Goal: Contribute content: Contribute content

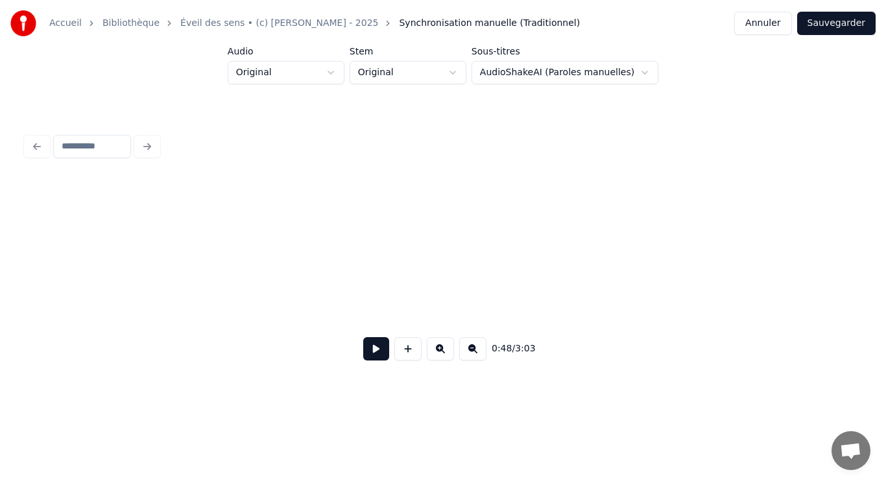
scroll to position [0, 6173]
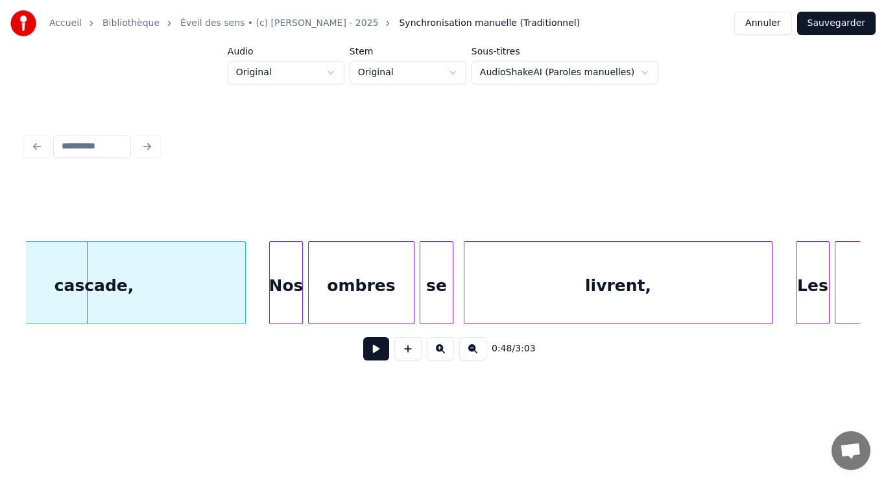
click at [790, 29] on button "Annuler" at bounding box center [762, 23] width 57 height 23
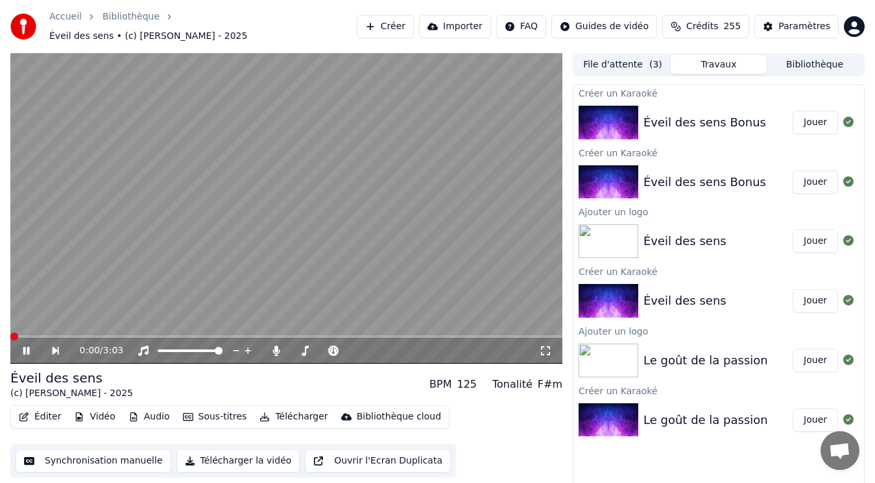
click at [794, 58] on button "Bibliothèque" at bounding box center [815, 64] width 96 height 19
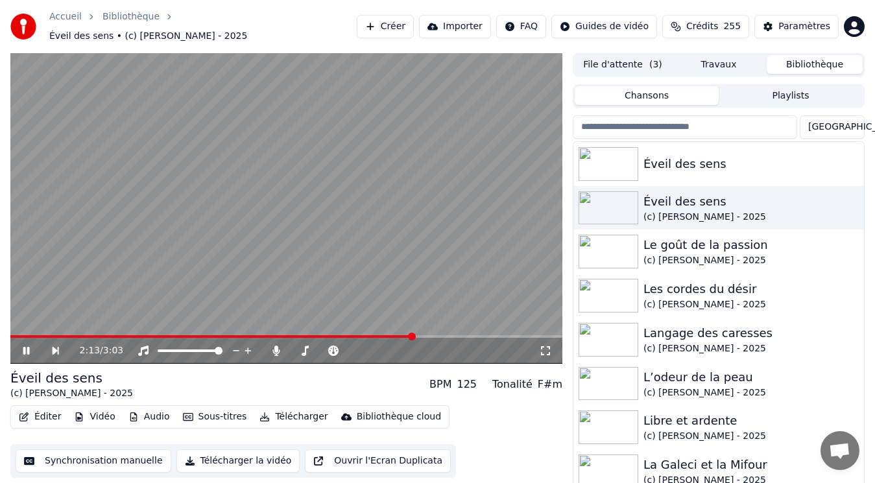
click at [328, 169] on video at bounding box center [286, 208] width 552 height 311
click at [668, 211] on div "(c) [PERSON_NAME] - 2025" at bounding box center [744, 217] width 202 height 13
click at [731, 161] on div "Éveil des sens" at bounding box center [744, 164] width 202 height 18
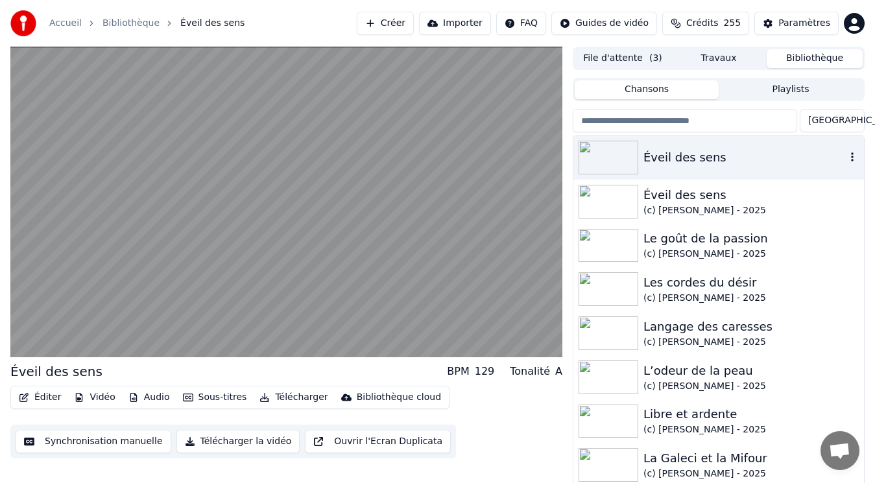
click at [846, 158] on icon "button" at bounding box center [852, 157] width 13 height 10
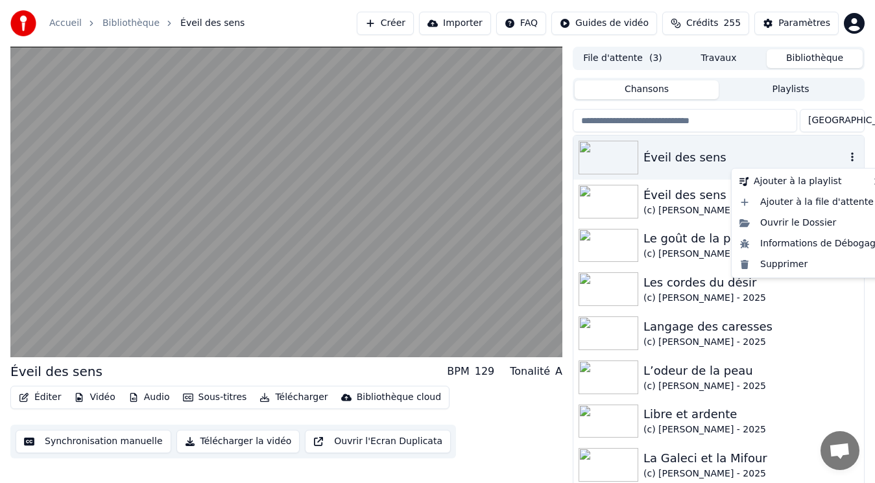
click at [723, 149] on div "Éveil des sens" at bounding box center [744, 158] width 202 height 18
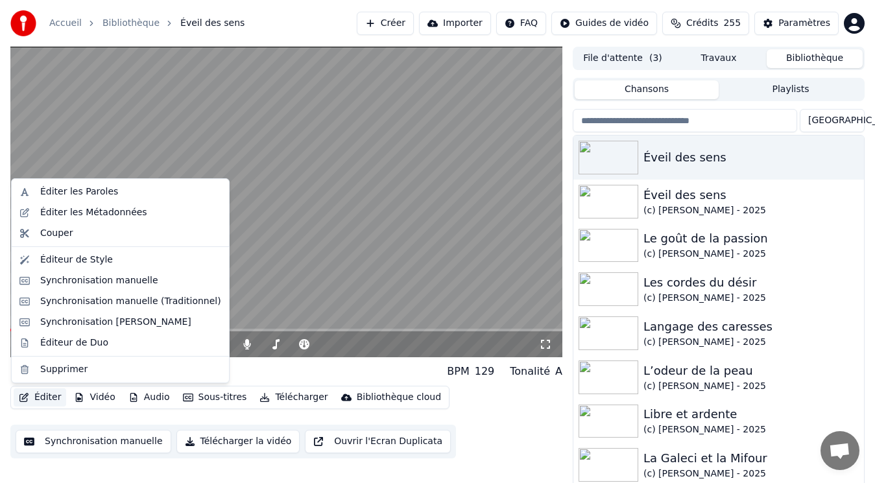
click at [44, 392] on button "Éditer" at bounding box center [40, 398] width 53 height 18
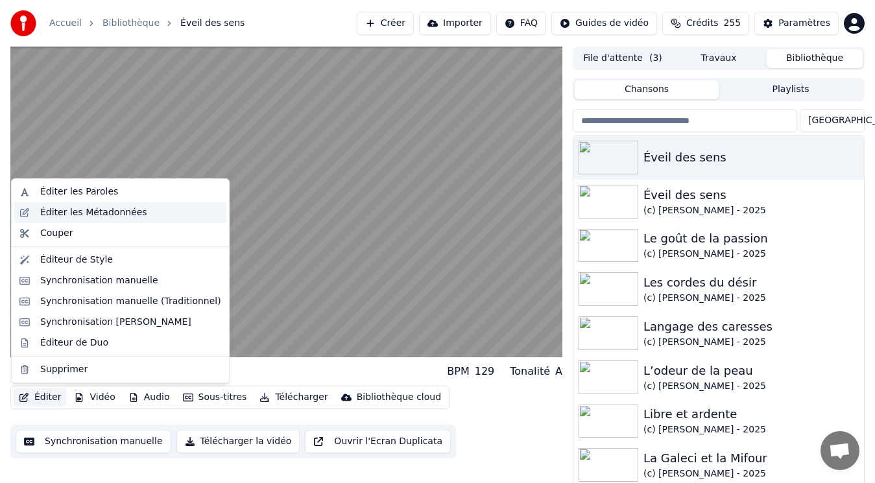
click at [94, 211] on div "Éditer les Métadonnées" at bounding box center [93, 212] width 107 height 13
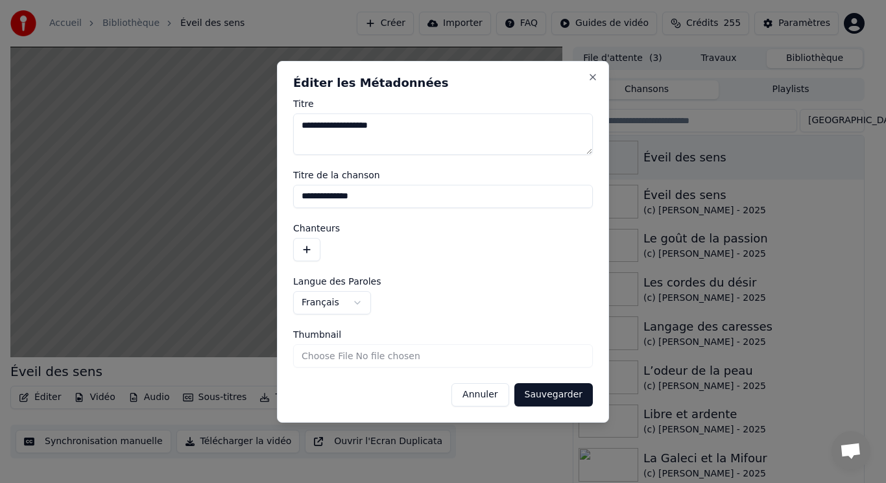
click at [375, 202] on input "**********" at bounding box center [443, 196] width 300 height 23
type input "**********"
click at [562, 393] on button "Sauvegarder" at bounding box center [553, 394] width 78 height 23
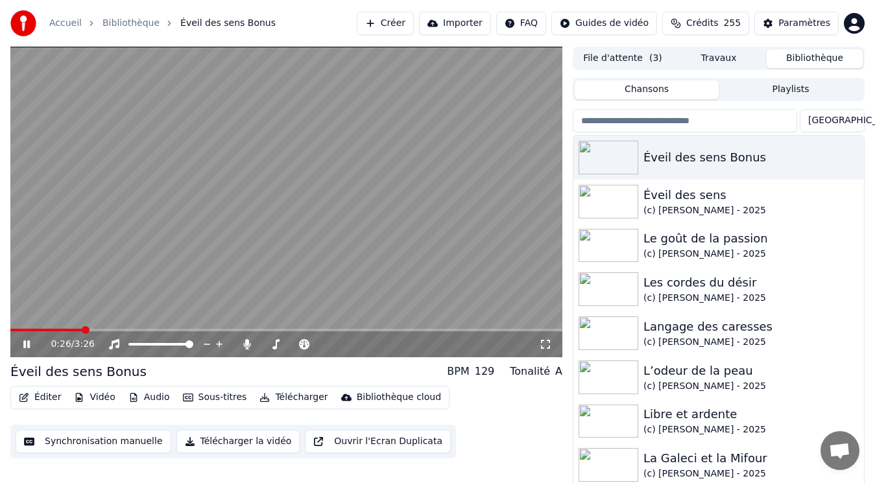
click at [211, 235] on video at bounding box center [286, 202] width 552 height 311
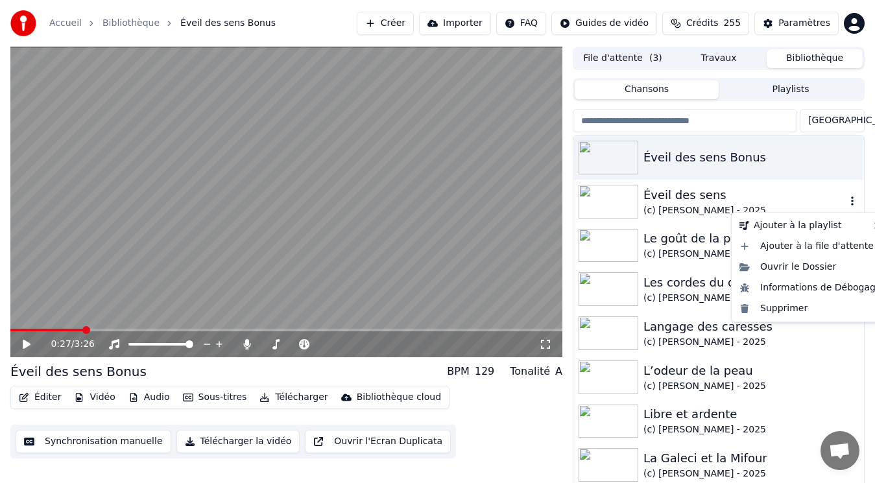
click at [846, 201] on icon "button" at bounding box center [852, 201] width 13 height 10
click at [786, 312] on div "Supprimer" at bounding box center [810, 308] width 152 height 21
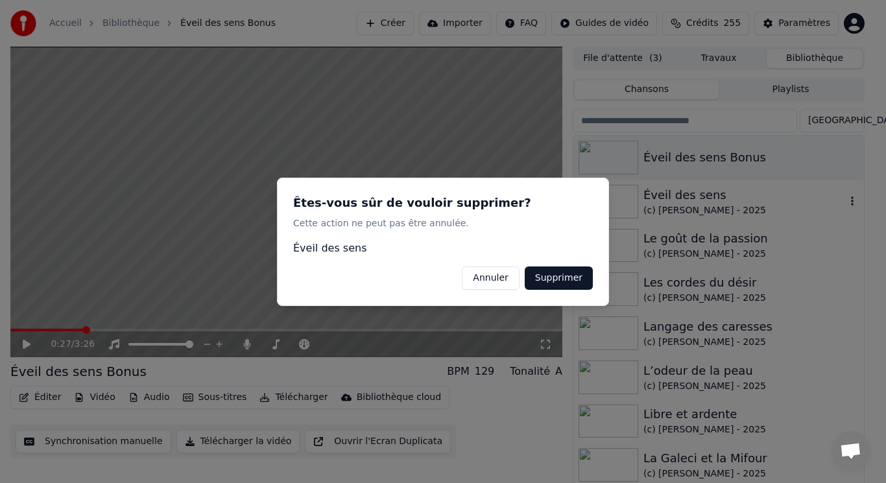
click at [549, 282] on button "Supprimer" at bounding box center [559, 277] width 68 height 23
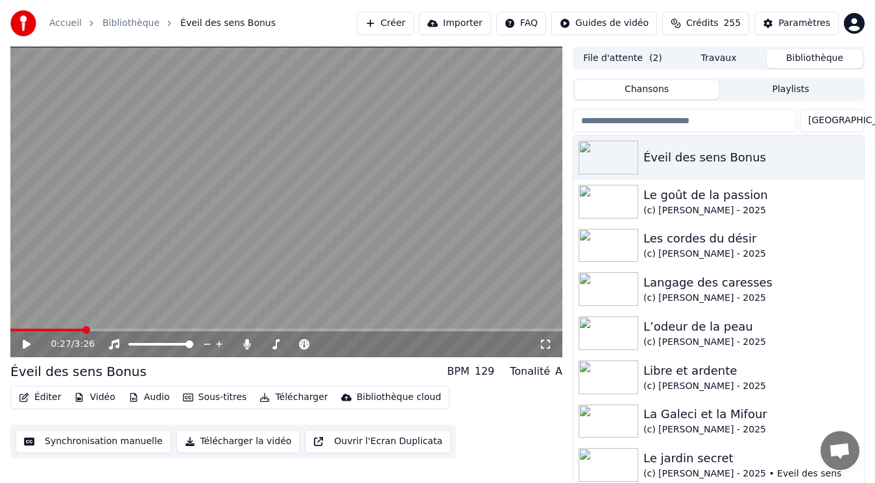
click at [414, 22] on button "Créer" at bounding box center [385, 23] width 57 height 23
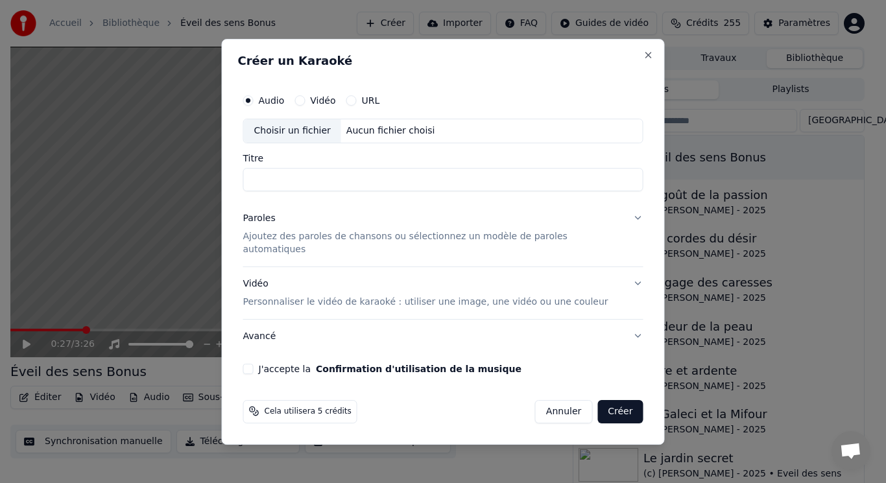
click at [285, 105] on label "Audio" at bounding box center [272, 100] width 26 height 9
click at [254, 105] on button "Audio" at bounding box center [248, 100] width 10 height 10
click at [309, 139] on div "Choisir un fichier" at bounding box center [292, 130] width 97 height 23
drag, startPoint x: 377, startPoint y: 190, endPoint x: 321, endPoint y: 193, distance: 55.9
click at [321, 191] on input "**********" at bounding box center [443, 179] width 400 height 23
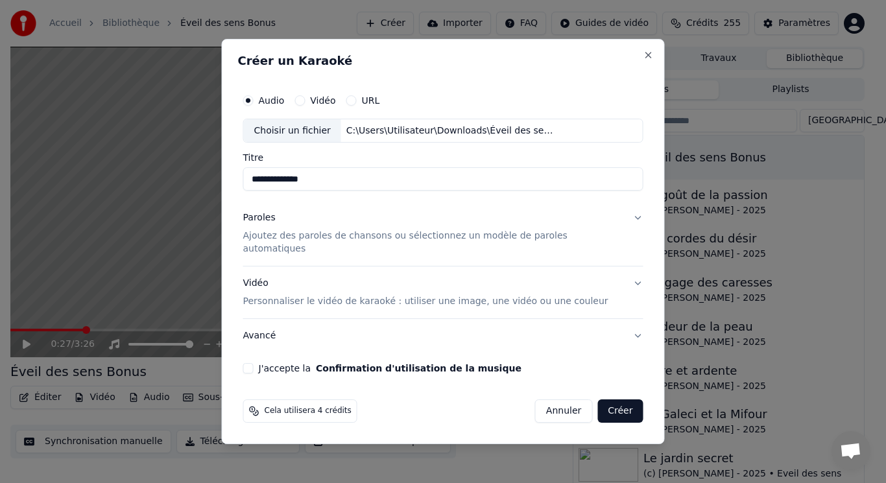
type input "**********"
click at [266, 222] on div "Paroles" at bounding box center [259, 218] width 32 height 13
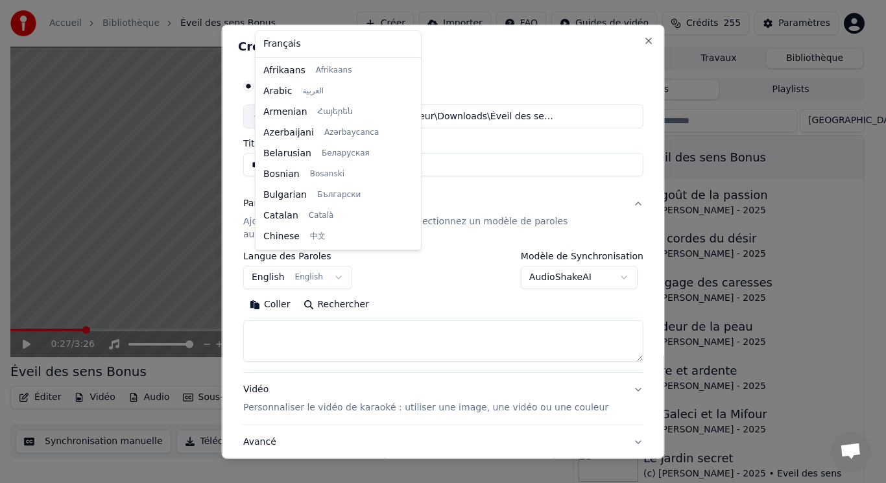
click at [313, 256] on body "Accueil Bibliothèque Éveil des sens Bonus Créer Importer FAQ Guides de vidéo Cr…" at bounding box center [437, 241] width 875 height 483
select select "**"
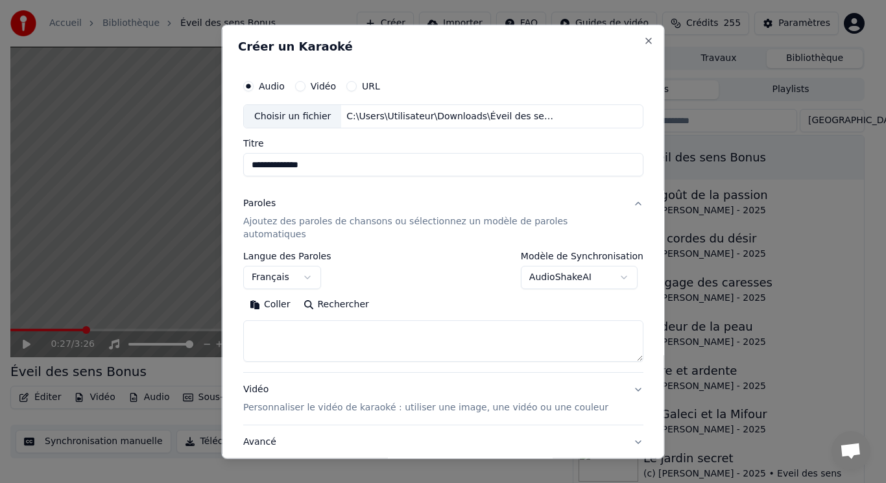
click at [285, 294] on button "Coller" at bounding box center [270, 304] width 54 height 21
click at [402, 294] on button "Développer" at bounding box center [421, 304] width 80 height 21
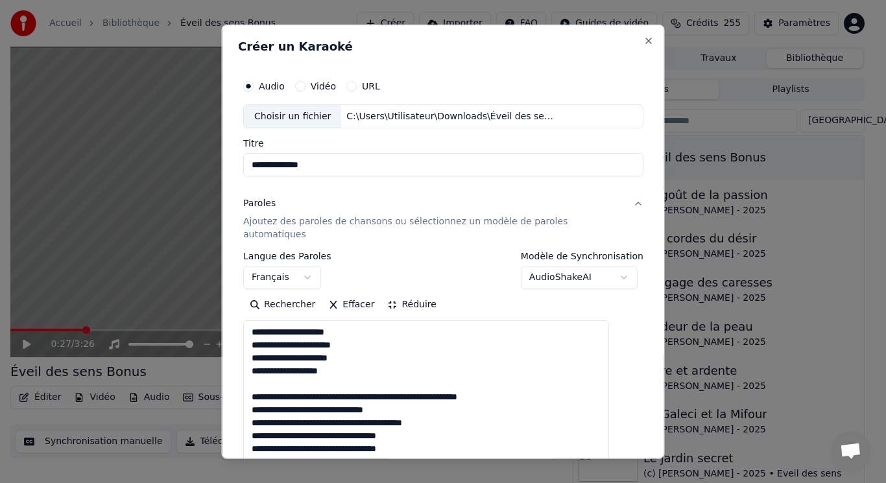
drag, startPoint x: 270, startPoint y: 371, endPoint x: 546, endPoint y: 388, distance: 276.8
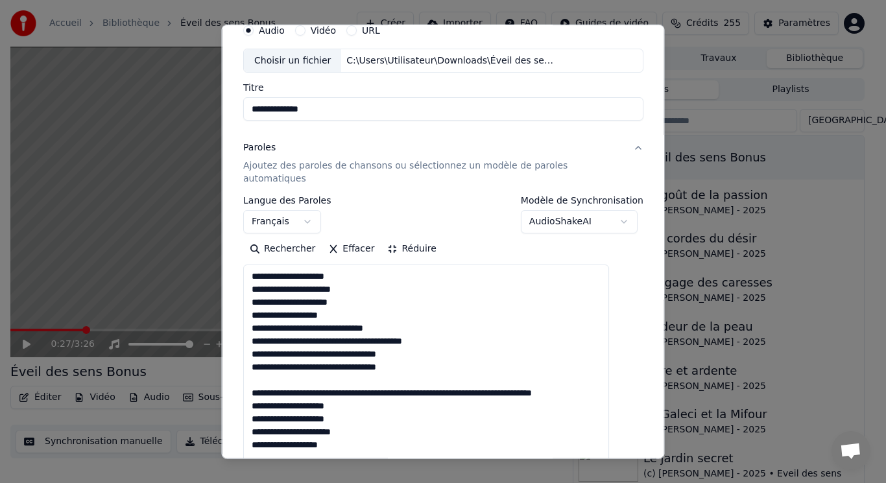
scroll to position [66, 0]
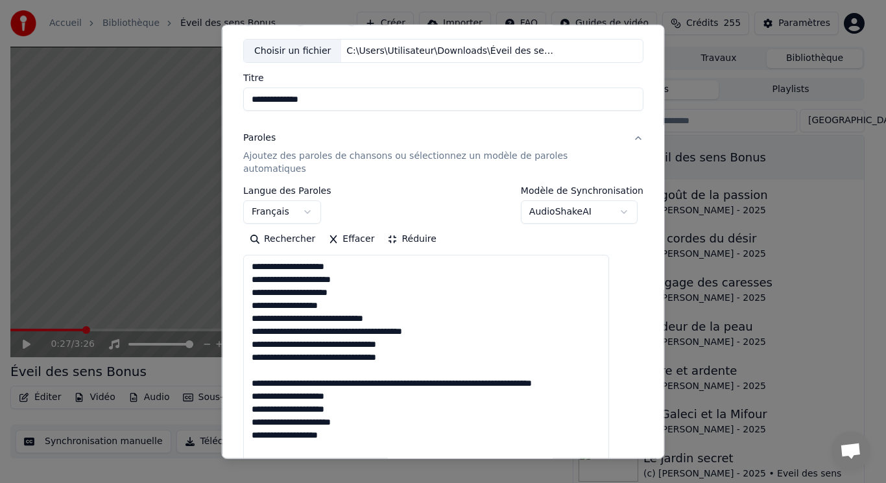
drag, startPoint x: 263, startPoint y: 422, endPoint x: 331, endPoint y: 387, distance: 76.9
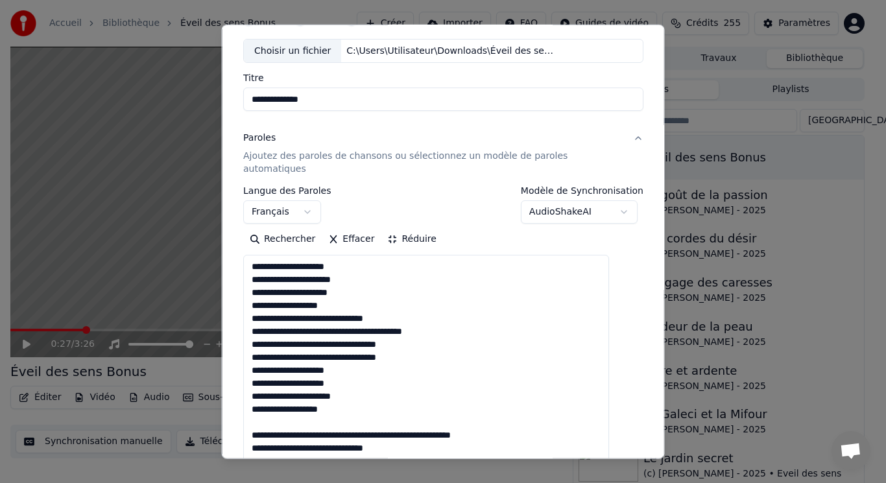
drag, startPoint x: 272, startPoint y: 413, endPoint x: 534, endPoint y: 420, distance: 262.8
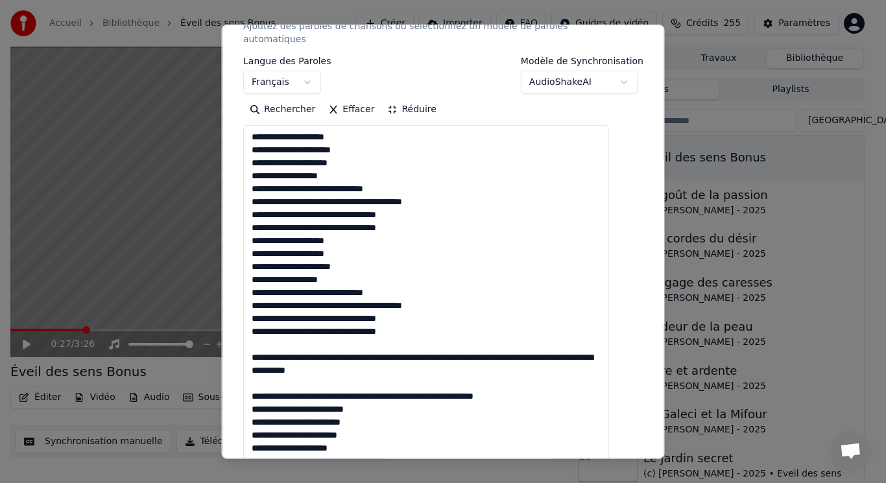
scroll to position [260, 0]
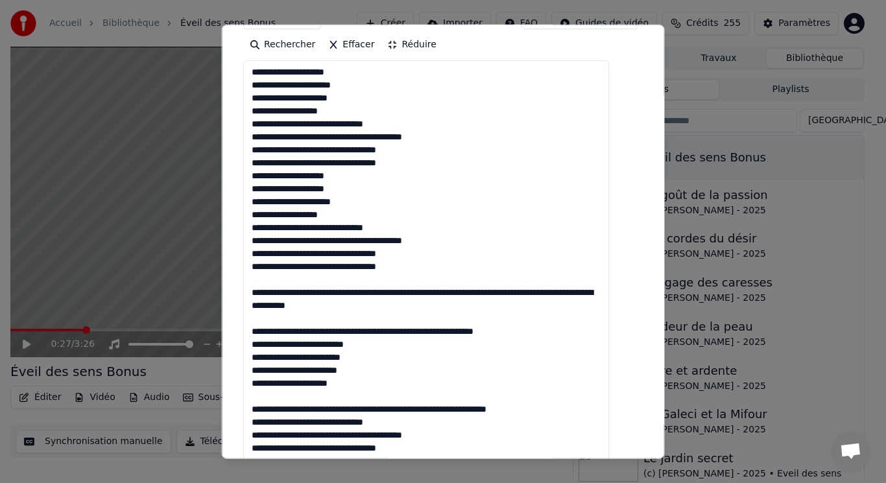
drag, startPoint x: 263, startPoint y: 270, endPoint x: 572, endPoint y: 320, distance: 313.5
click at [572, 320] on textarea at bounding box center [426, 311] width 366 height 503
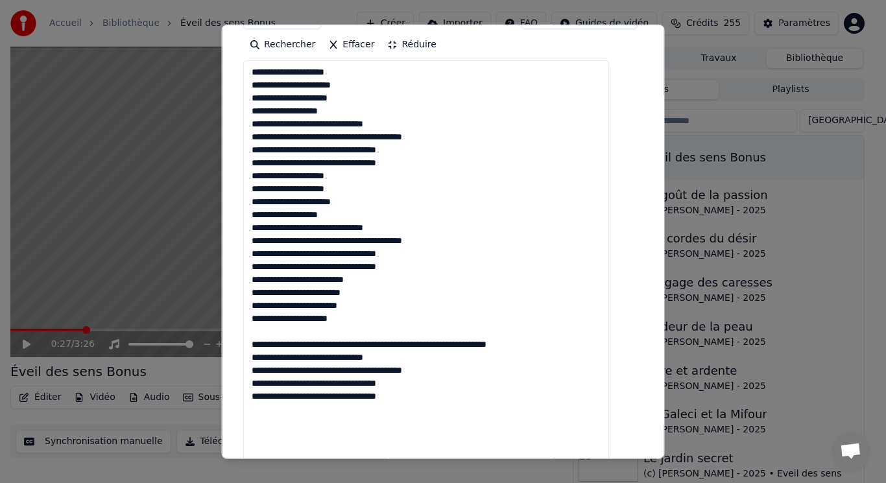
drag, startPoint x: 265, startPoint y: 318, endPoint x: 583, endPoint y: 327, distance: 317.9
click at [583, 327] on textarea "**********" at bounding box center [426, 311] width 366 height 503
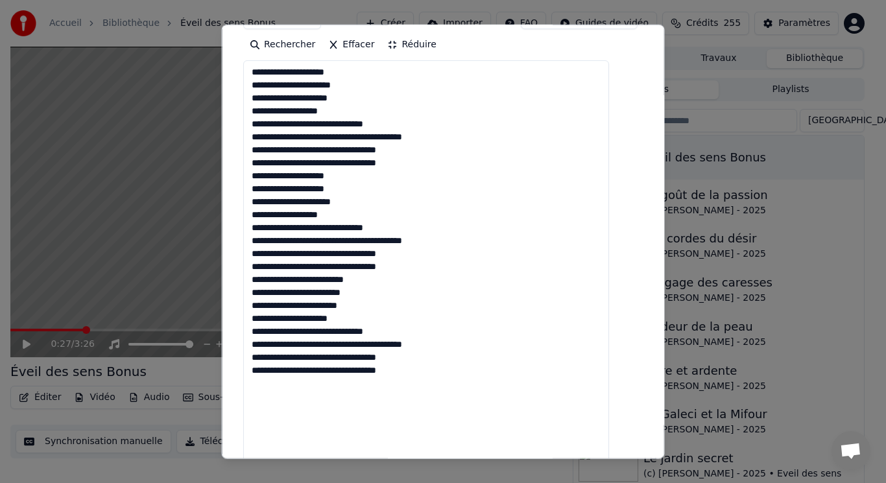
scroll to position [540, 0]
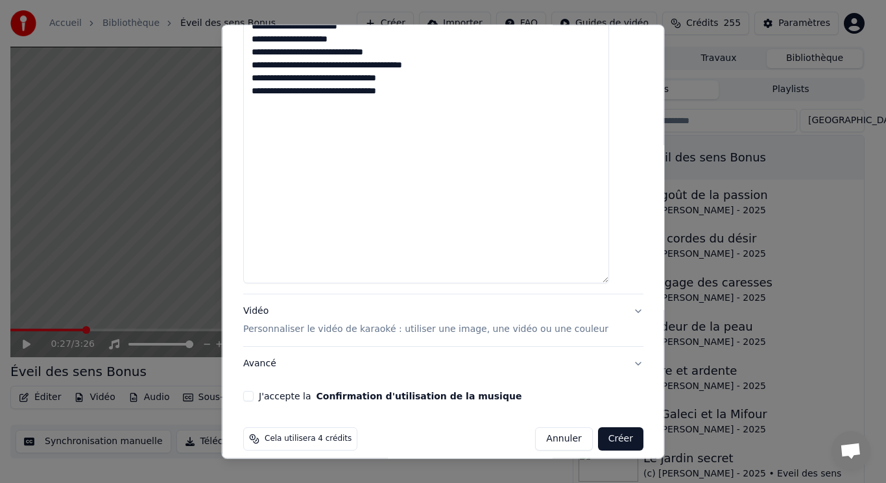
type textarea "**********"
click at [270, 305] on div "Vidéo Personnaliser le vidéo de karaoké : utiliser une image, une vidéo ou une …" at bounding box center [425, 320] width 365 height 31
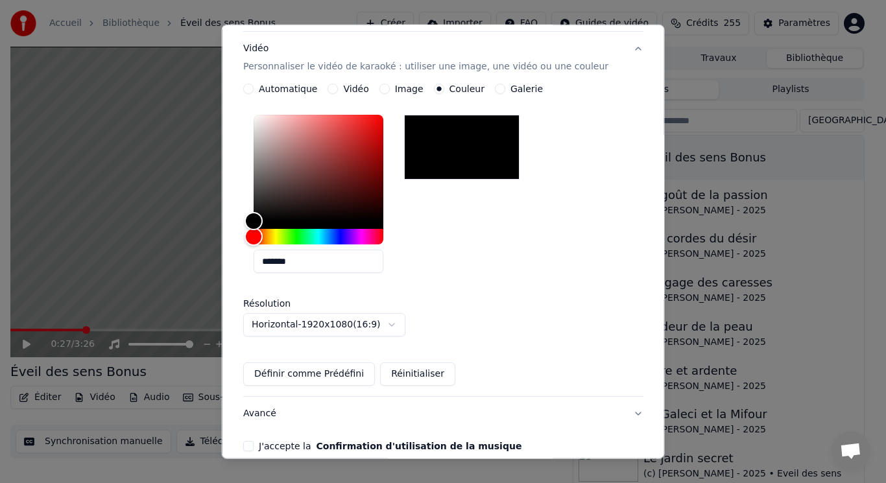
scroll to position [221, 0]
click at [338, 84] on button "Vidéo" at bounding box center [333, 89] width 10 height 10
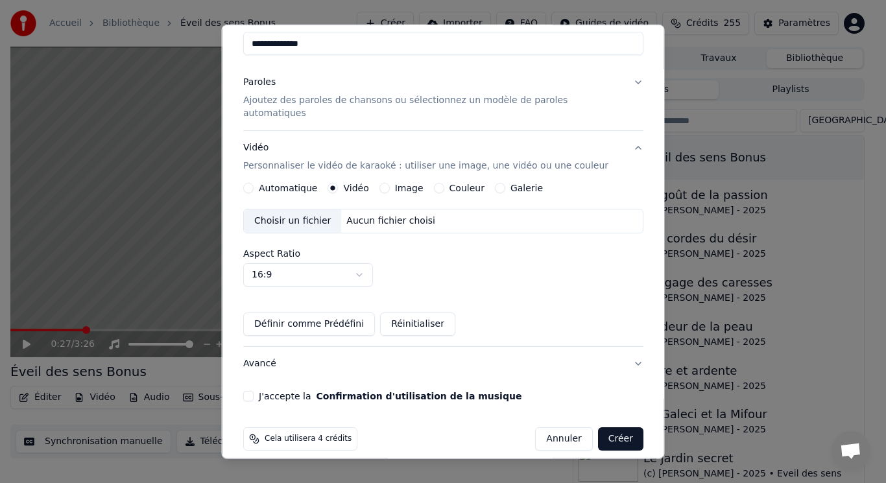
click at [365, 350] on button "Avancé" at bounding box center [443, 364] width 400 height 34
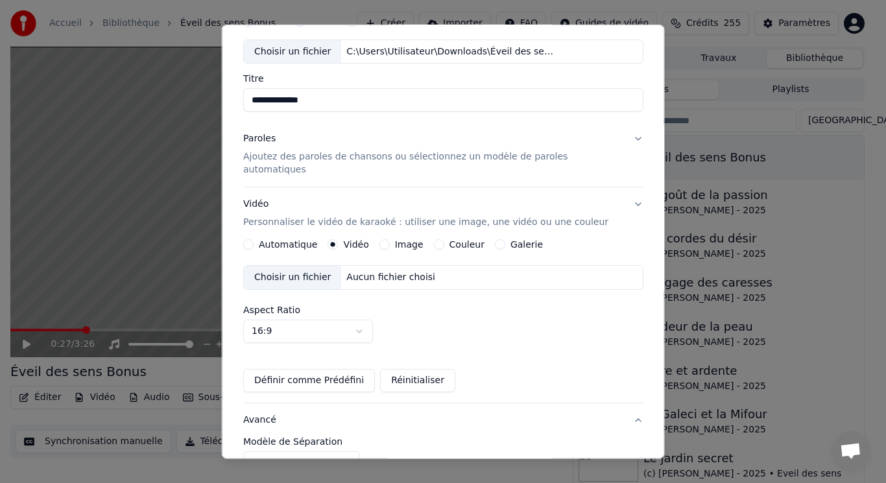
scroll to position [6, 0]
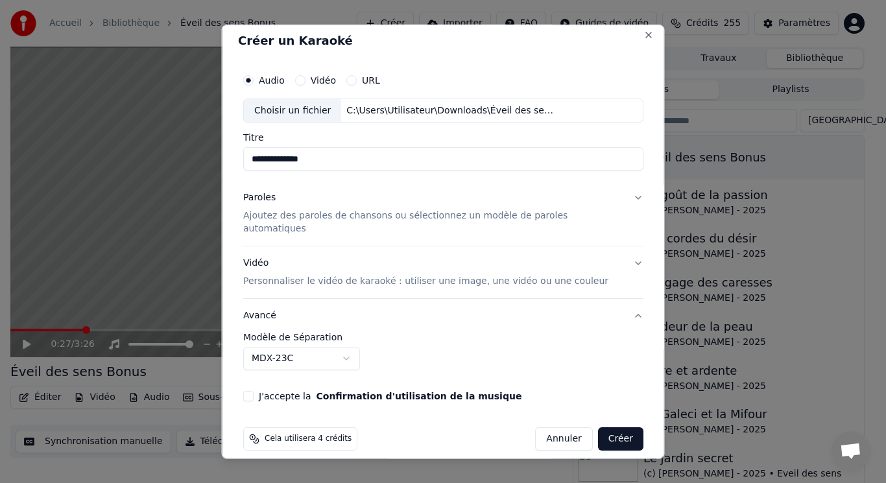
click at [342, 275] on p "Personnaliser le vidéo de karaoké : utiliser une image, une vidéo ou une couleur" at bounding box center [425, 281] width 365 height 13
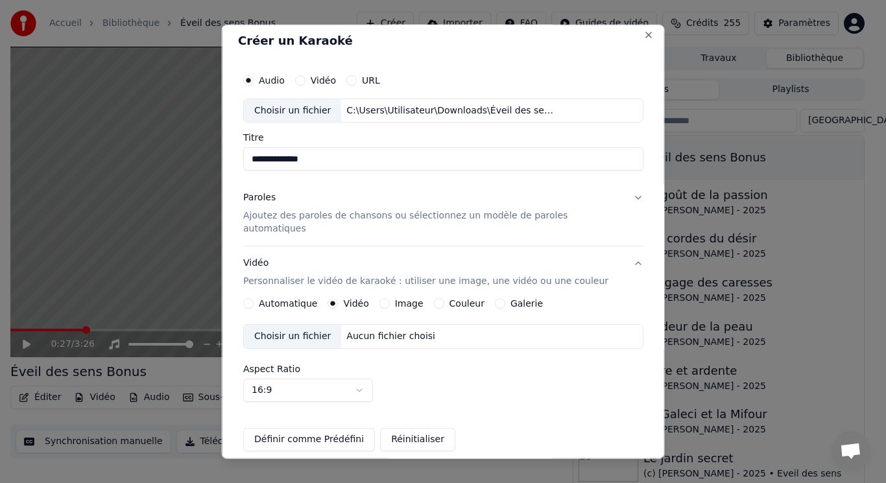
click at [337, 325] on div "Choisir un fichier" at bounding box center [292, 336] width 97 height 23
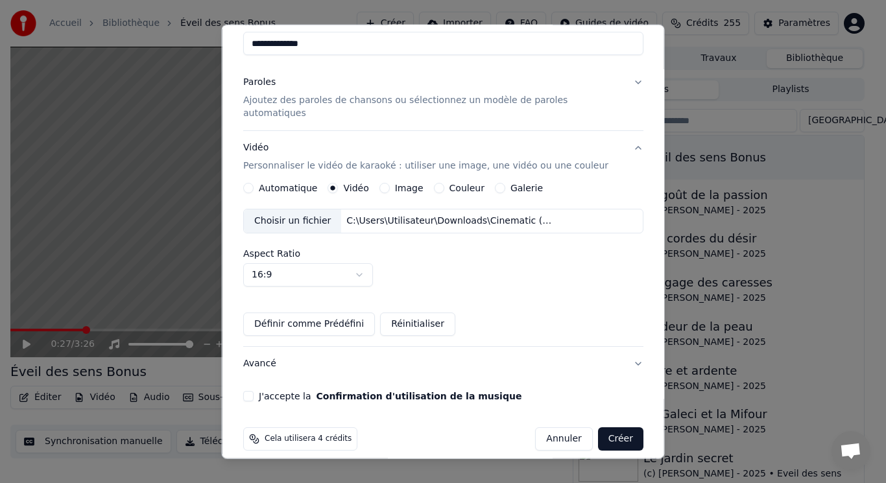
click at [254, 391] on button "J'accepte la Confirmation d'utilisation de la musique" at bounding box center [248, 396] width 10 height 10
click at [598, 427] on button "Créer" at bounding box center [619, 438] width 45 height 23
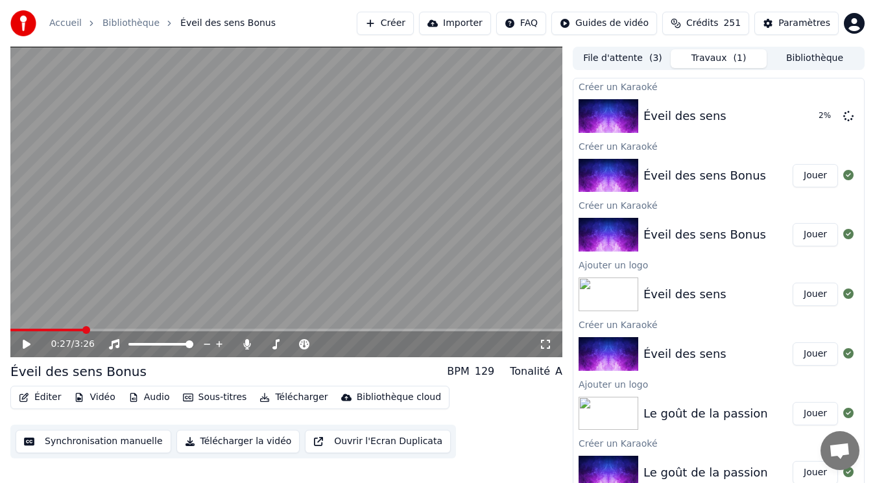
click at [801, 181] on button "Jouer" at bounding box center [815, 175] width 45 height 23
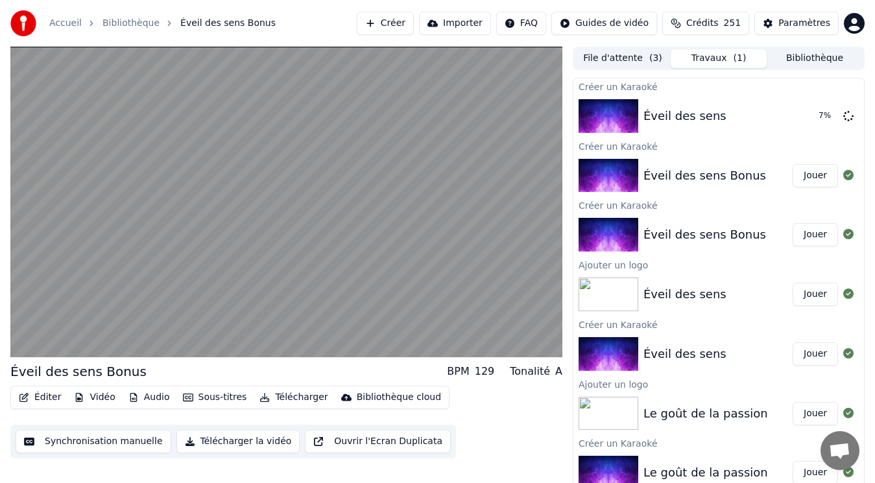
click at [814, 55] on button "Bibliothèque" at bounding box center [815, 58] width 96 height 19
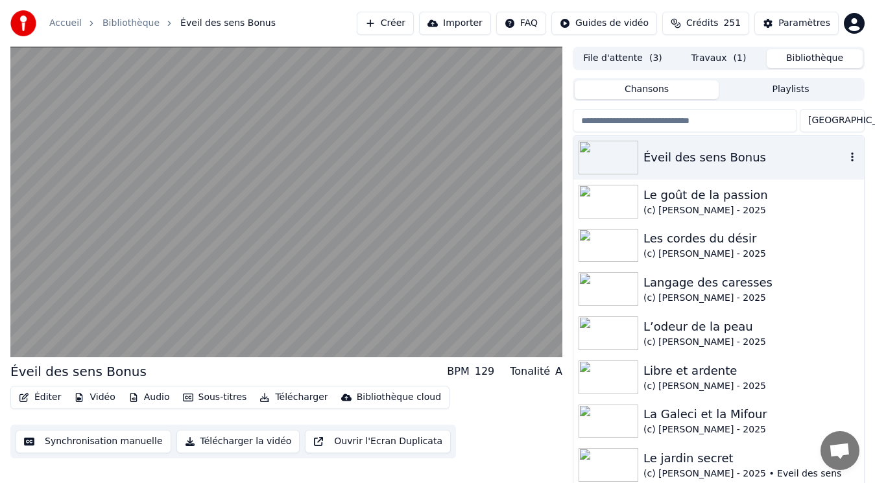
click at [731, 156] on div "Éveil des sens Bonus" at bounding box center [744, 158] width 202 height 18
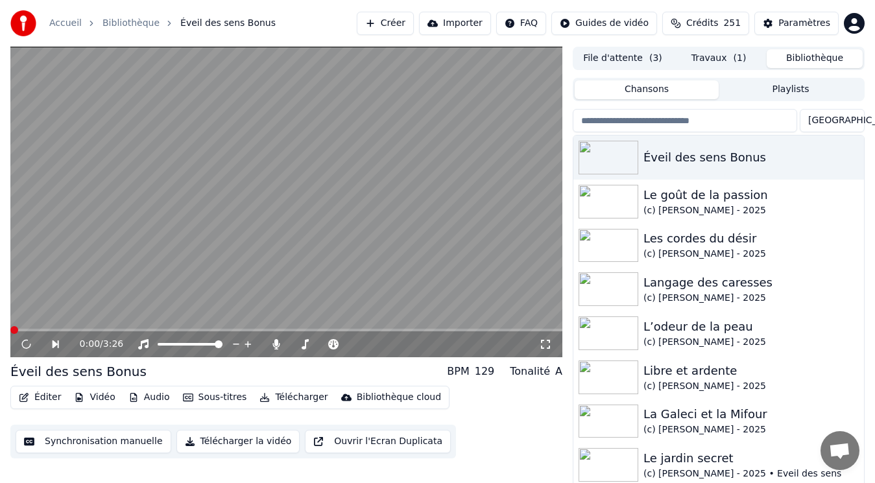
click at [204, 238] on video at bounding box center [286, 202] width 552 height 311
click at [94, 396] on button "Vidéo" at bounding box center [94, 398] width 51 height 18
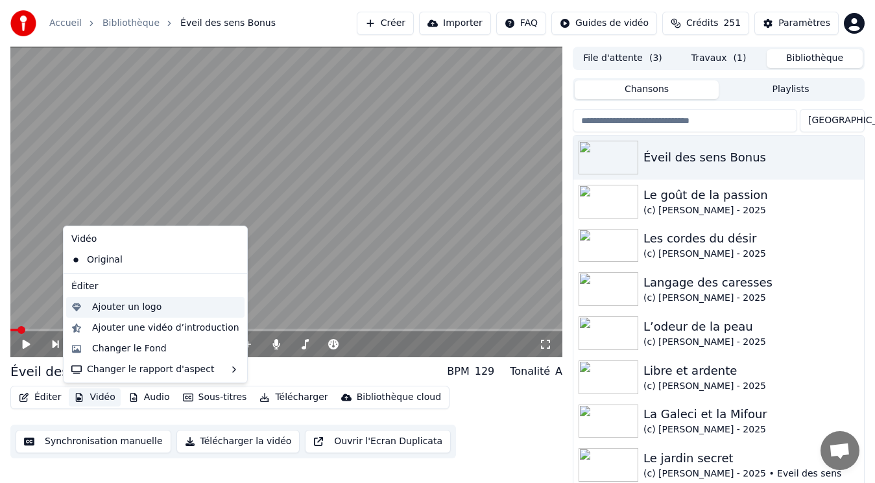
click at [119, 310] on div "Ajouter un logo" at bounding box center [126, 307] width 69 height 13
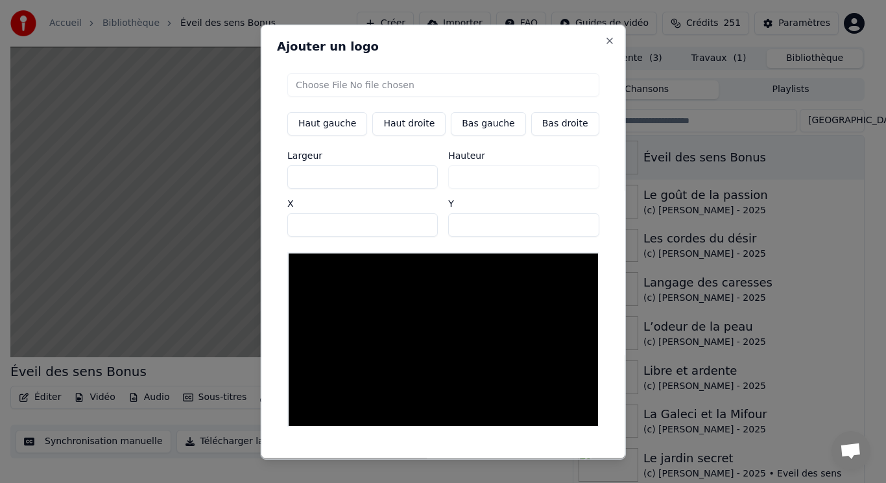
click at [474, 122] on button "Bas gauche" at bounding box center [488, 123] width 75 height 23
type input "***"
click at [333, 88] on input "file" at bounding box center [443, 84] width 312 height 23
type input "**********"
type input "***"
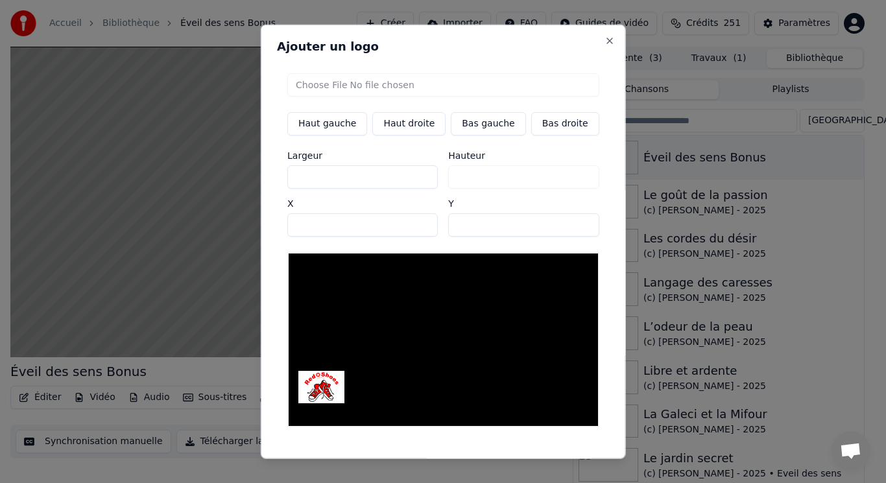
click at [546, 459] on button "Sauvegarder" at bounding box center [570, 470] width 78 height 23
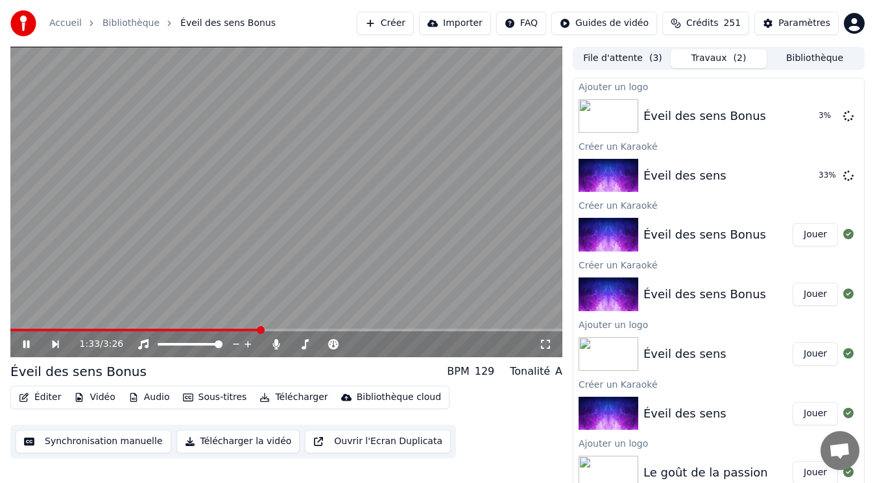
click at [127, 156] on video at bounding box center [286, 202] width 552 height 311
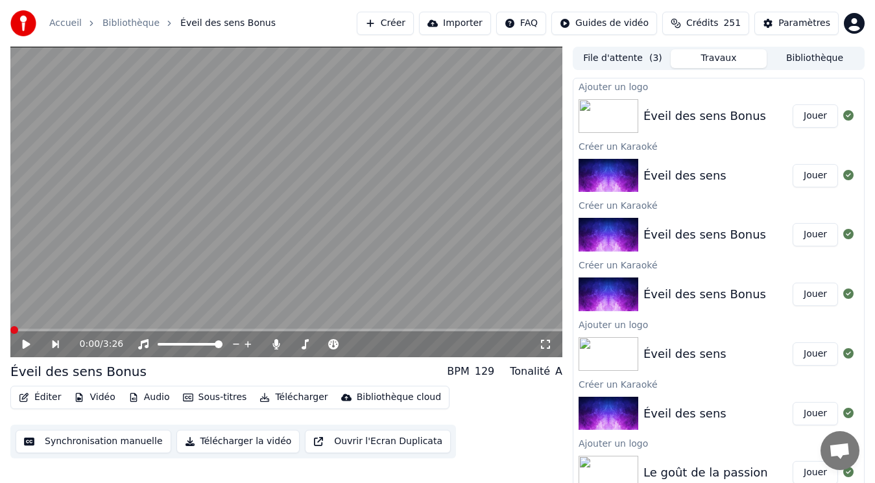
click at [10, 332] on span at bounding box center [14, 330] width 8 height 8
click at [24, 348] on icon at bounding box center [27, 344] width 8 height 9
click at [18, 329] on span at bounding box center [14, 330] width 8 height 3
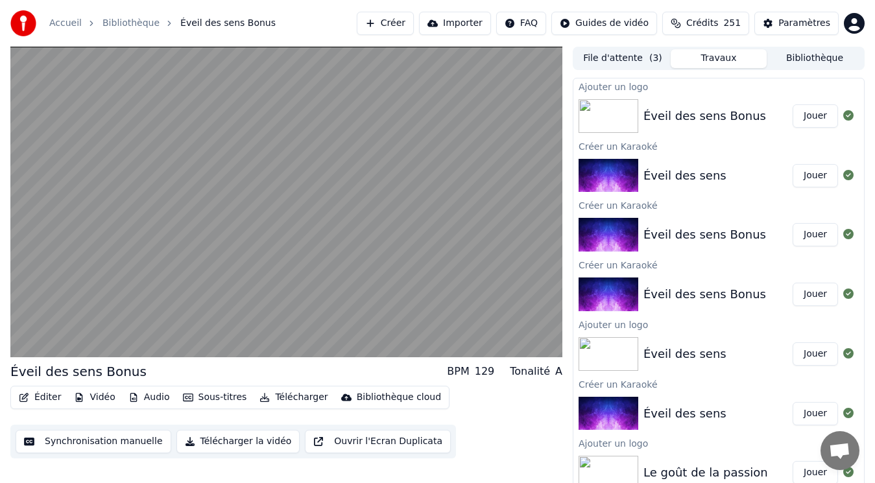
click at [800, 116] on button "Jouer" at bounding box center [815, 115] width 45 height 23
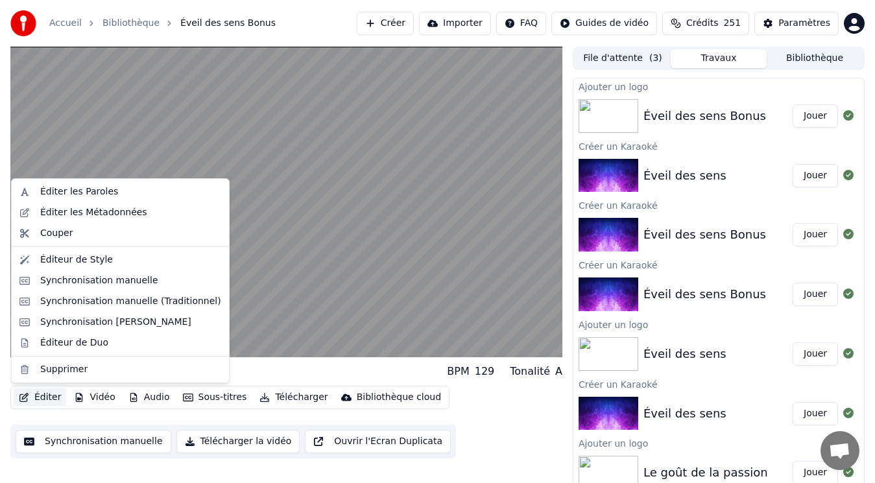
click at [53, 397] on button "Éditer" at bounding box center [40, 398] width 53 height 18
click at [88, 304] on div "Synchronisation manuelle (Traditionnel)" at bounding box center [130, 301] width 181 height 13
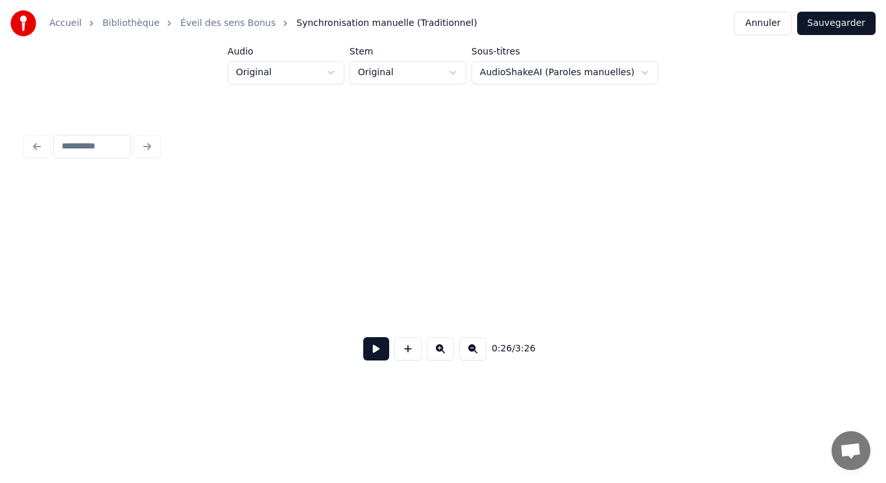
scroll to position [0, 3378]
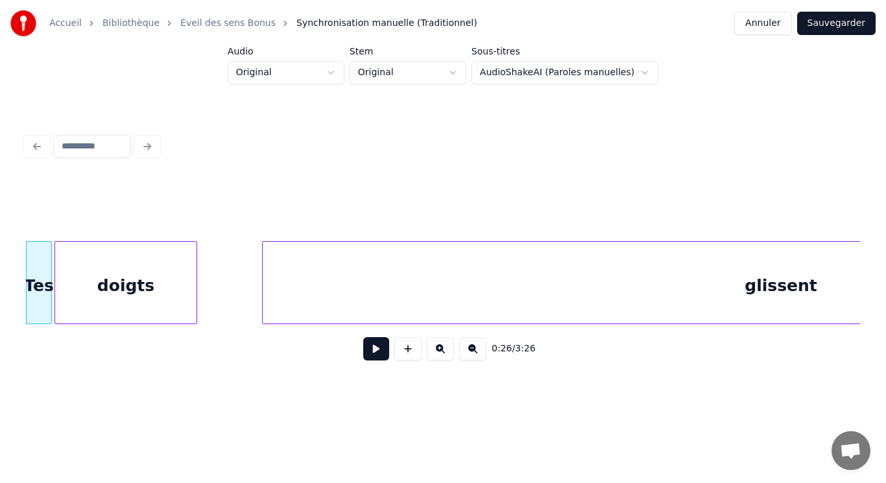
click at [371, 355] on button at bounding box center [376, 348] width 26 height 23
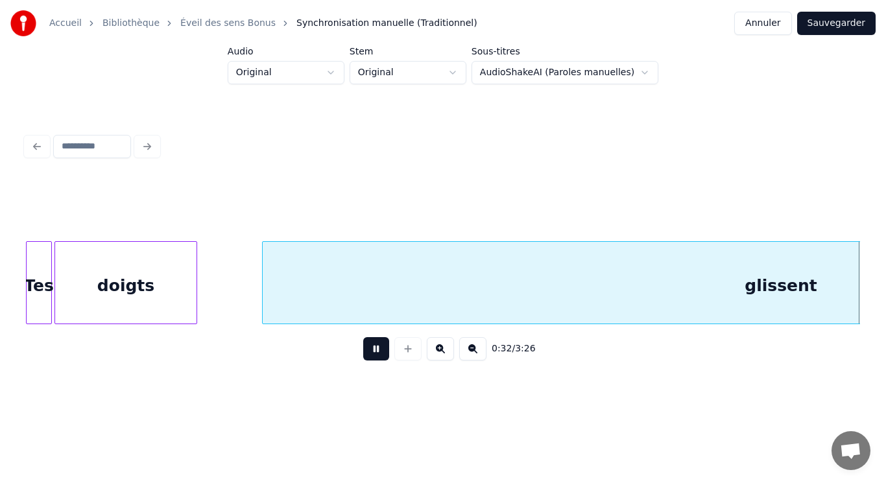
scroll to position [0, 4213]
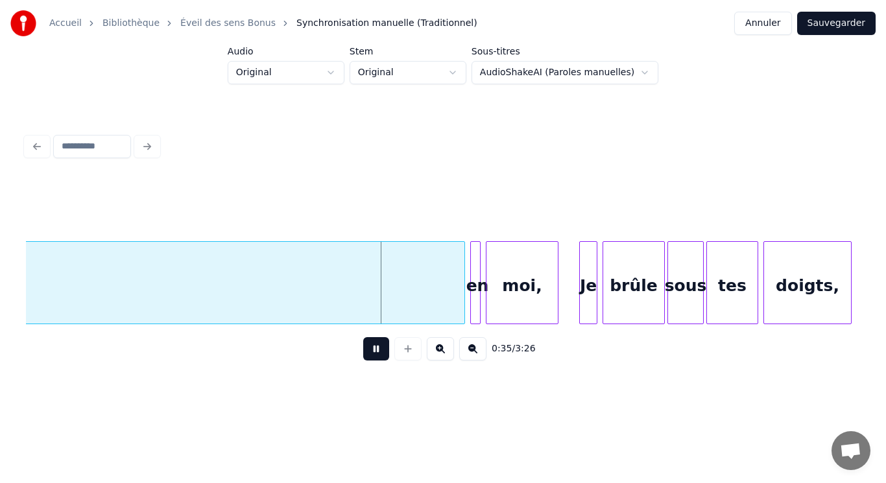
click at [371, 355] on button at bounding box center [376, 348] width 26 height 23
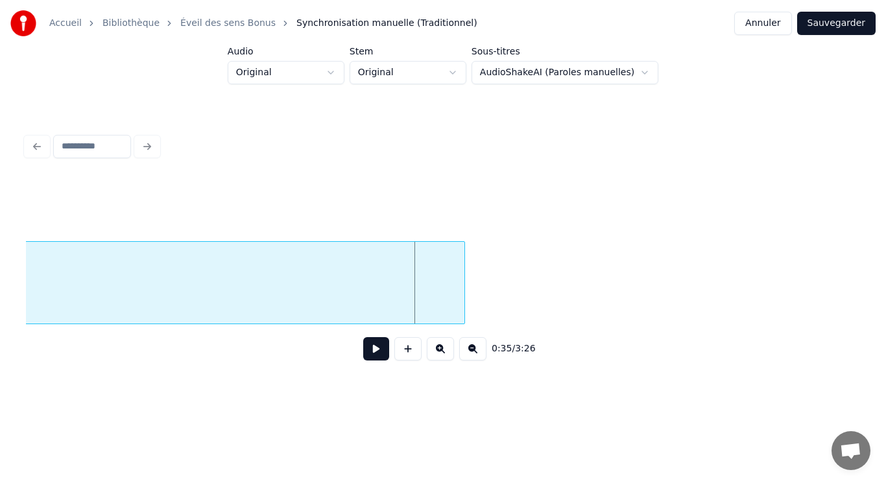
scroll to position [0, 3483]
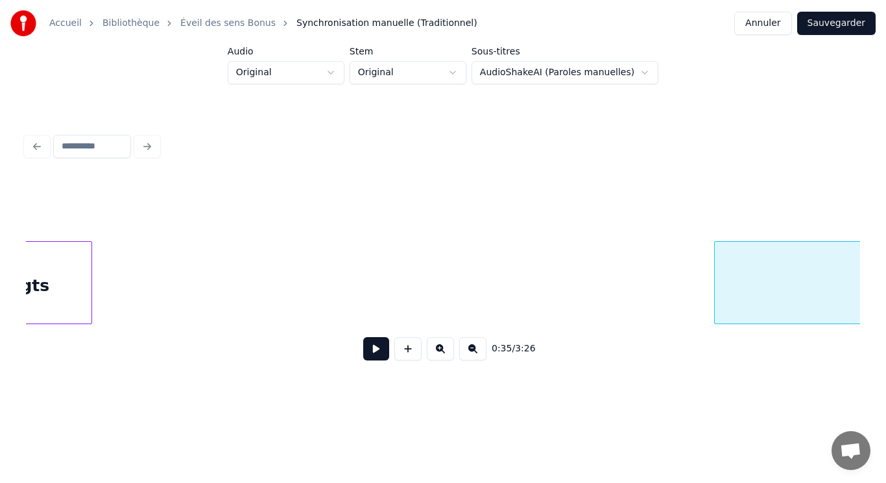
click at [718, 245] on div at bounding box center [717, 283] width 4 height 82
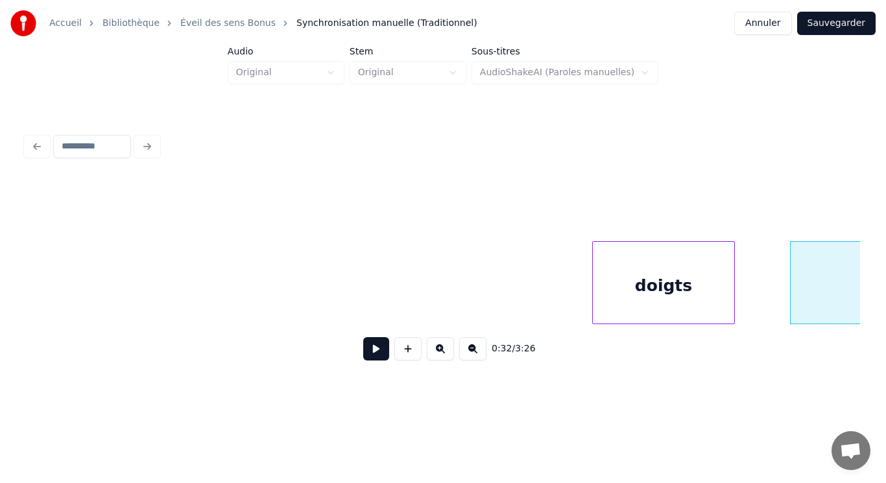
click at [632, 271] on div "doigts" at bounding box center [663, 286] width 141 height 88
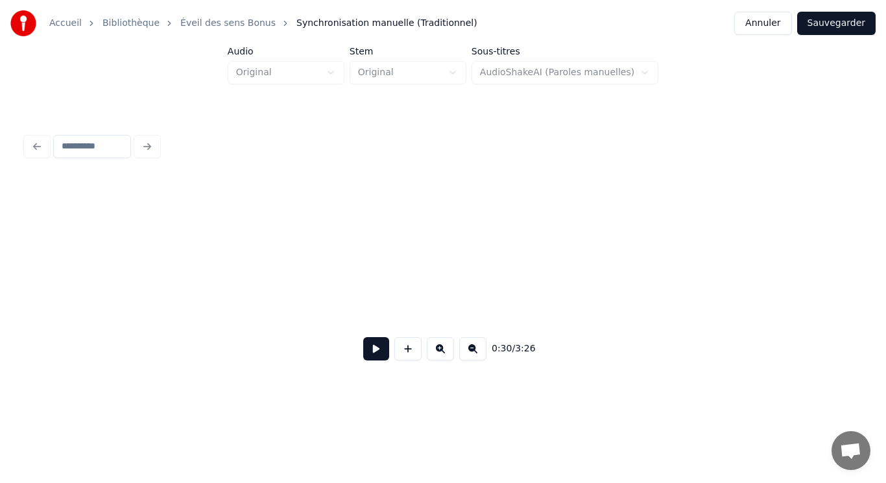
scroll to position [0, 3112]
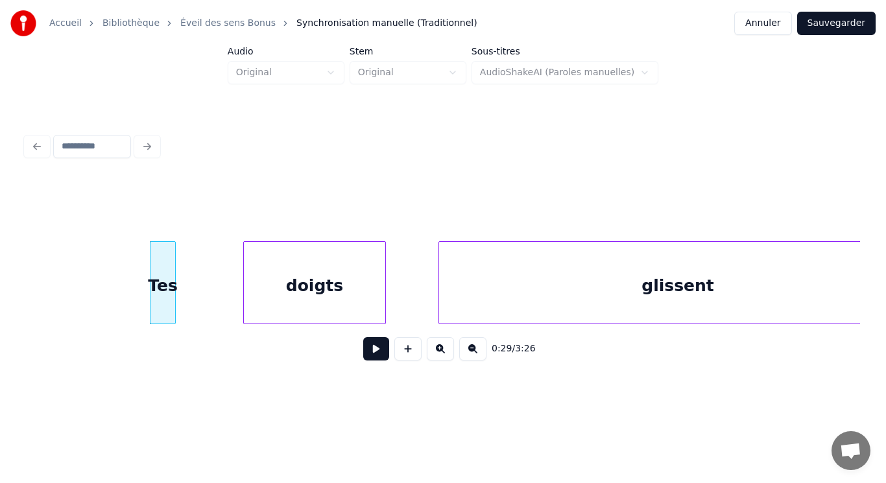
scroll to position [0, 3813]
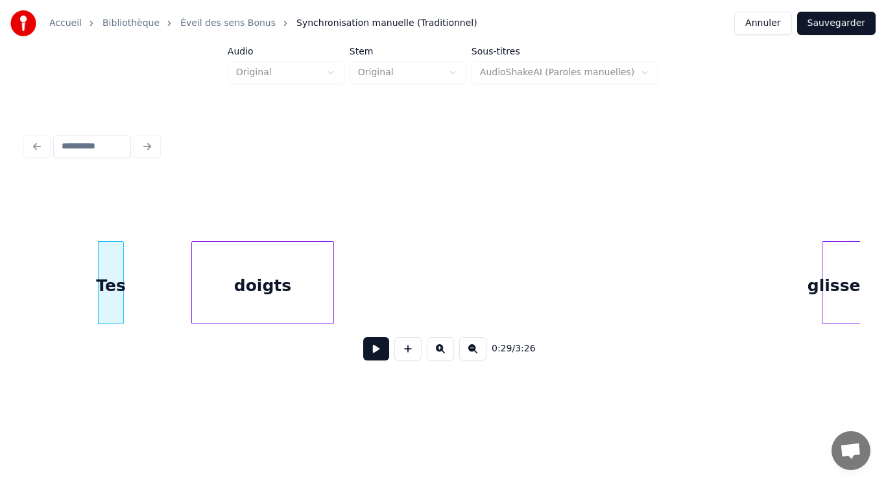
click at [824, 317] on div at bounding box center [824, 283] width 4 height 82
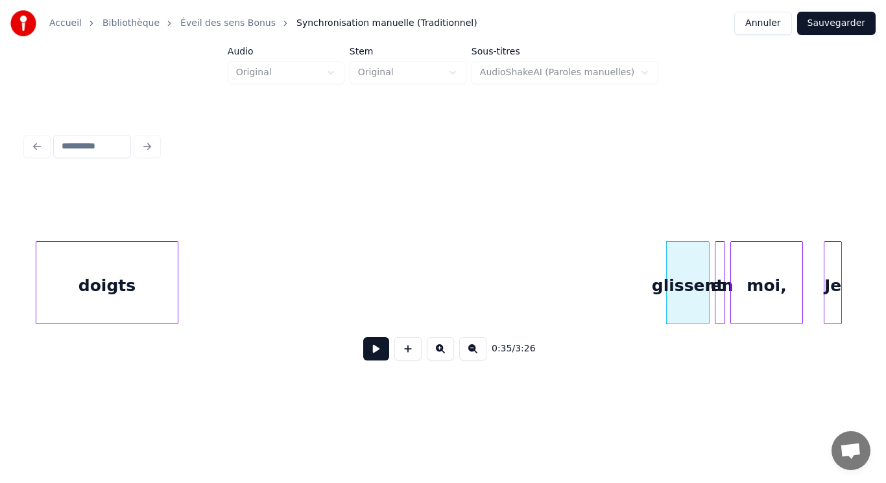
scroll to position [0, 3994]
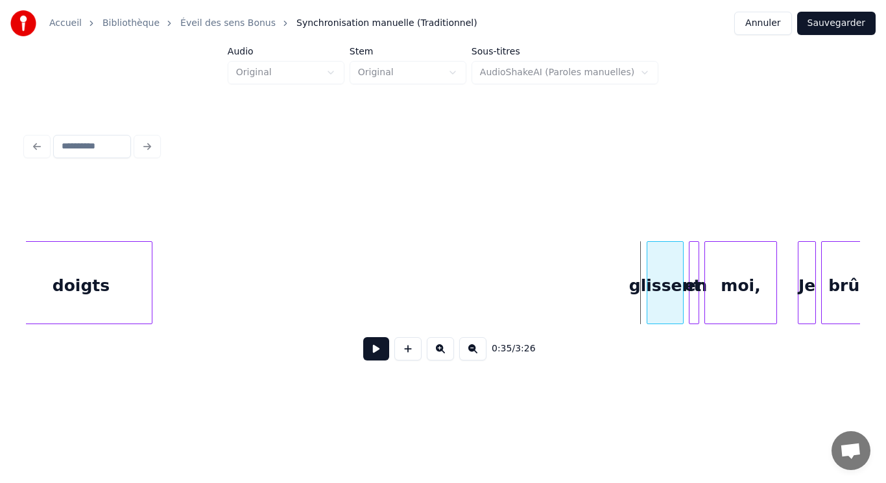
click at [647, 269] on div at bounding box center [649, 283] width 4 height 82
click at [658, 272] on div "glissent" at bounding box center [665, 286] width 36 height 88
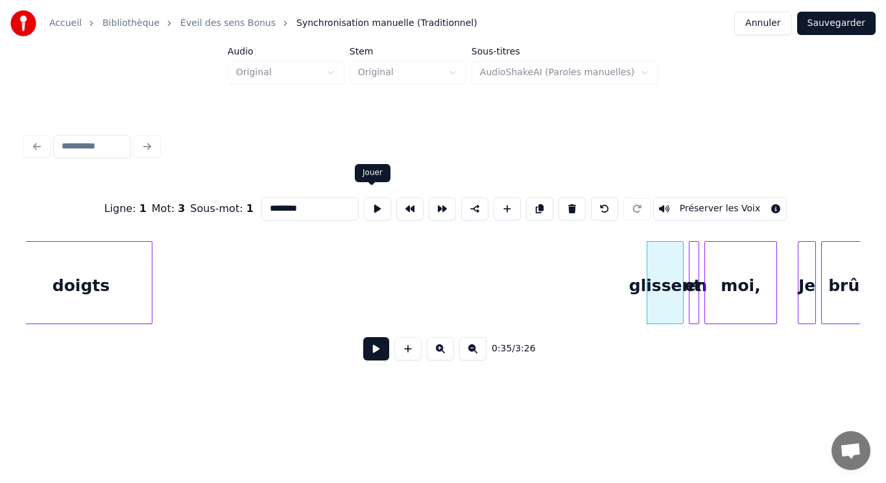
click at [367, 204] on button at bounding box center [377, 208] width 27 height 23
click at [368, 204] on button at bounding box center [377, 208] width 27 height 23
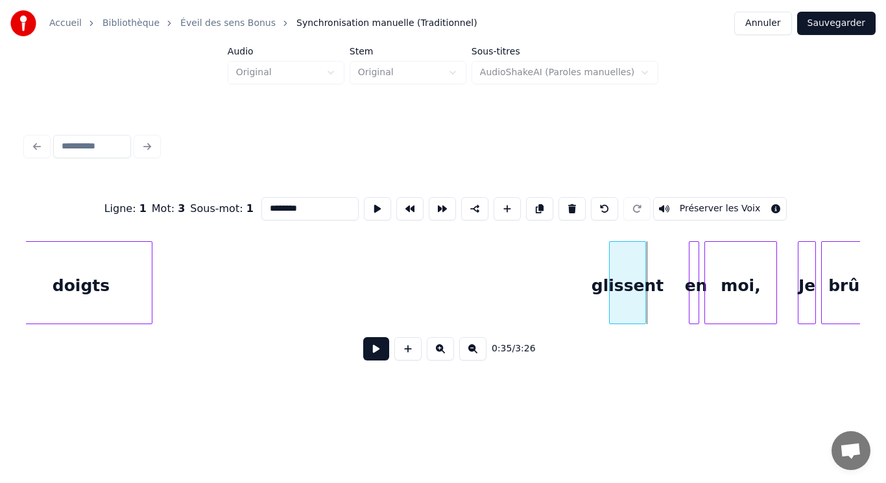
click at [628, 285] on div "glissent" at bounding box center [628, 286] width 36 height 88
click at [377, 208] on button at bounding box center [377, 208] width 27 height 23
click at [658, 275] on div "en" at bounding box center [660, 286] width 13 height 88
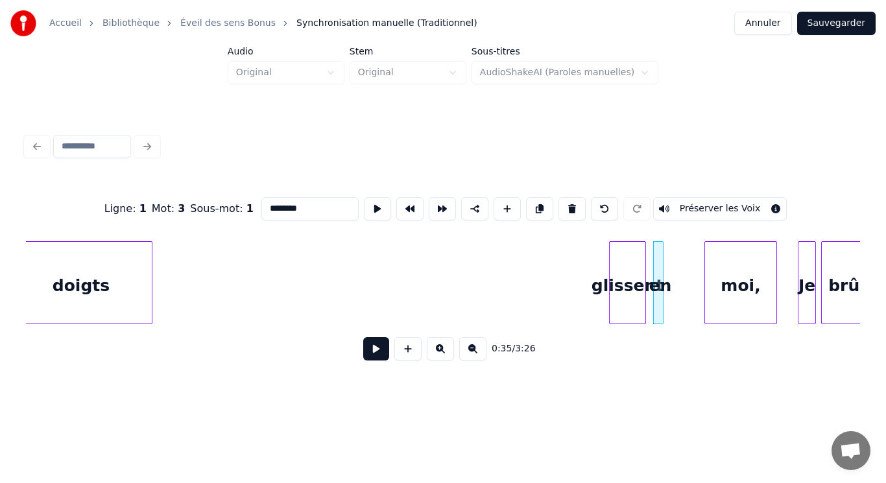
click at [378, 206] on button at bounding box center [377, 208] width 27 height 23
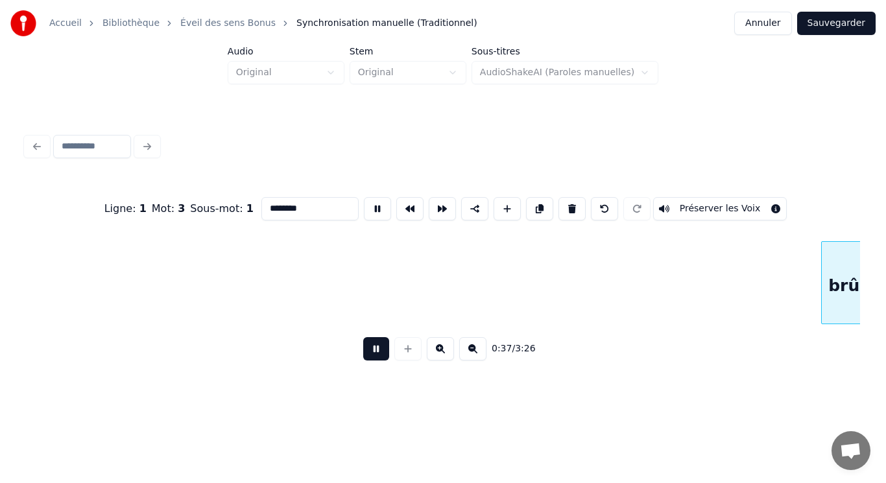
scroll to position [0, 4828]
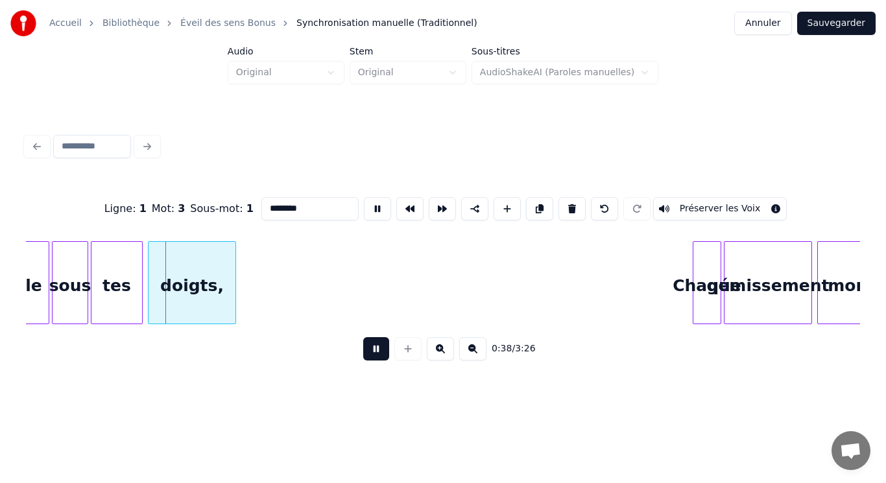
click at [381, 203] on button at bounding box center [377, 208] width 27 height 23
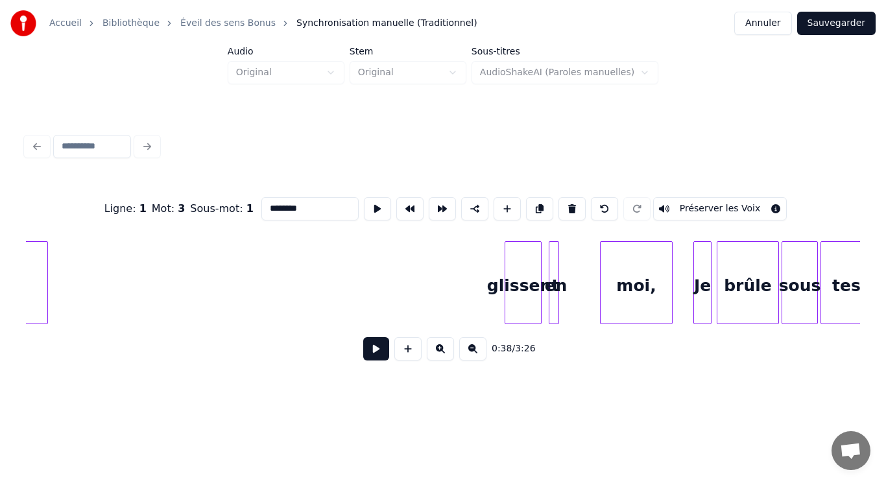
click at [617, 278] on div "moi," at bounding box center [636, 286] width 71 height 88
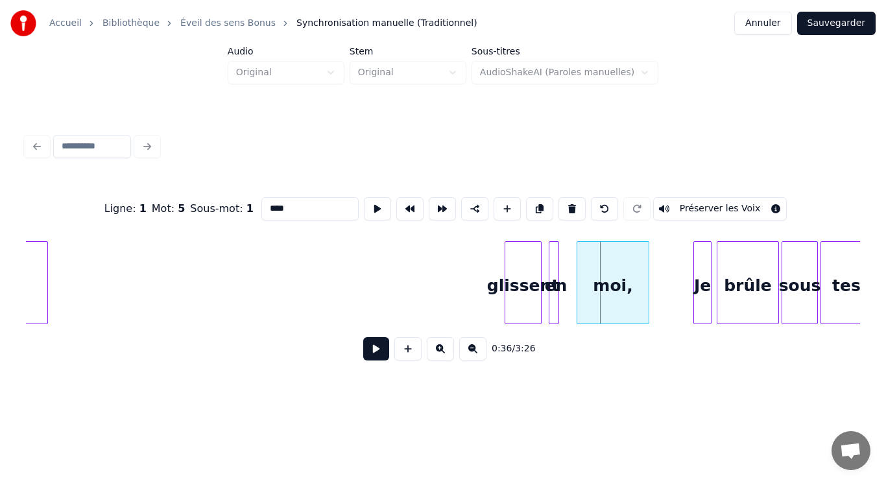
click at [594, 276] on div "moi," at bounding box center [612, 286] width 71 height 88
click at [597, 272] on div "moi," at bounding box center [612, 286] width 71 height 88
click at [372, 197] on button at bounding box center [377, 208] width 27 height 23
click at [623, 294] on div "moi," at bounding box center [630, 286] width 71 height 88
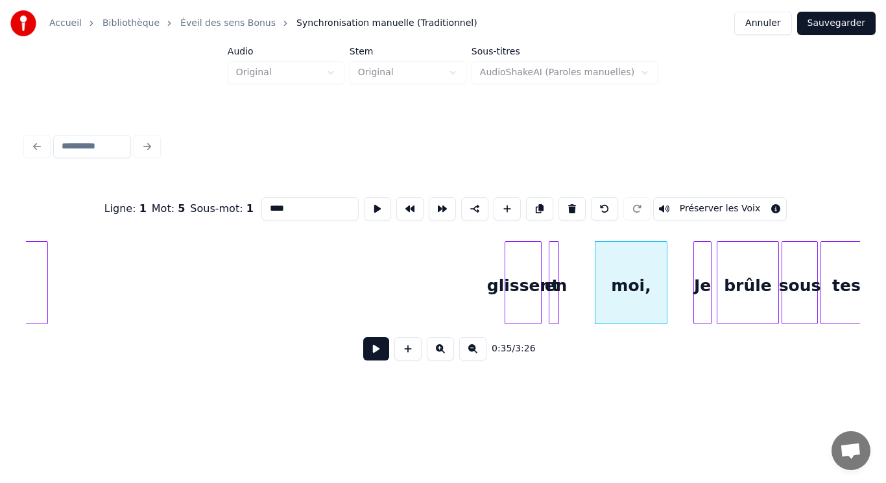
click at [623, 294] on div "moi," at bounding box center [630, 286] width 71 height 88
click at [370, 197] on button at bounding box center [377, 208] width 27 height 23
click at [554, 274] on div "en" at bounding box center [547, 282] width 23 height 83
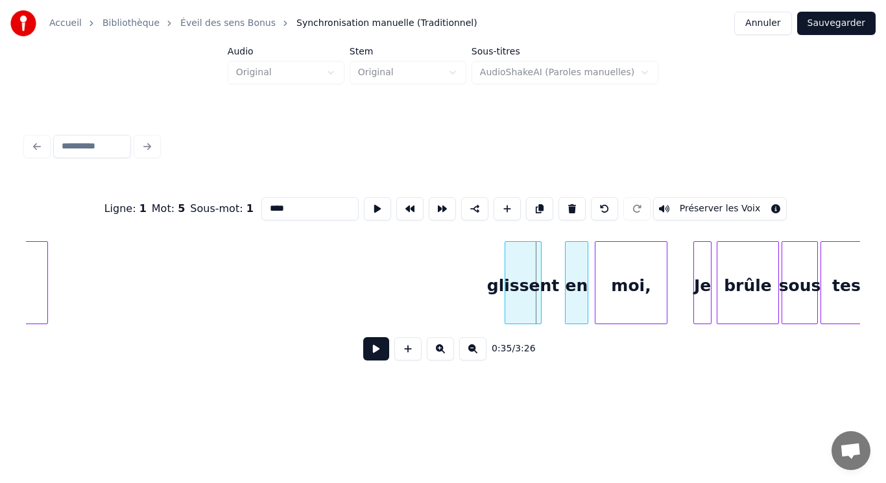
click at [582, 277] on div "en" at bounding box center [577, 286] width 22 height 88
click at [584, 277] on div "en" at bounding box center [577, 286] width 22 height 88
click at [376, 205] on button at bounding box center [377, 208] width 27 height 23
click at [377, 204] on button at bounding box center [377, 208] width 27 height 23
click at [542, 289] on div "glissent" at bounding box center [548, 286] width 36 height 88
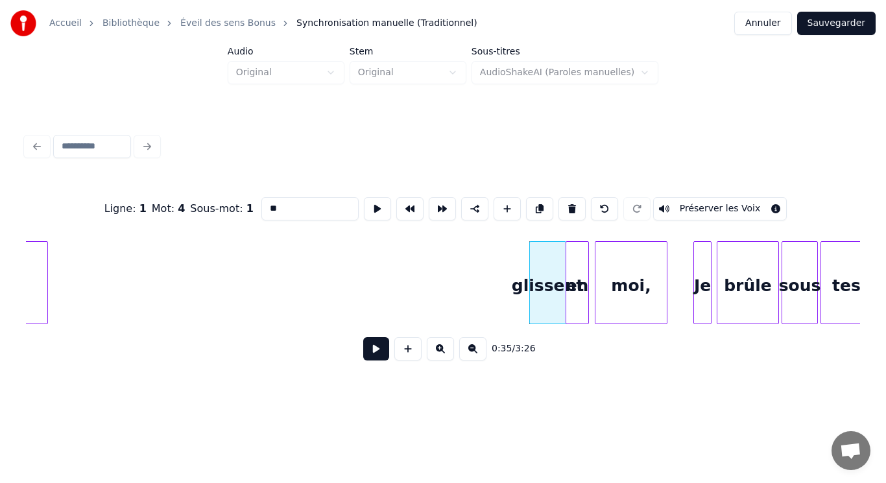
click at [542, 289] on div "glissent" at bounding box center [548, 286] width 36 height 88
click at [374, 206] on button at bounding box center [377, 208] width 27 height 23
click at [520, 285] on div "glissent" at bounding box center [532, 286] width 36 height 88
click at [570, 290] on div "en" at bounding box center [573, 286] width 22 height 88
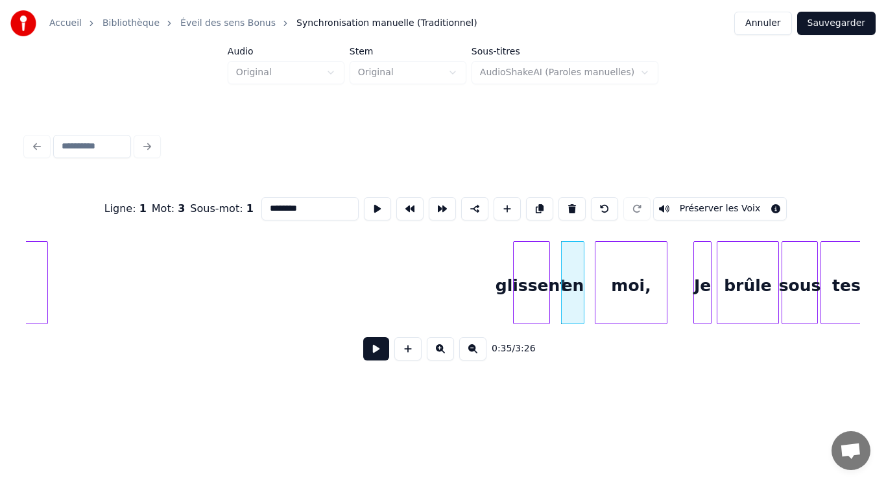
click at [367, 202] on button at bounding box center [377, 208] width 27 height 23
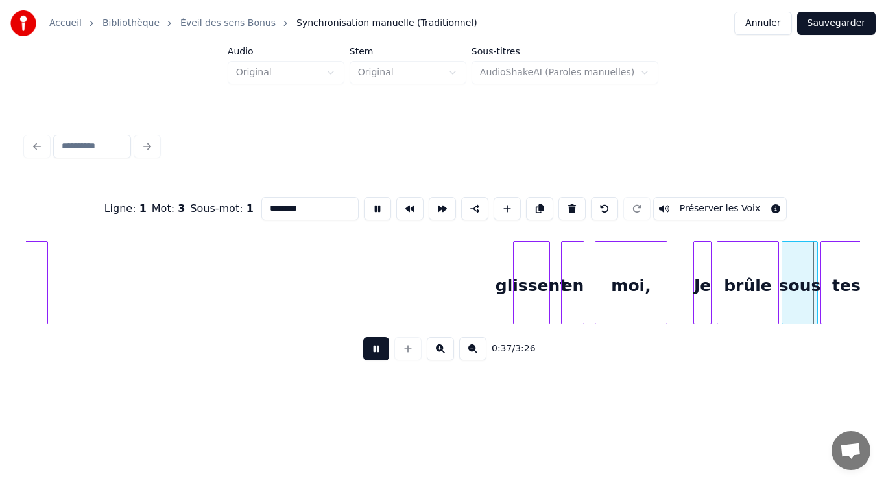
click at [369, 202] on button at bounding box center [377, 208] width 27 height 23
click at [521, 283] on div "glissent" at bounding box center [532, 286] width 36 height 88
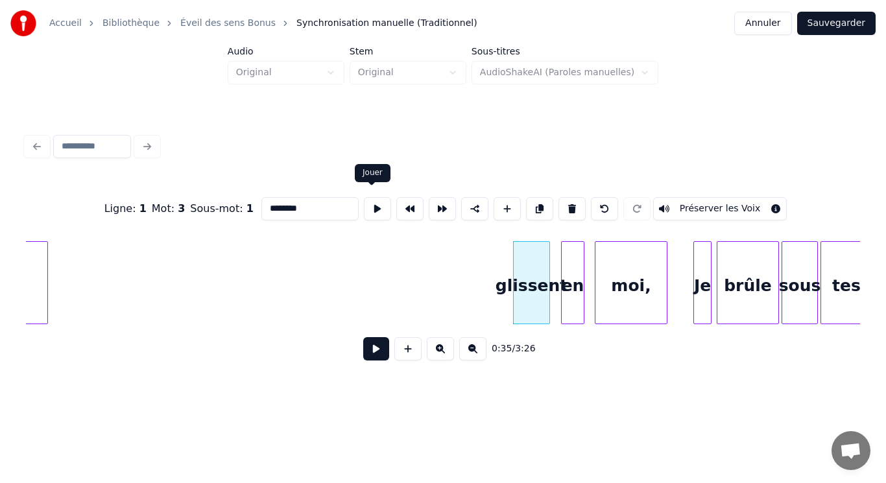
click at [372, 201] on button at bounding box center [377, 208] width 27 height 23
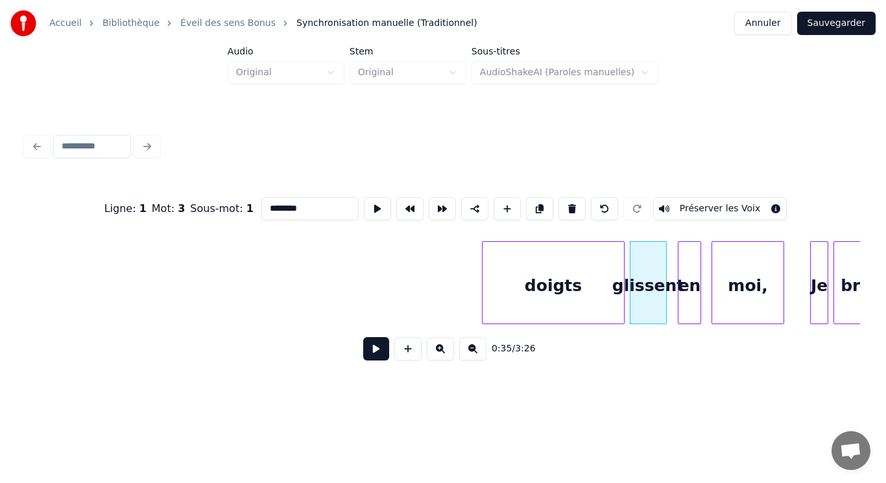
click at [499, 322] on div "brûle doigts glissent en moi, [PERSON_NAME]" at bounding box center [443, 282] width 834 height 83
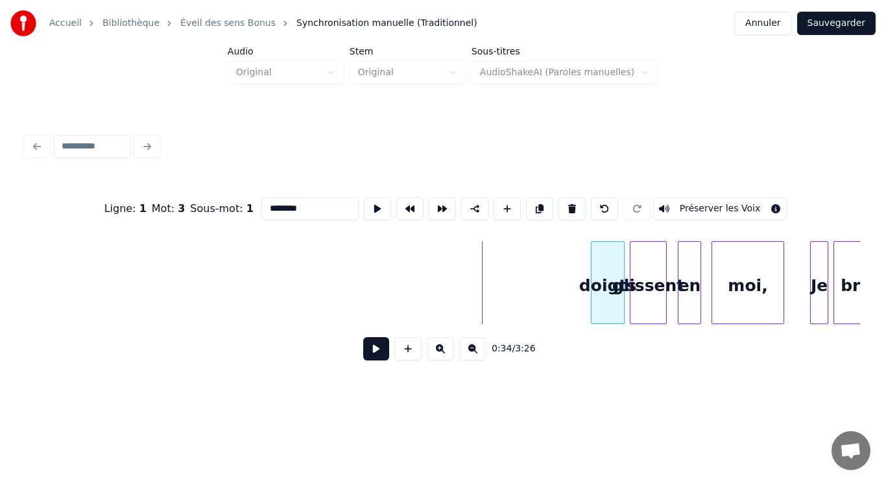
click at [593, 320] on div "brûle doigts glissent en moi, [PERSON_NAME]" at bounding box center [443, 282] width 834 height 83
click at [604, 303] on div "doigts" at bounding box center [608, 286] width 32 height 88
click at [371, 198] on button at bounding box center [377, 208] width 27 height 23
click at [370, 199] on button at bounding box center [377, 208] width 27 height 23
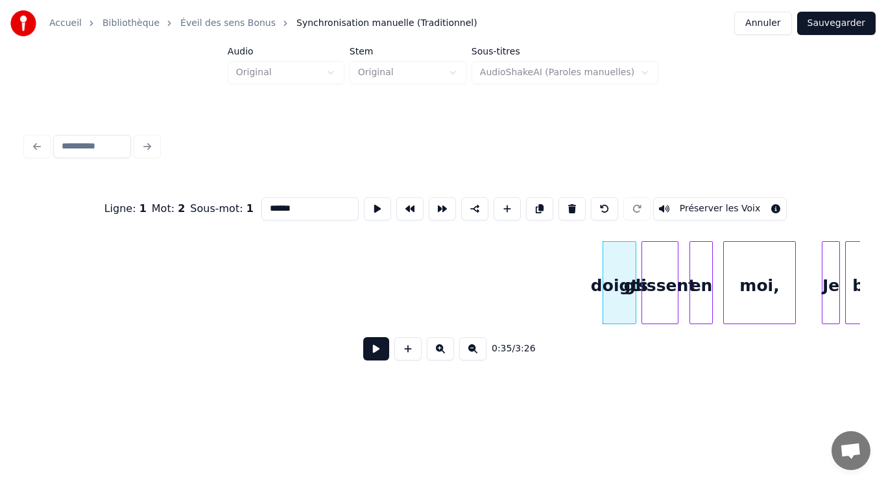
scroll to position [0, 3777]
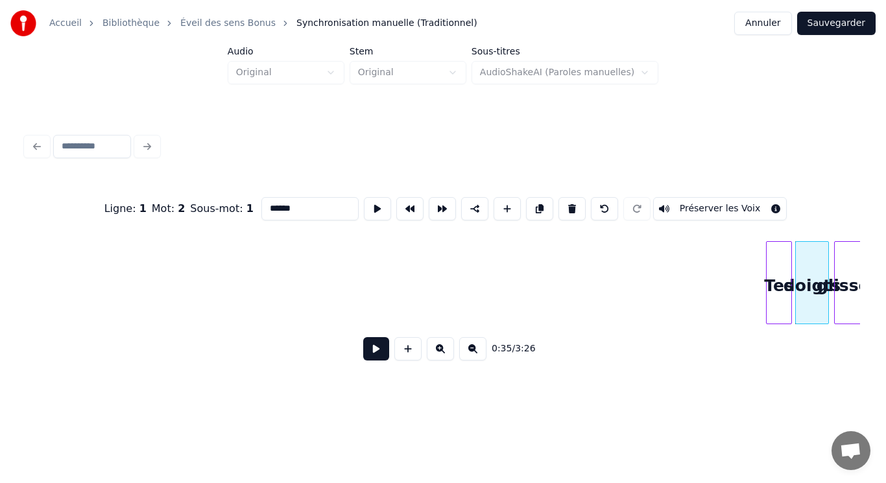
click at [786, 371] on div "Ligne : 1 Mot : 2 Sous-mot : 1 ****** Préserver les Voix 0:35 / 3:26" at bounding box center [443, 274] width 834 height 197
click at [787, 289] on div "Tes" at bounding box center [779, 286] width 25 height 88
type input "***"
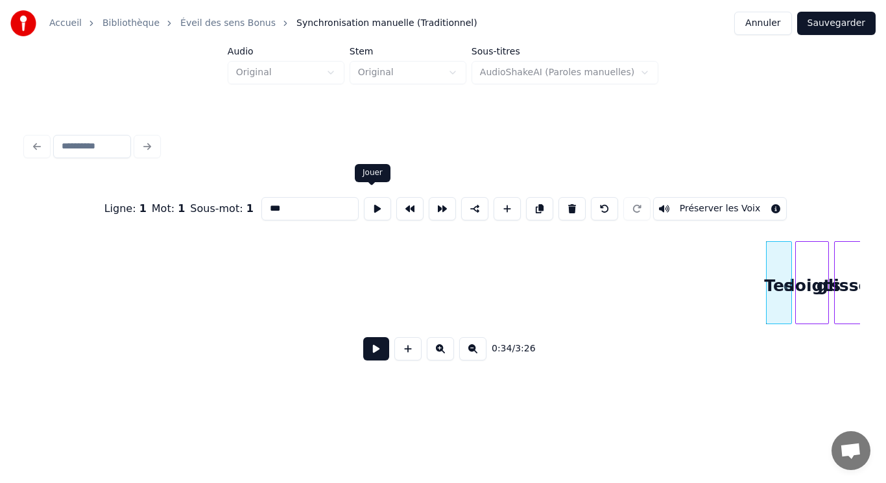
click at [376, 197] on button at bounding box center [377, 208] width 27 height 23
click at [365, 356] on button at bounding box center [376, 348] width 26 height 23
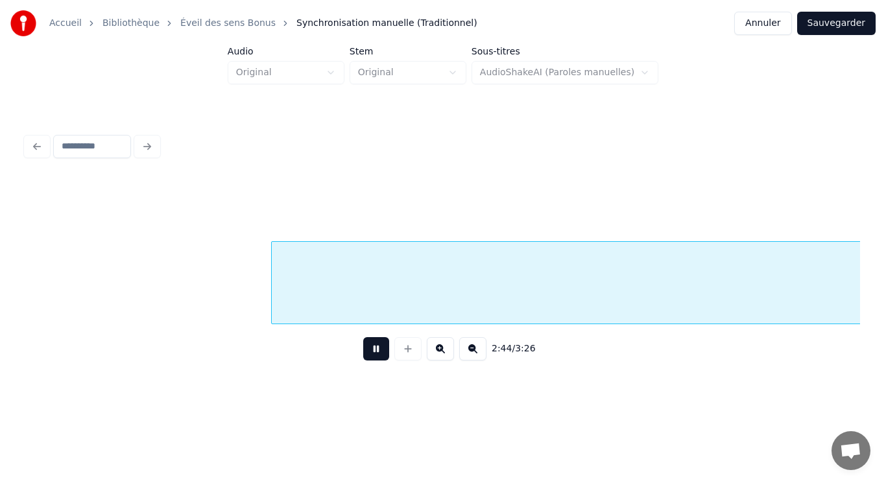
scroll to position [0, 21320]
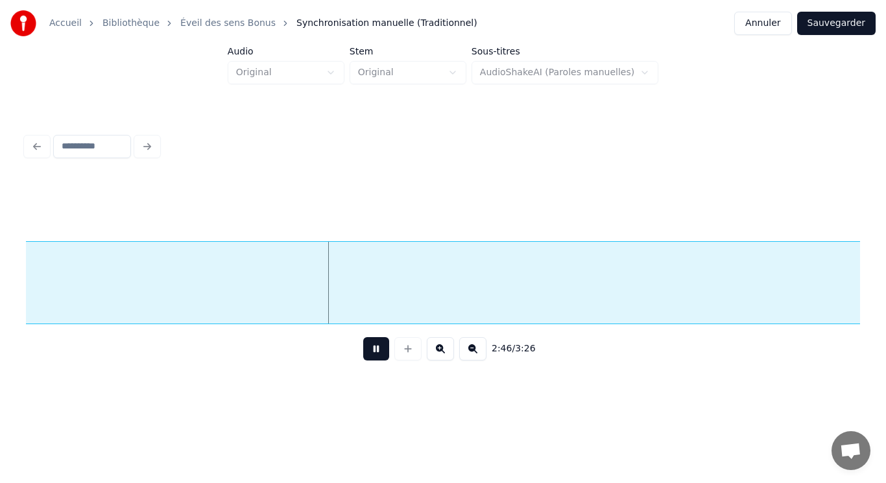
click at [370, 361] on button at bounding box center [376, 348] width 26 height 23
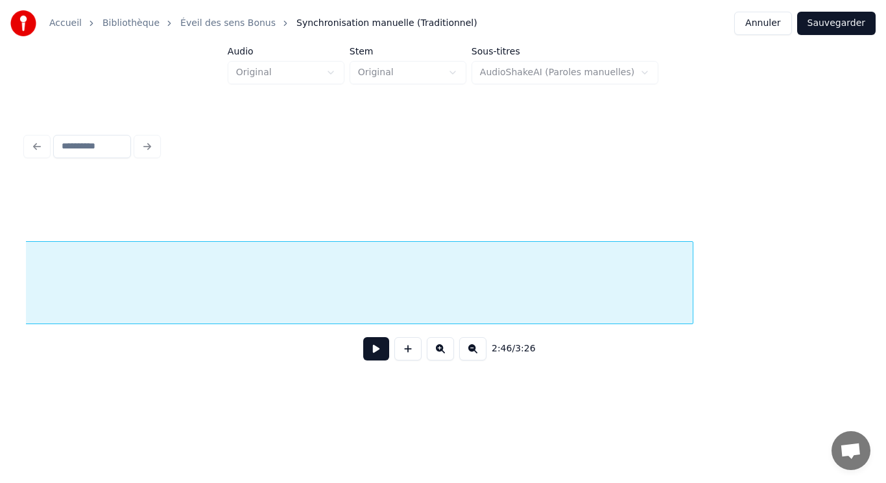
scroll to position [0, 25270]
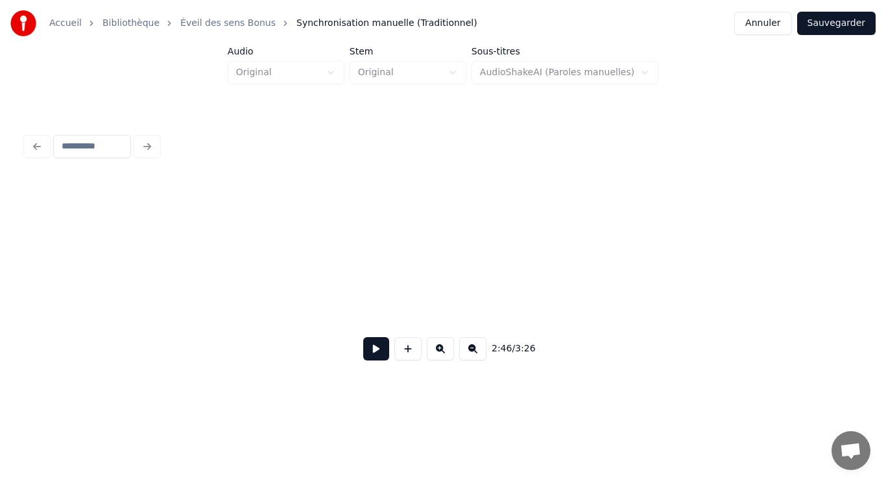
click at [21, 316] on div "2:46 / 3:26" at bounding box center [443, 250] width 844 height 257
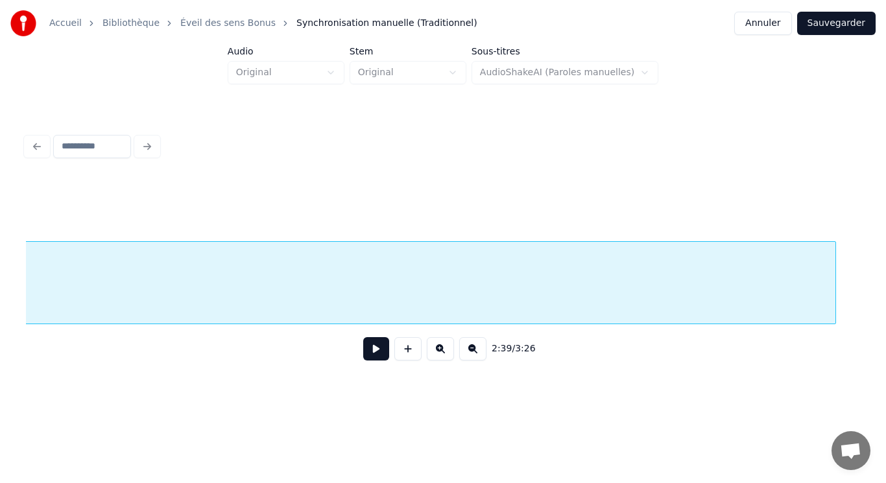
scroll to position [0, 24650]
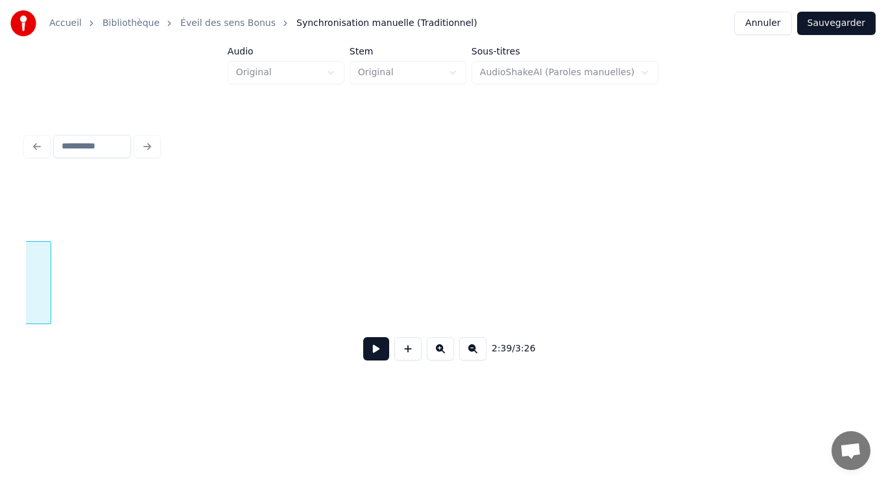
click at [49, 274] on div at bounding box center [49, 283] width 4 height 82
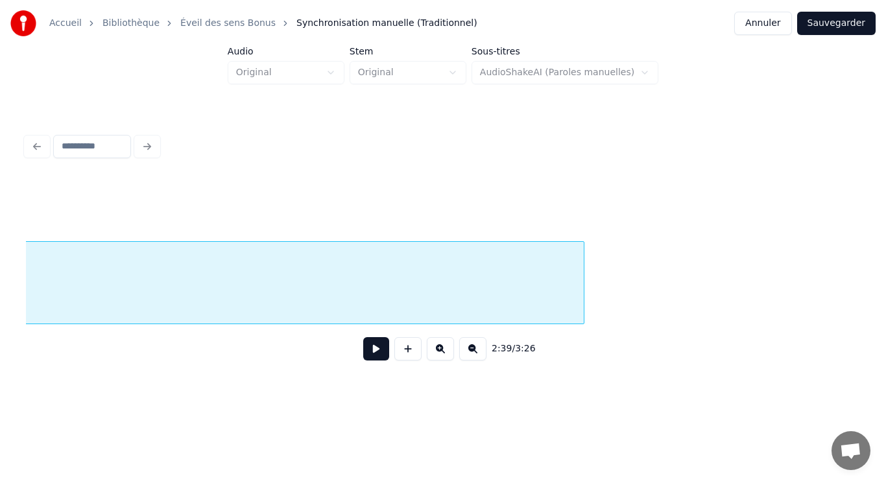
scroll to position [0, 24074]
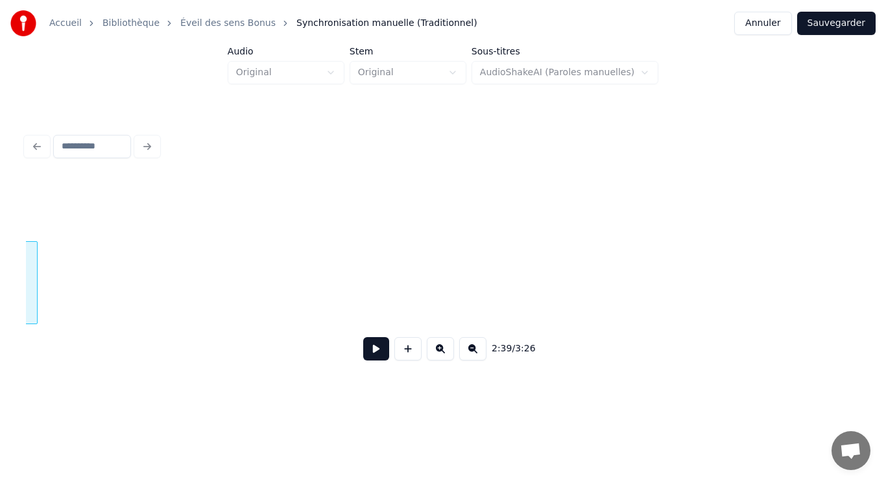
click at [36, 287] on div at bounding box center [35, 283] width 4 height 82
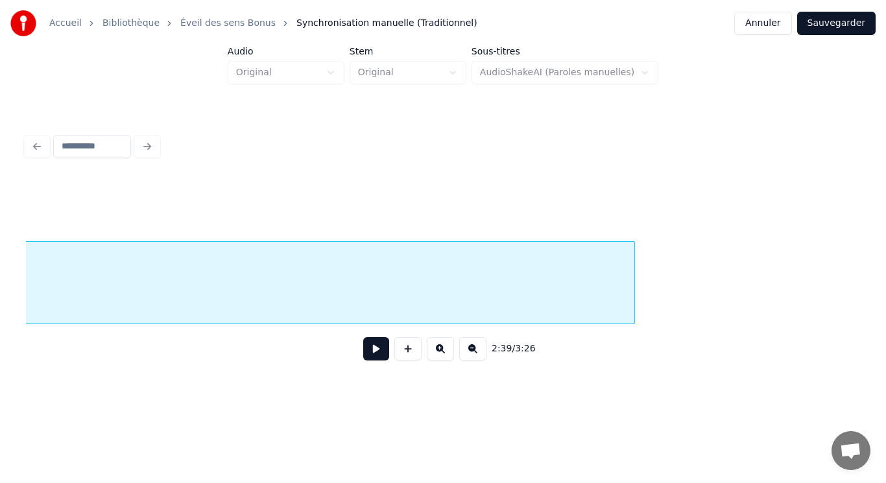
scroll to position [0, 23455]
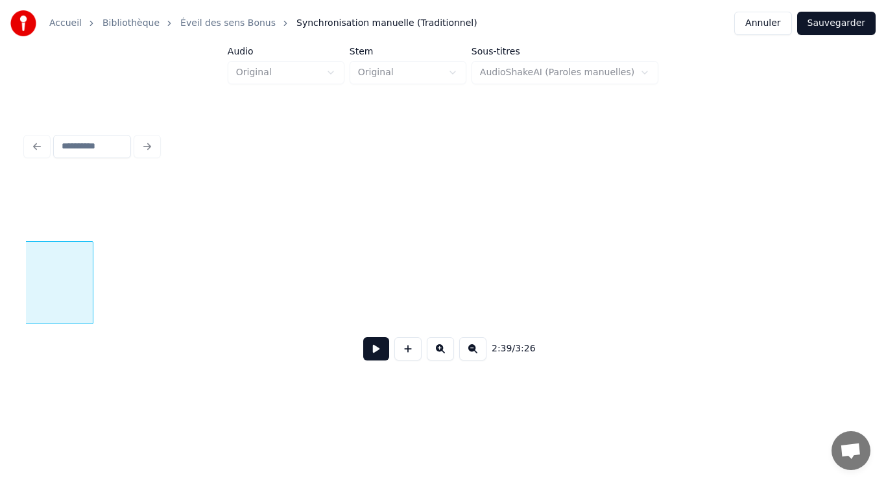
click at [90, 270] on div at bounding box center [91, 283] width 4 height 82
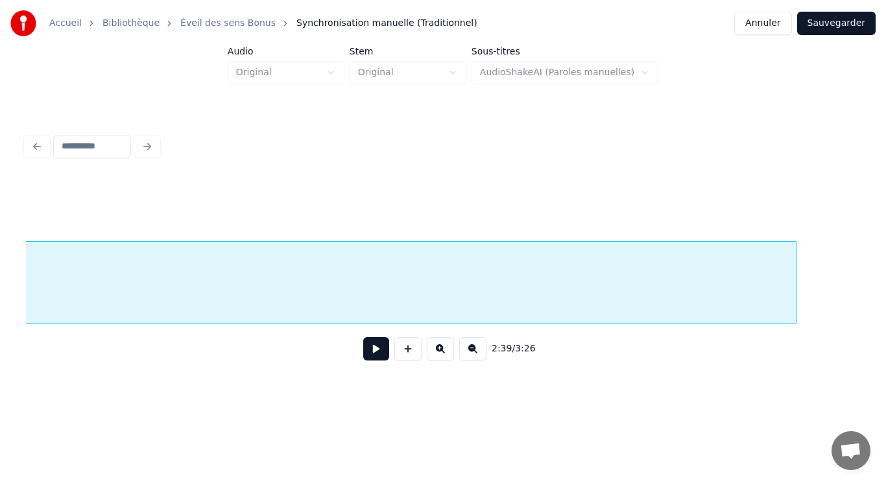
scroll to position [0, 22922]
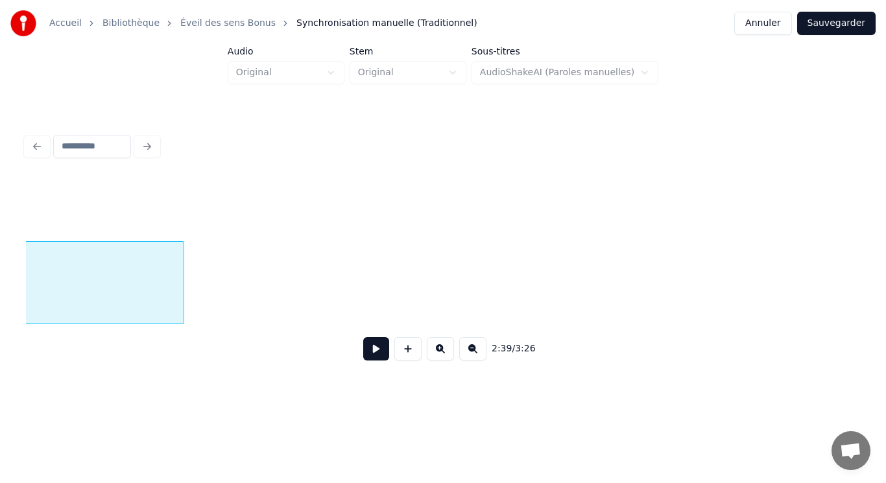
click at [180, 324] on div "fin." at bounding box center [443, 282] width 834 height 83
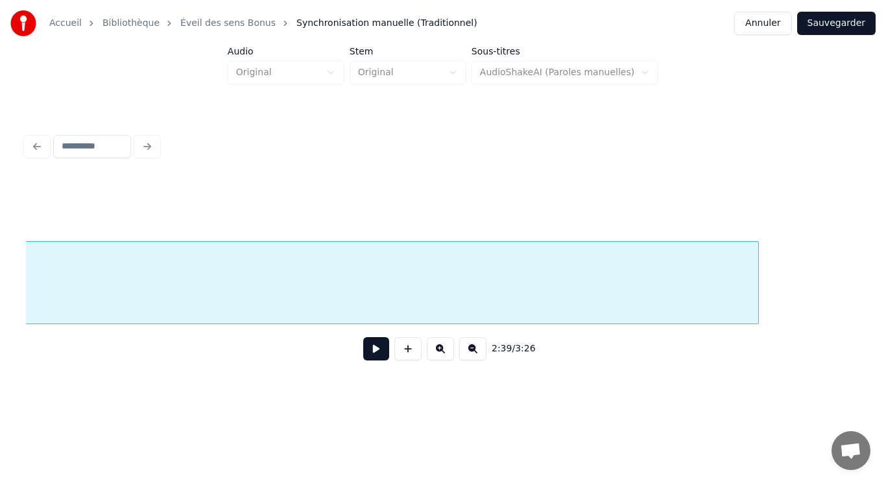
scroll to position [0, 22581]
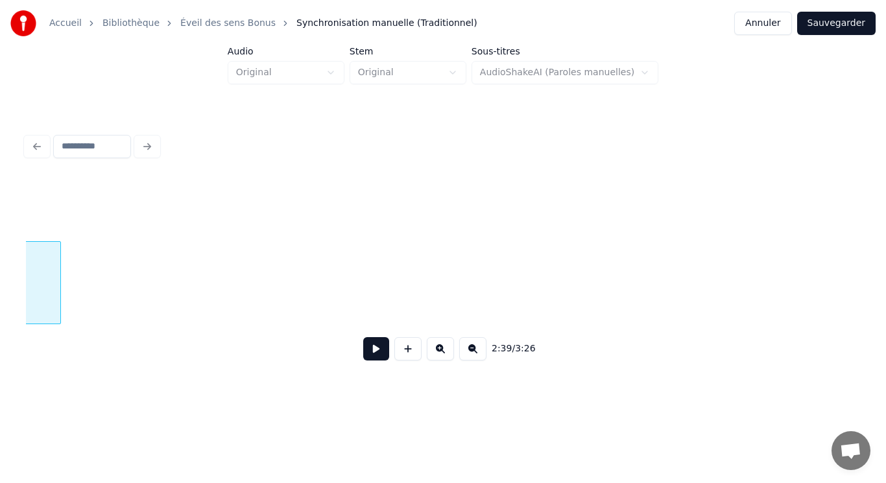
click at [60, 309] on div at bounding box center [58, 283] width 4 height 82
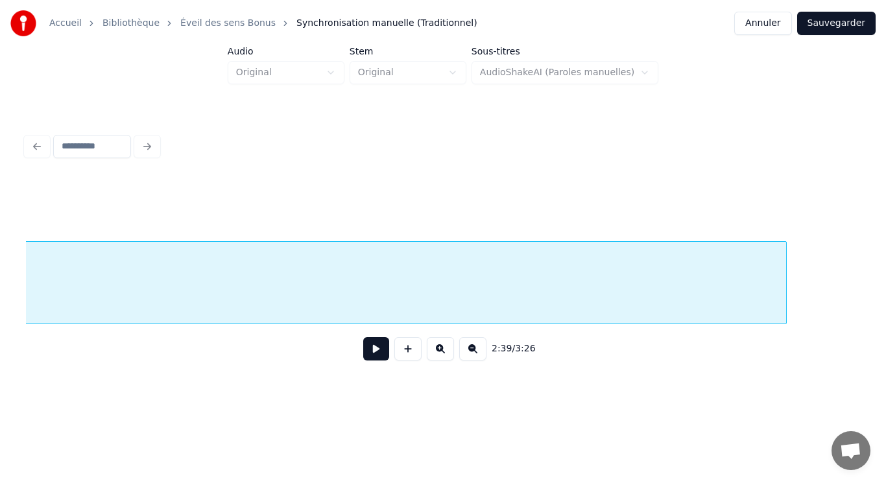
scroll to position [0, 21876]
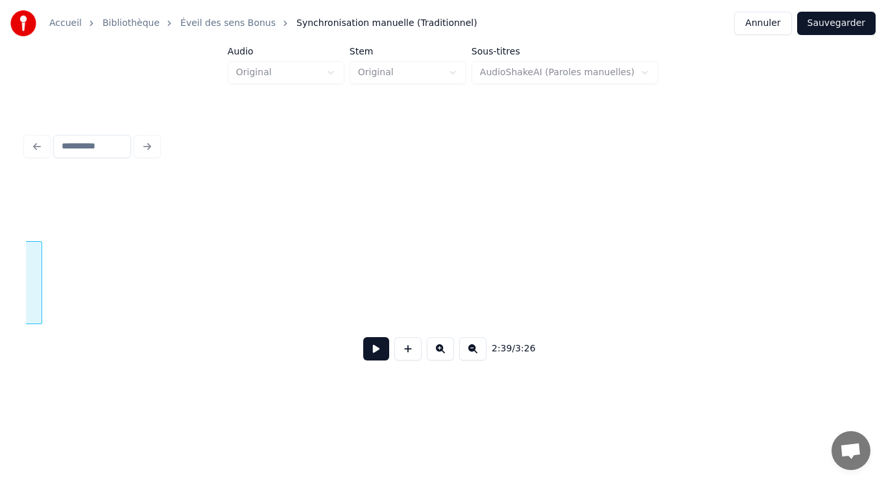
click at [40, 305] on div at bounding box center [40, 283] width 4 height 82
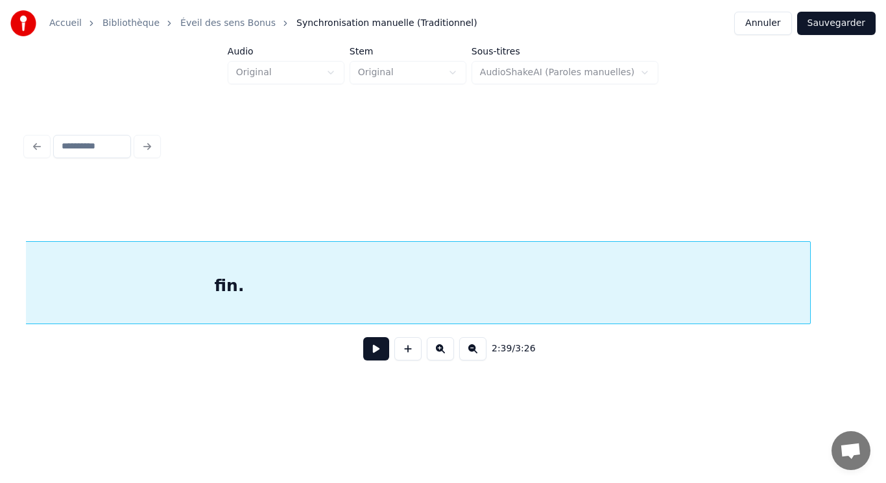
scroll to position [0, 21129]
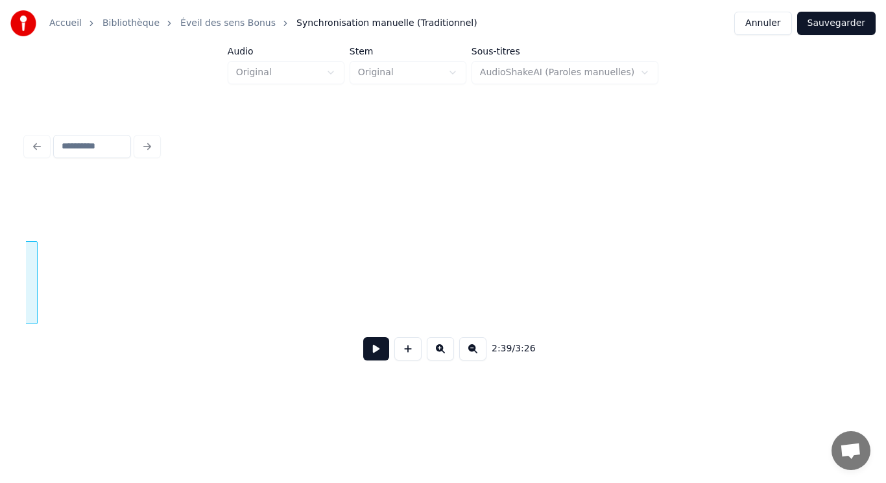
click at [34, 299] on div at bounding box center [35, 283] width 4 height 82
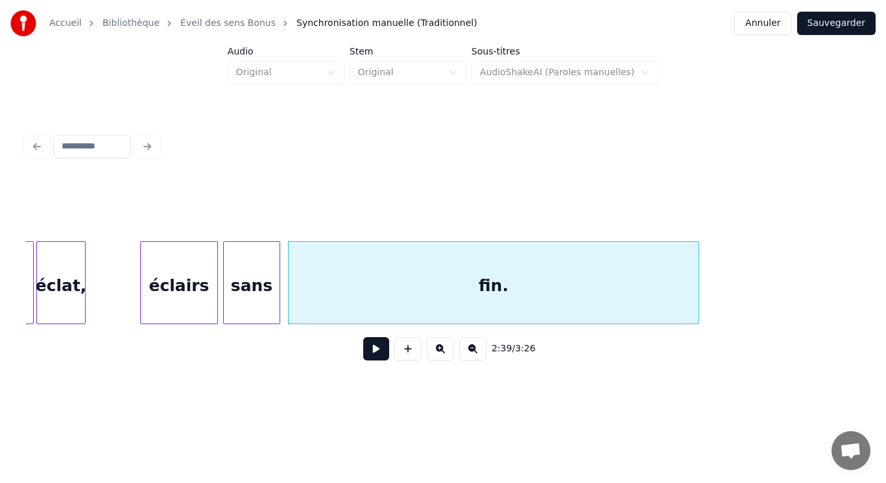
scroll to position [0, 20360]
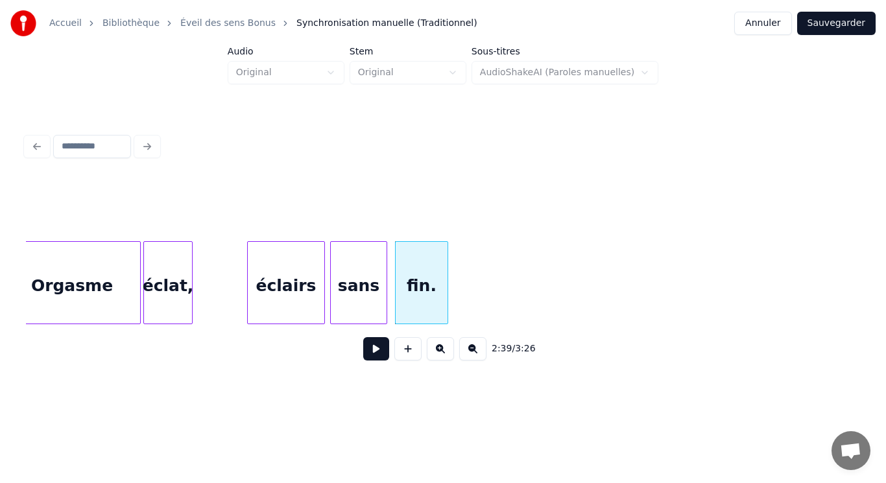
click at [446, 281] on div at bounding box center [446, 283] width 4 height 82
click at [177, 289] on div "éclat," at bounding box center [168, 286] width 48 height 88
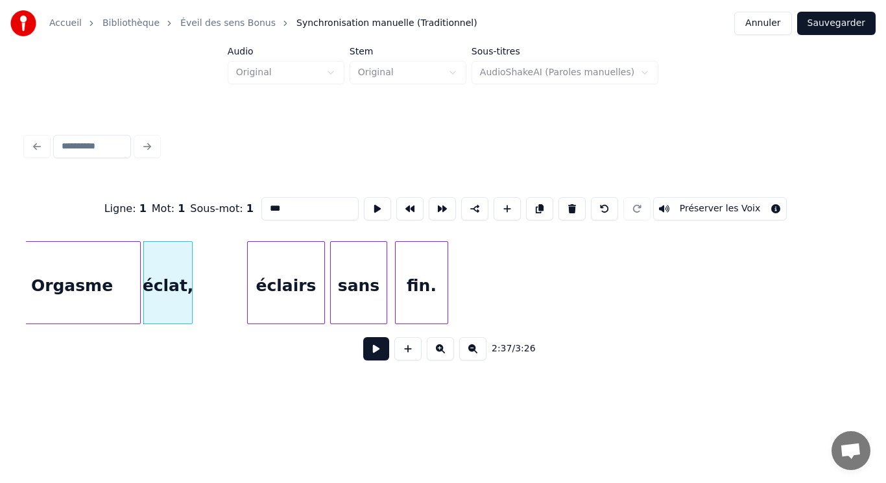
type input "******"
click at [377, 359] on button at bounding box center [376, 348] width 26 height 23
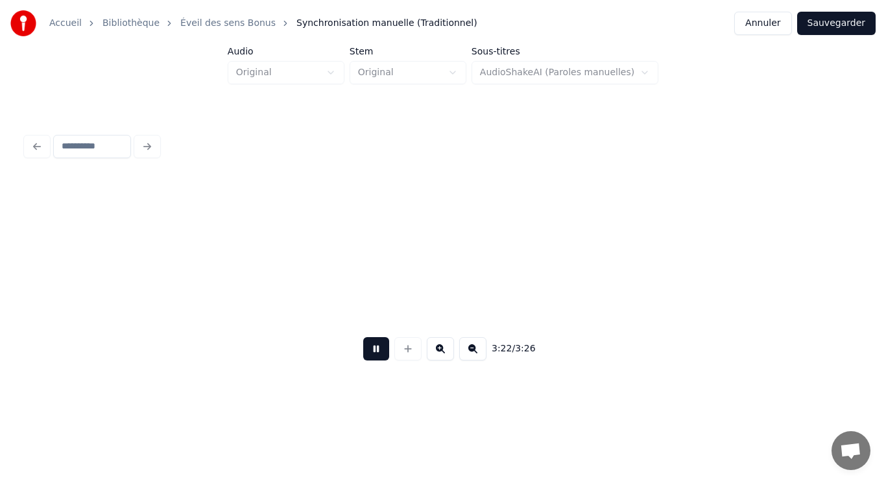
scroll to position [0, 25888]
click at [771, 25] on button "Annuler" at bounding box center [762, 23] width 57 height 23
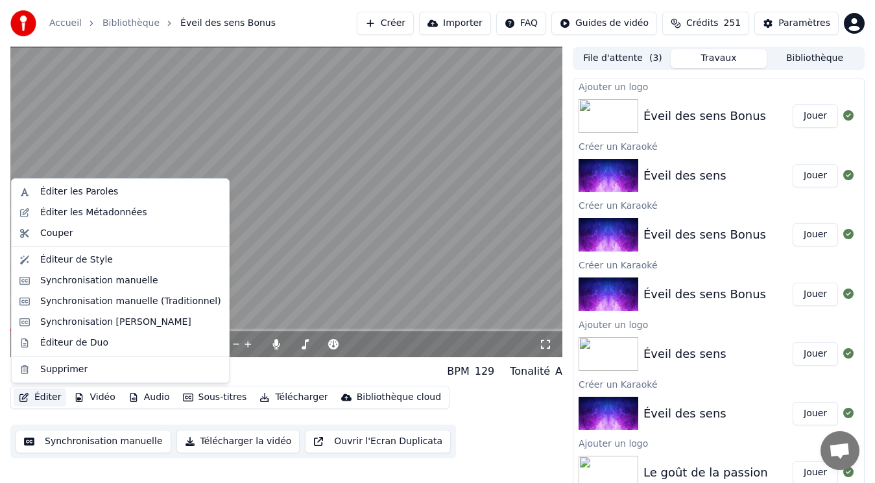
click at [33, 396] on button "Éditer" at bounding box center [40, 398] width 53 height 18
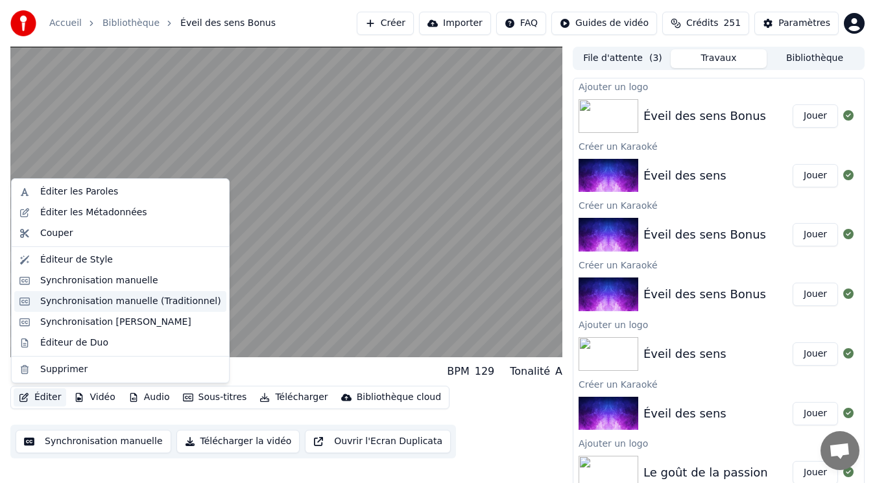
click at [136, 298] on div "Synchronisation manuelle (Traditionnel)" at bounding box center [130, 301] width 181 height 13
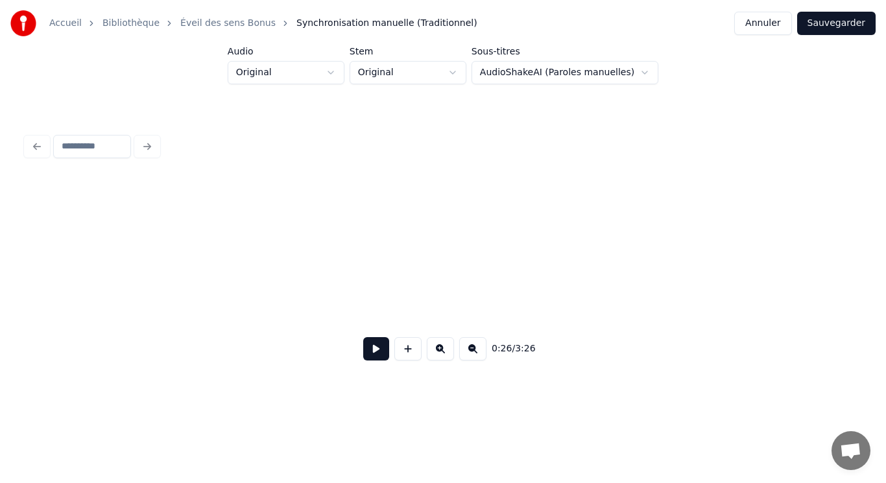
scroll to position [0, 3378]
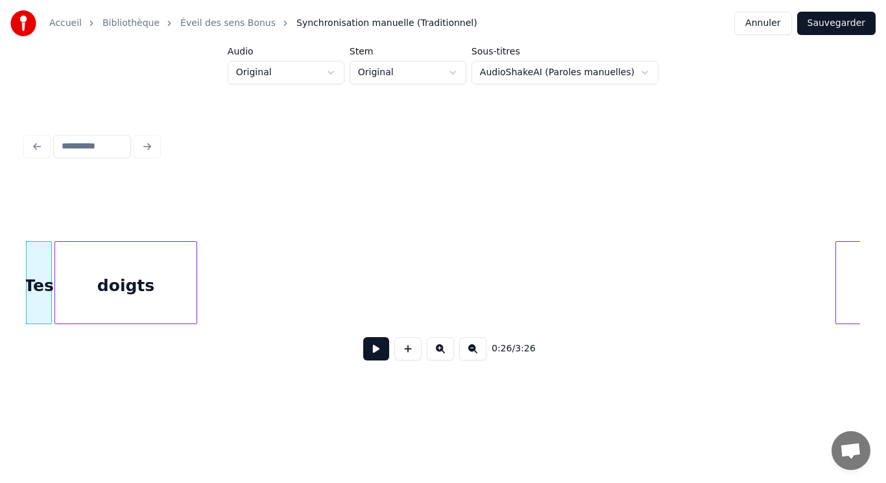
click at [839, 265] on div at bounding box center [838, 283] width 4 height 82
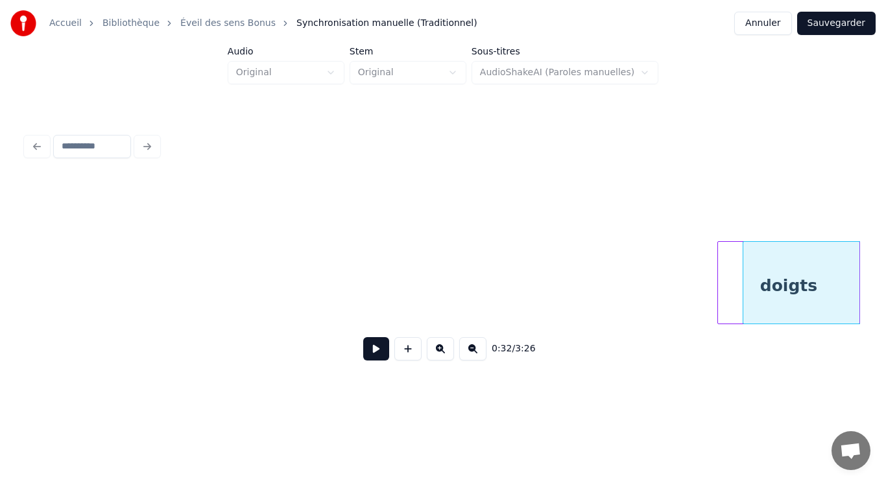
scroll to position [0, 3471]
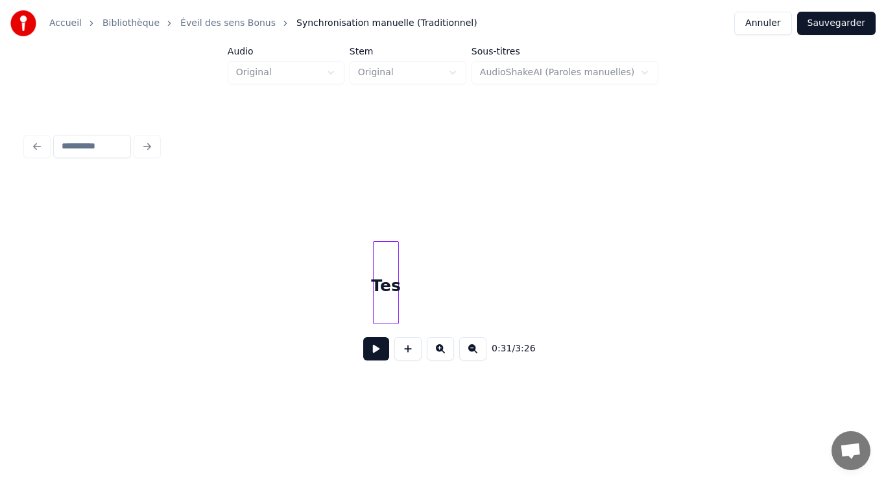
scroll to position [0, 3052]
click at [837, 257] on div "Tes" at bounding box center [840, 286] width 25 height 88
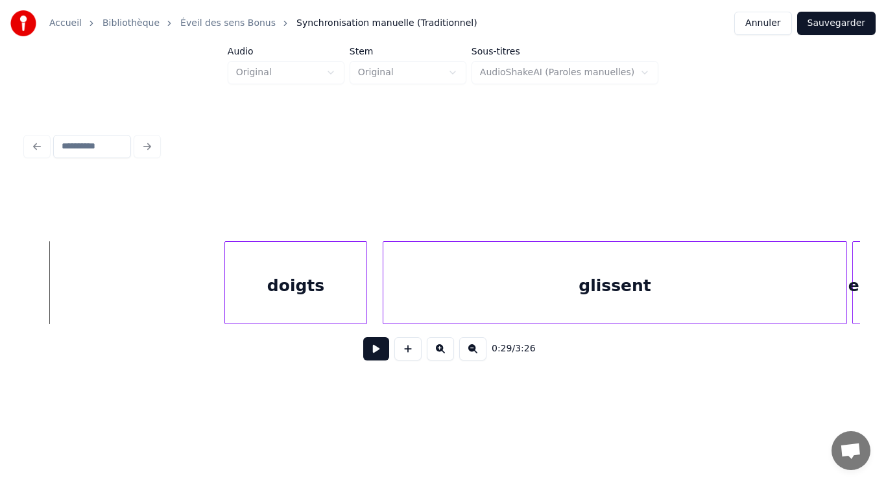
scroll to position [0, 3908]
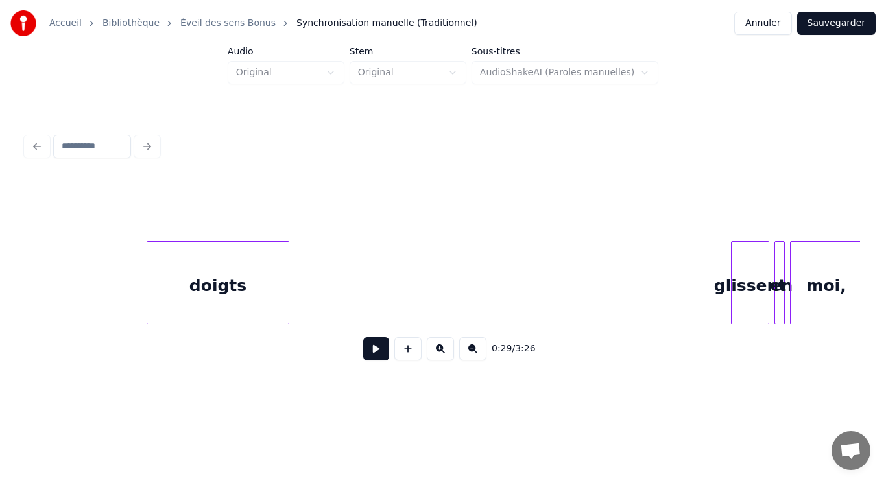
click at [732, 291] on div at bounding box center [734, 283] width 4 height 82
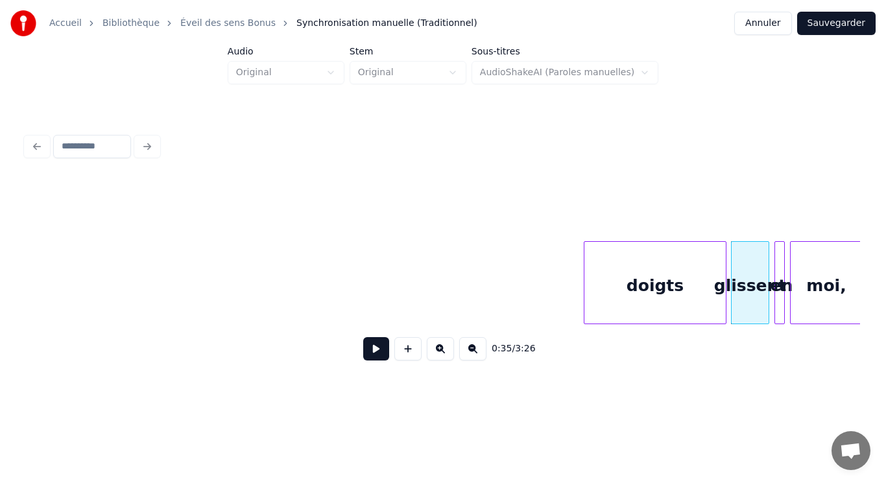
click at [649, 275] on div "doigts" at bounding box center [654, 286] width 141 height 88
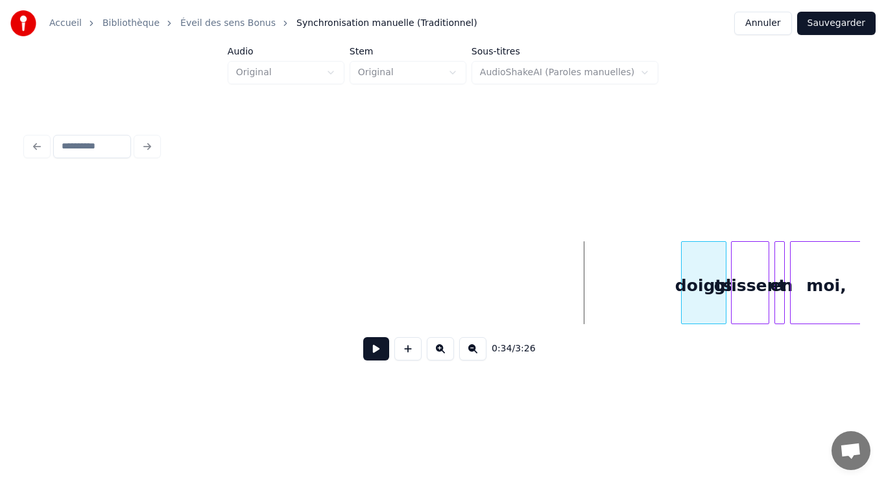
click at [684, 278] on div at bounding box center [684, 283] width 4 height 82
click at [682, 281] on div "doigts" at bounding box center [681, 286] width 43 height 88
click at [673, 267] on div at bounding box center [673, 283] width 4 height 82
click at [681, 267] on div "doigts" at bounding box center [687, 286] width 32 height 88
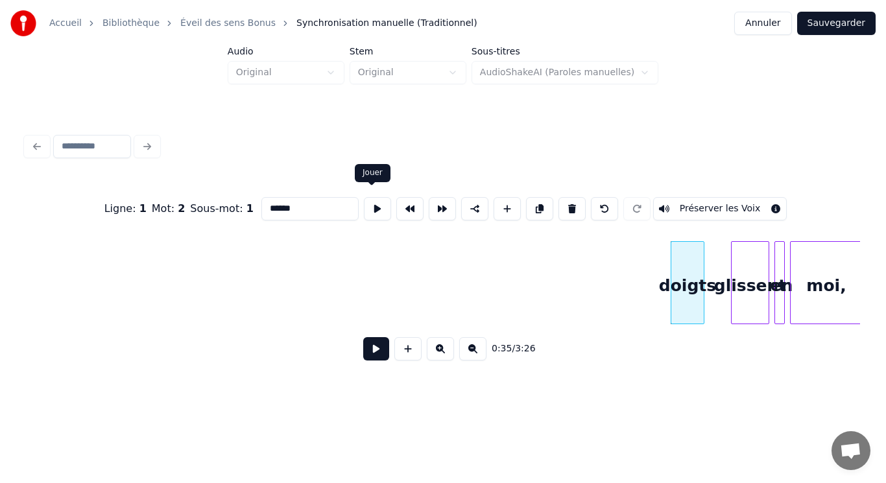
click at [381, 206] on button at bounding box center [377, 208] width 27 height 23
click at [380, 205] on button at bounding box center [377, 208] width 27 height 23
click at [695, 263] on div at bounding box center [694, 283] width 4 height 82
click at [718, 275] on div "glissent" at bounding box center [722, 286] width 37 height 88
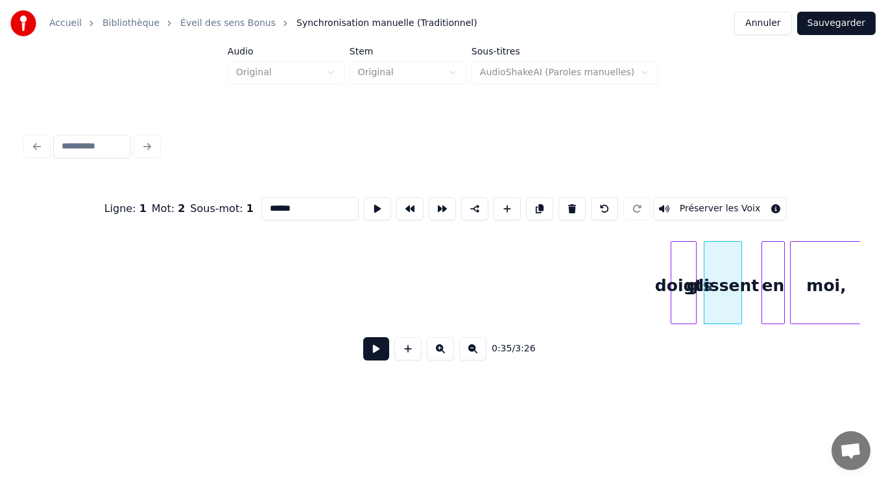
click at [762, 279] on div at bounding box center [764, 283] width 4 height 82
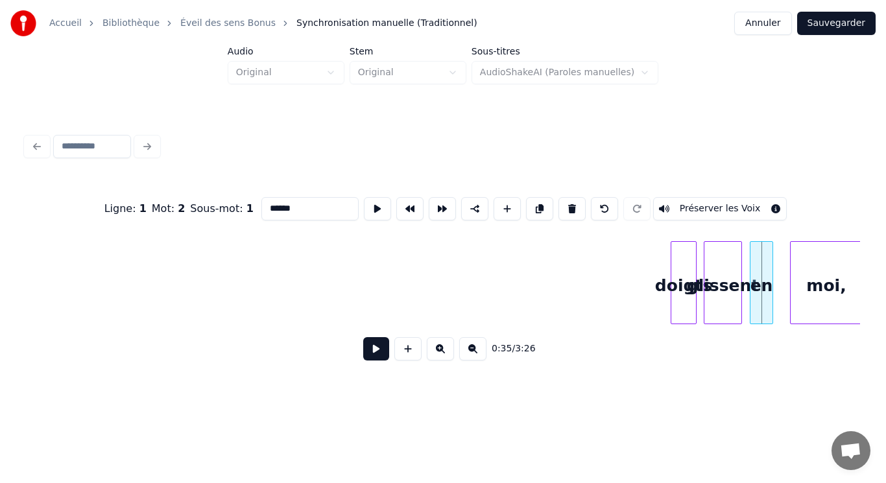
click at [760, 278] on div "en" at bounding box center [761, 286] width 22 height 88
click at [371, 202] on button at bounding box center [377, 208] width 27 height 23
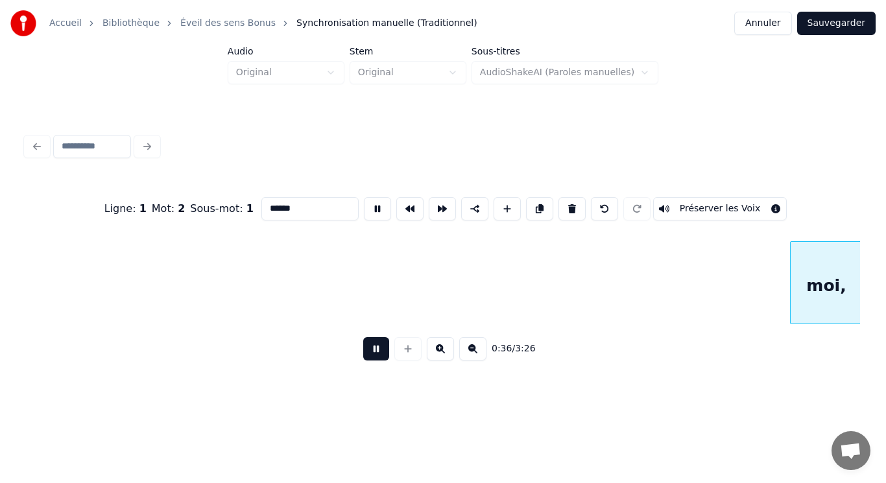
scroll to position [0, 4744]
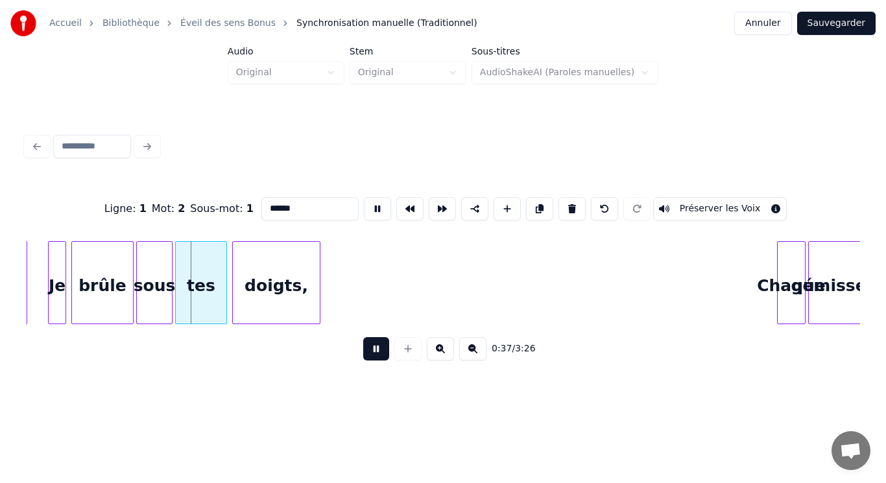
click at [374, 202] on button at bounding box center [377, 208] width 27 height 23
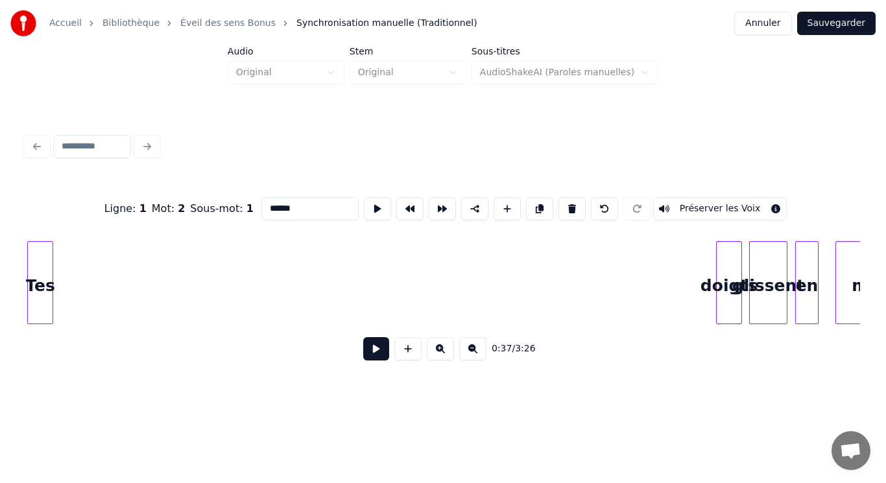
scroll to position [0, 3857]
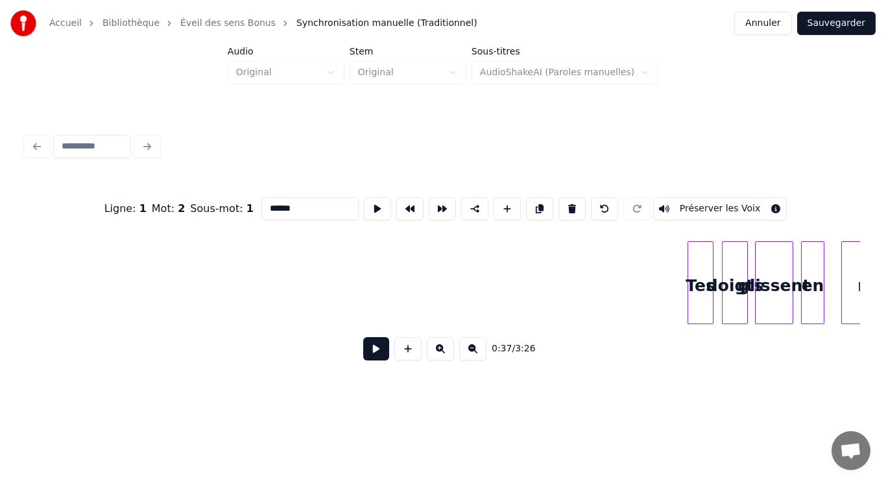
click at [697, 285] on div "Tes" at bounding box center [700, 286] width 25 height 88
click at [699, 285] on div "Tes" at bounding box center [700, 286] width 25 height 88
click at [373, 204] on button at bounding box center [377, 208] width 27 height 23
click at [733, 269] on div "doigts" at bounding box center [735, 286] width 25 height 88
click at [375, 198] on button at bounding box center [377, 208] width 27 height 23
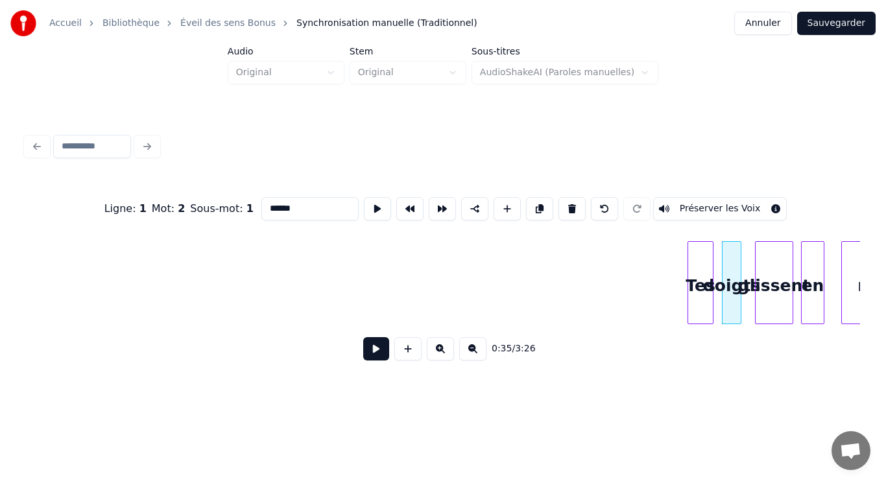
click at [738, 301] on div at bounding box center [739, 283] width 4 height 82
click at [747, 294] on div at bounding box center [747, 283] width 4 height 82
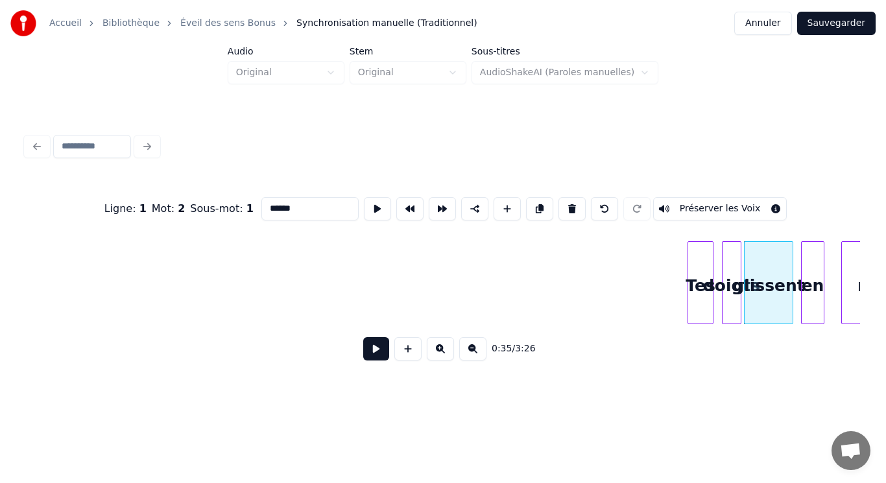
click at [767, 290] on div "glissent" at bounding box center [769, 286] width 48 height 88
click at [372, 202] on button at bounding box center [377, 208] width 27 height 23
click at [813, 287] on div "en" at bounding box center [813, 286] width 22 height 88
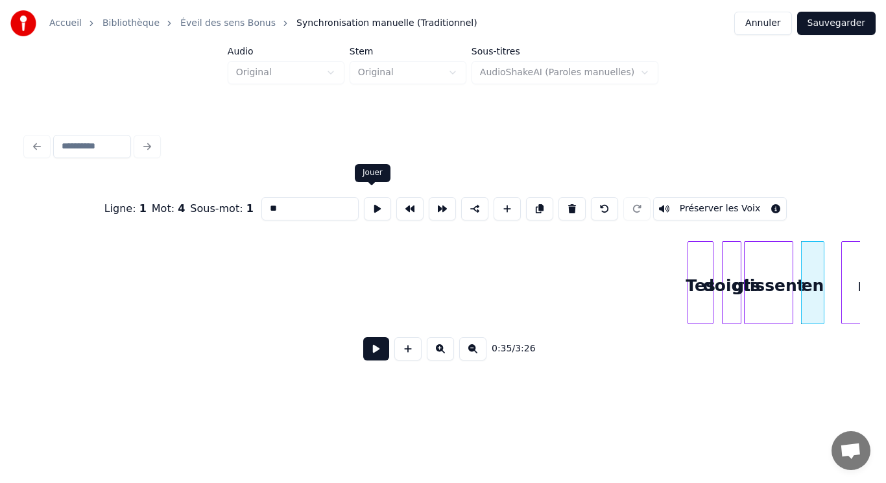
click at [376, 197] on button at bounding box center [377, 208] width 27 height 23
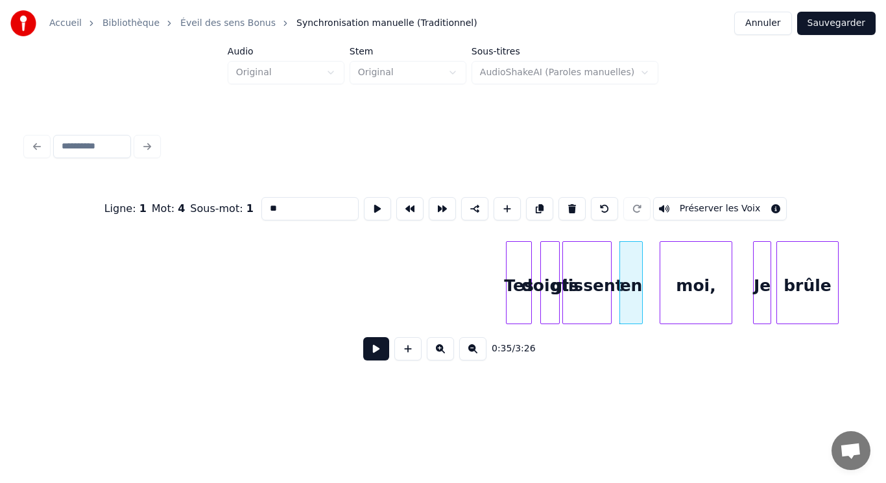
scroll to position [0, 4091]
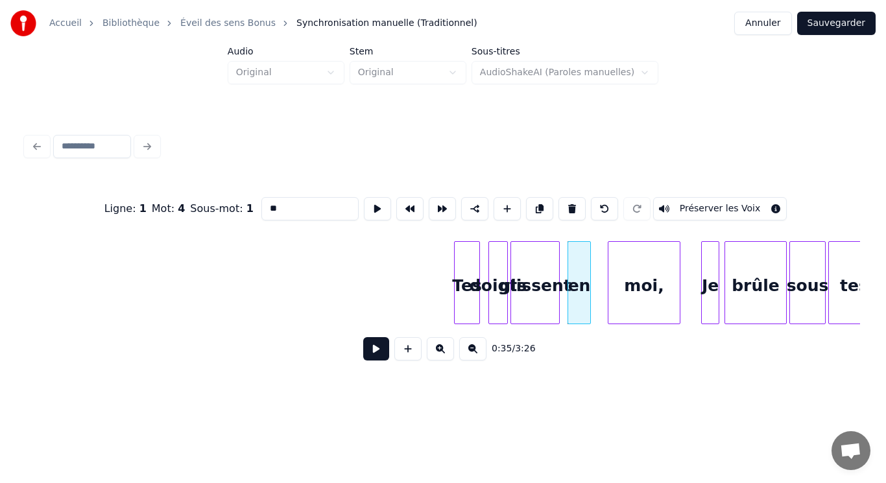
click at [478, 355] on button at bounding box center [472, 348] width 27 height 23
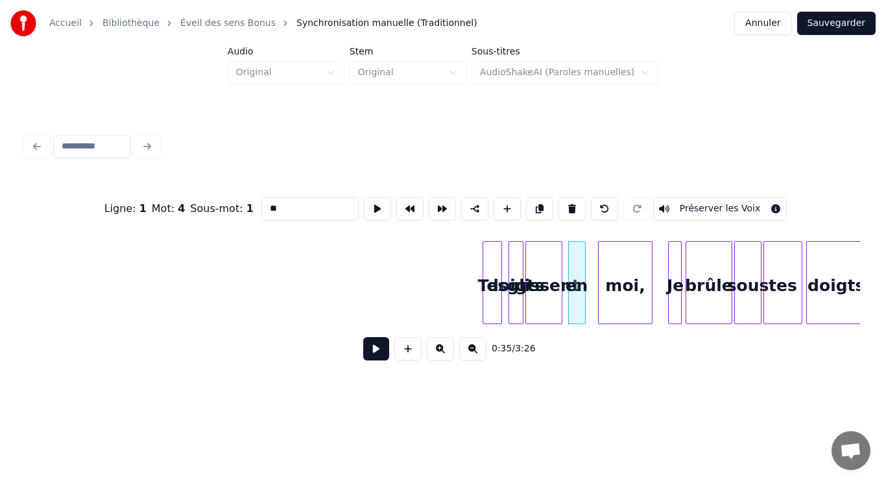
click at [478, 355] on button at bounding box center [472, 348] width 27 height 23
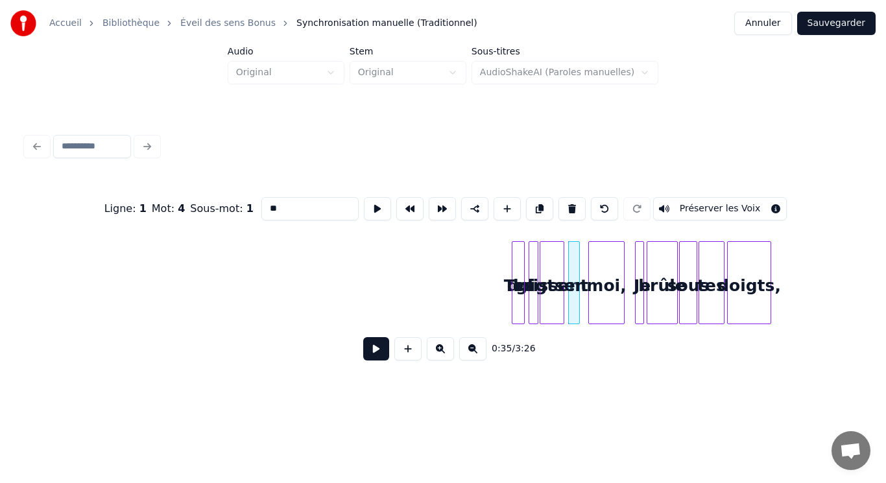
click at [478, 355] on button at bounding box center [472, 348] width 27 height 23
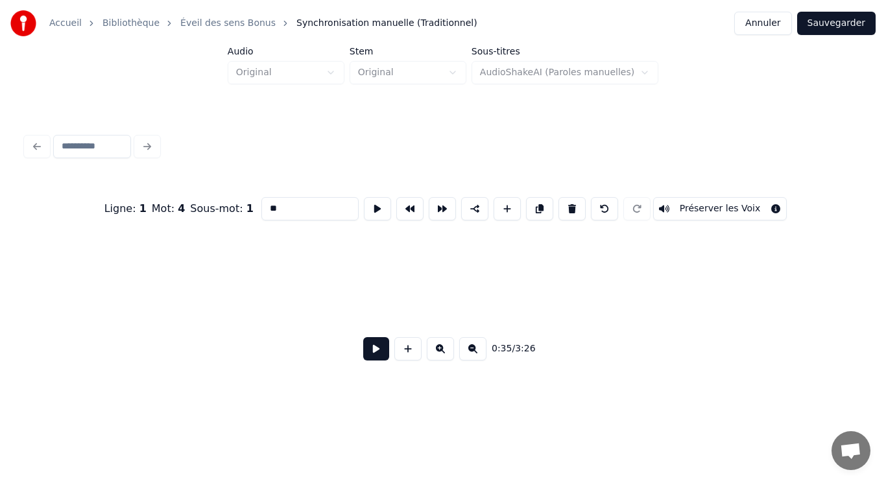
scroll to position [0, 616]
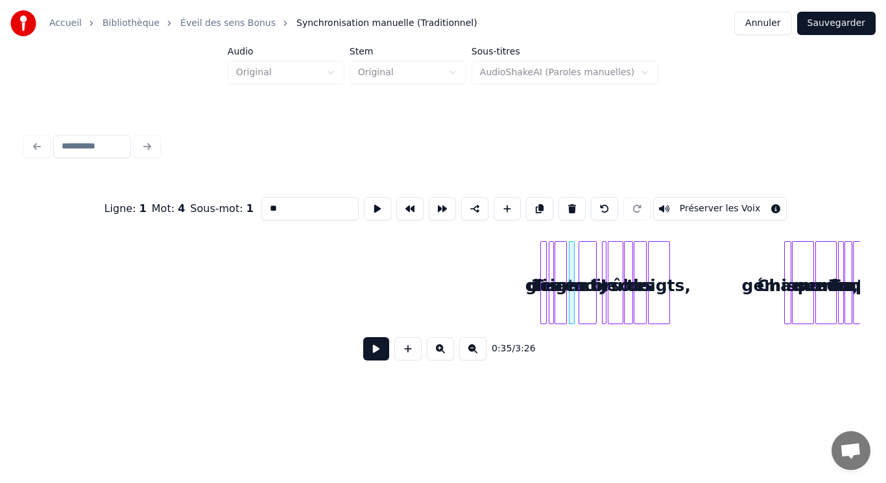
click at [478, 355] on button at bounding box center [472, 348] width 27 height 23
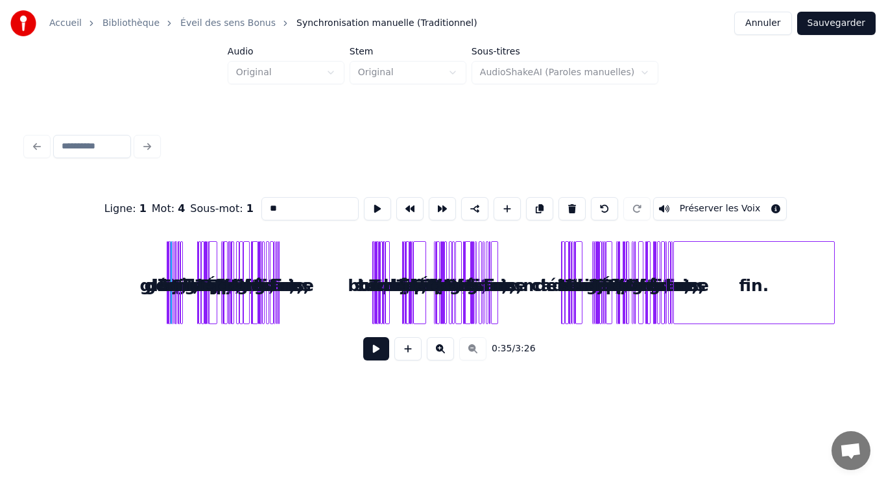
scroll to position [0, 0]
click at [674, 301] on div "fin." at bounding box center [677, 282] width 8 height 83
click at [440, 353] on button at bounding box center [440, 348] width 27 height 23
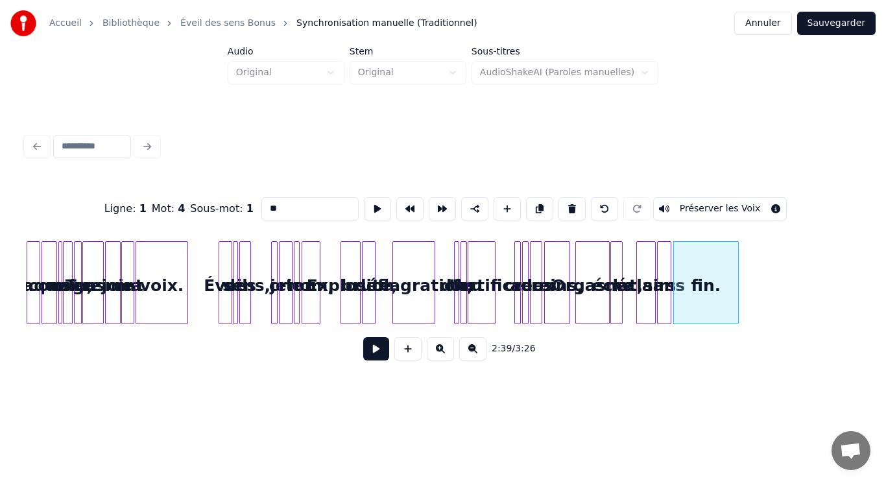
click at [440, 353] on button at bounding box center [440, 348] width 27 height 23
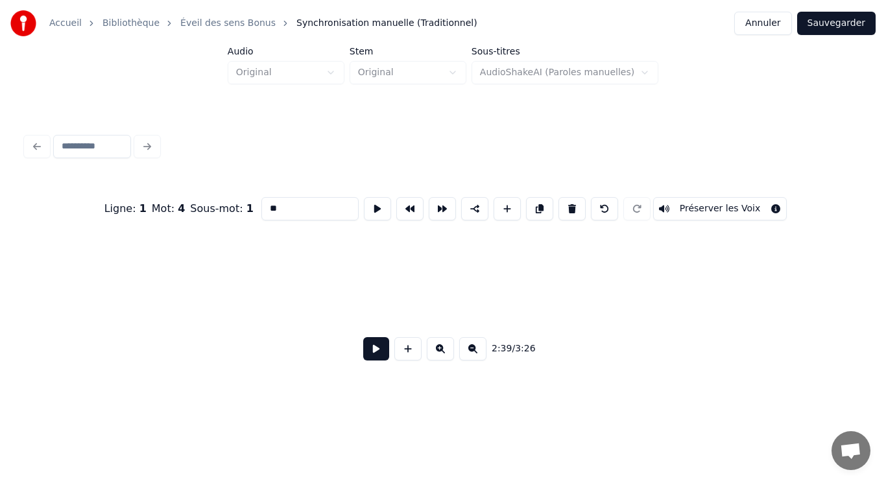
scroll to position [0, 9717]
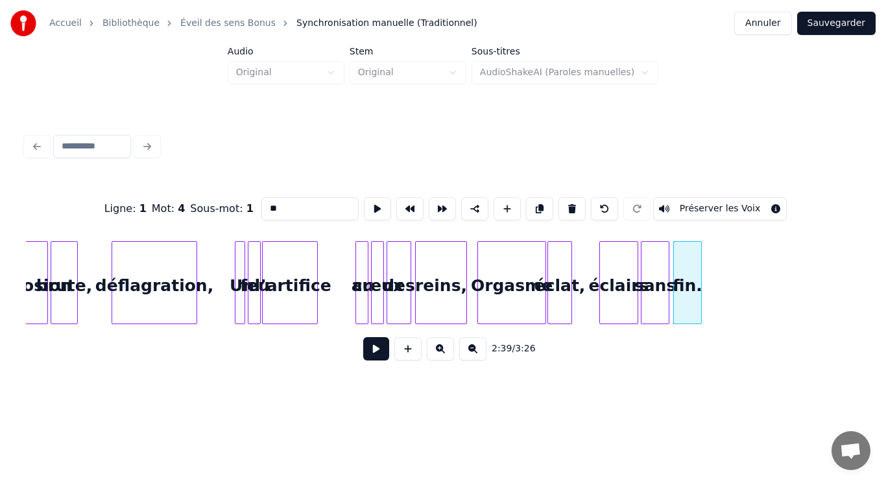
click at [699, 289] on div at bounding box center [699, 283] width 4 height 82
click at [167, 280] on div "déflagration," at bounding box center [154, 286] width 84 height 88
type input "**********"
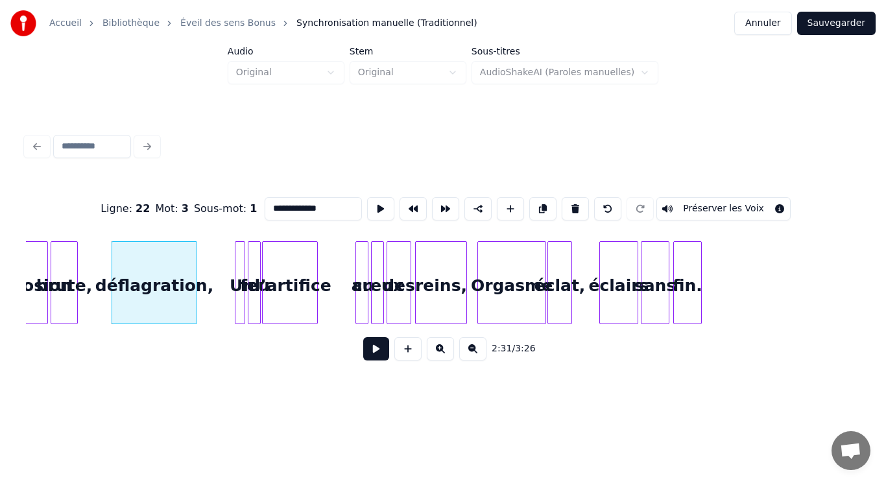
click at [379, 355] on button at bounding box center [376, 348] width 26 height 23
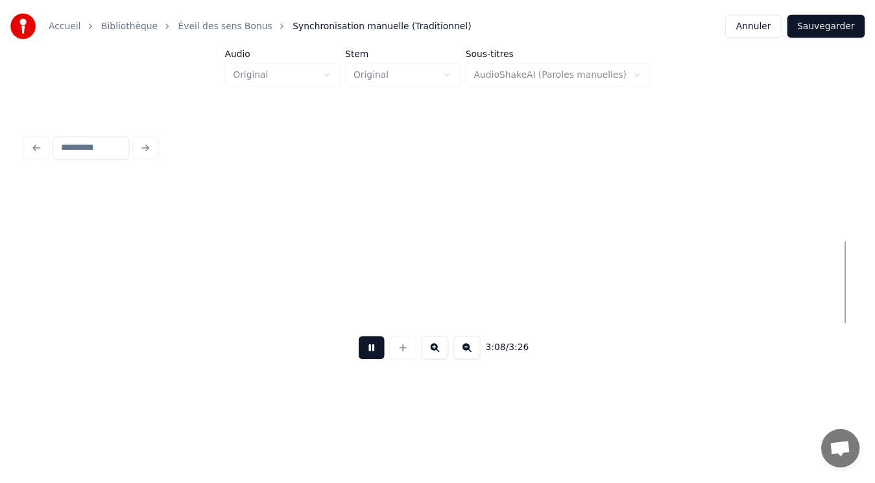
scroll to position [0, 12220]
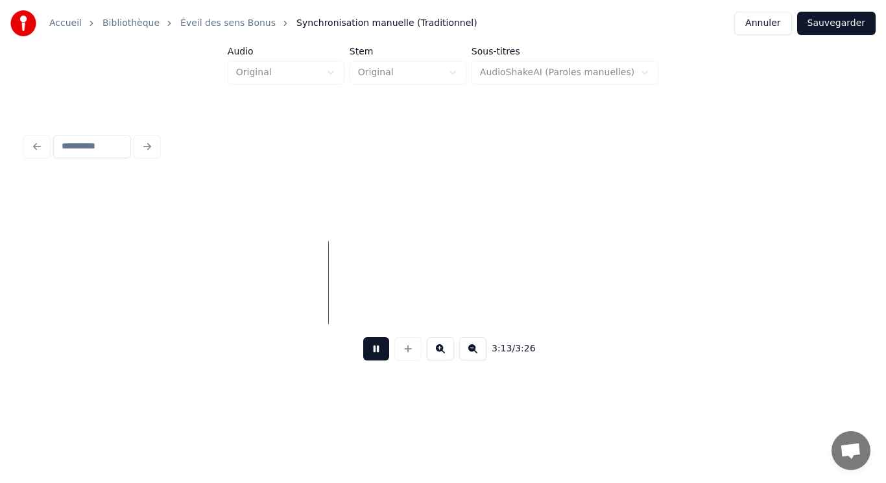
click at [833, 29] on button "Sauvegarder" at bounding box center [836, 23] width 78 height 23
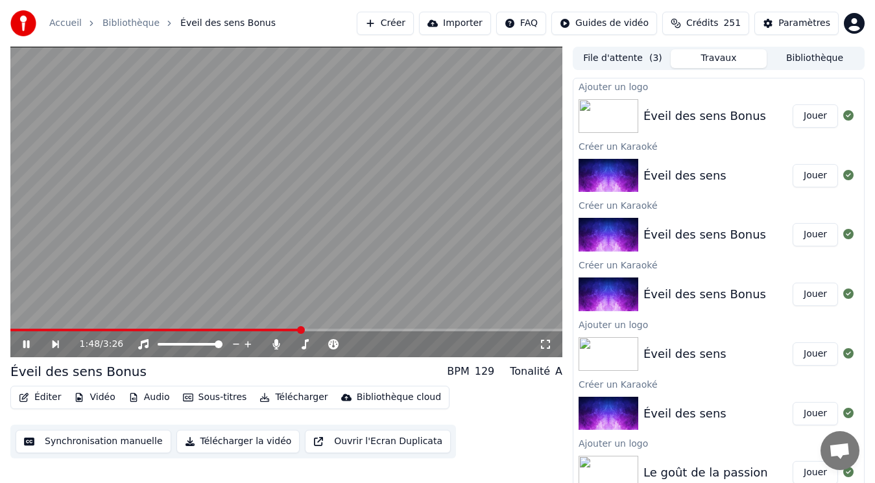
click at [54, 397] on button "Éditer" at bounding box center [40, 398] width 53 height 18
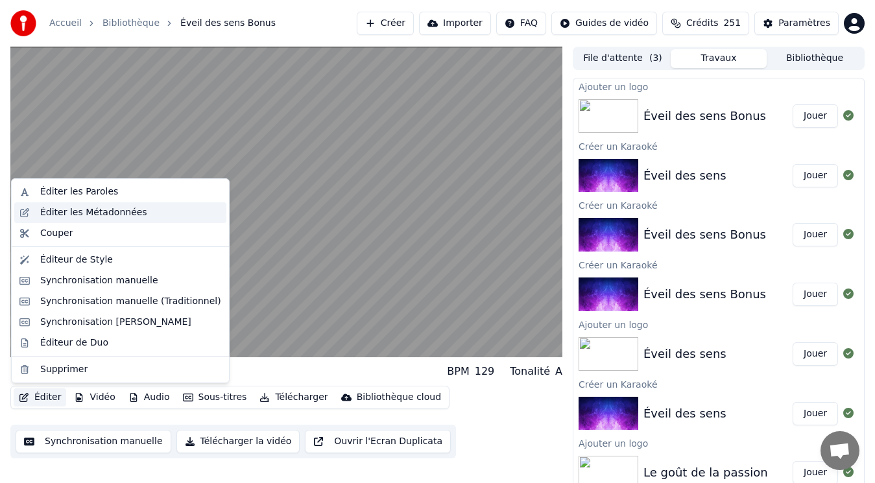
click at [86, 211] on div "Éditer les Métadonnées" at bounding box center [93, 212] width 107 height 13
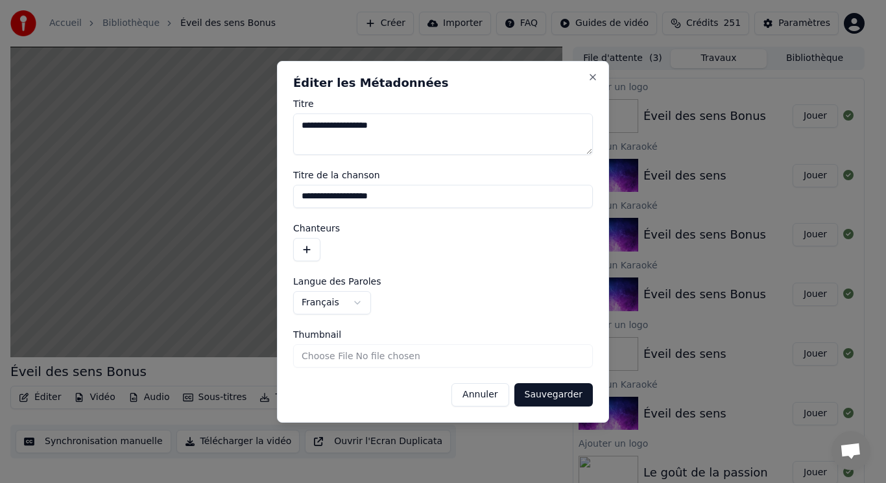
click at [348, 353] on input "Thumbnail" at bounding box center [443, 355] width 300 height 23
type input "**********"
click at [554, 392] on button "Sauvegarder" at bounding box center [553, 394] width 78 height 23
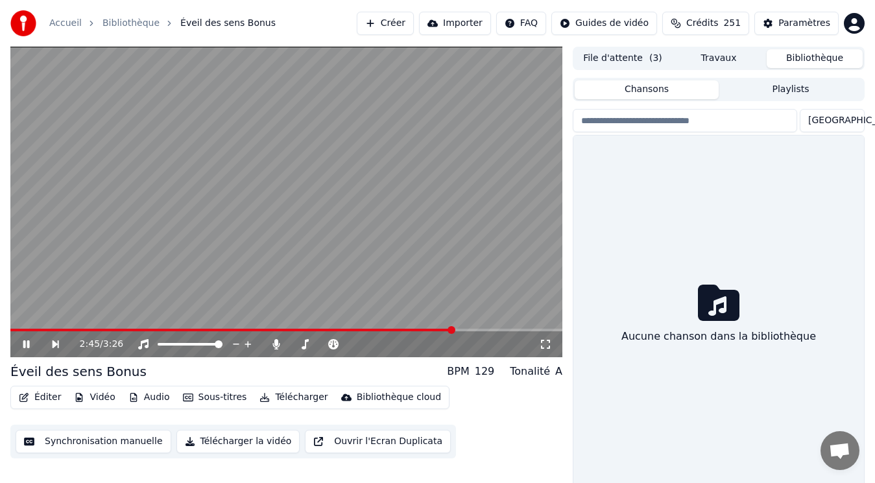
click at [798, 62] on button "Bibliothèque" at bounding box center [815, 58] width 96 height 19
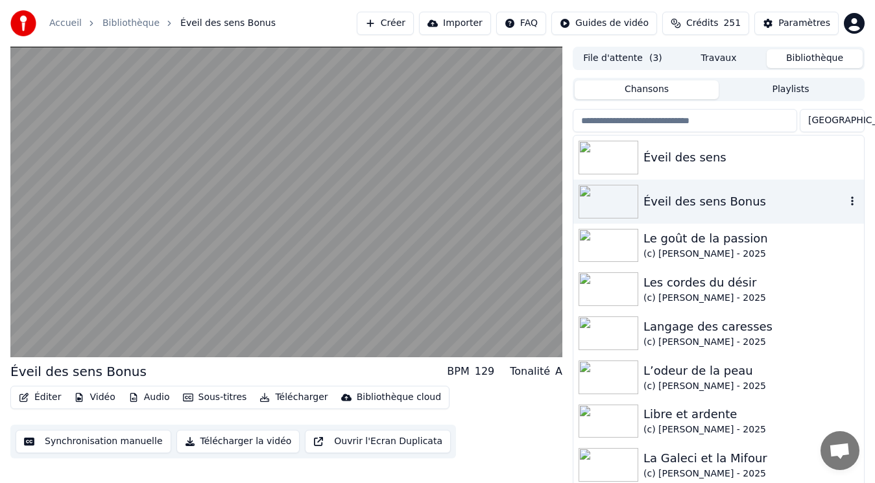
click at [720, 201] on div "Éveil des sens Bonus" at bounding box center [744, 202] width 202 height 18
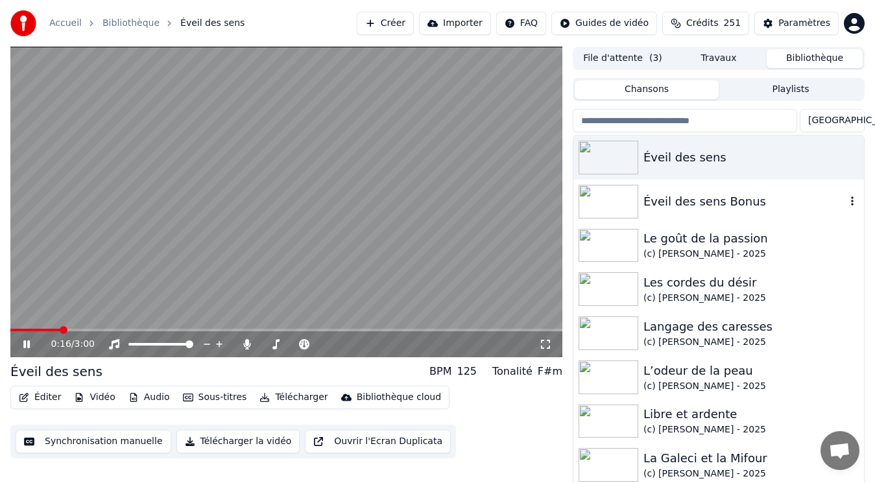
click at [687, 205] on div "Éveil des sens Bonus" at bounding box center [744, 202] width 202 height 18
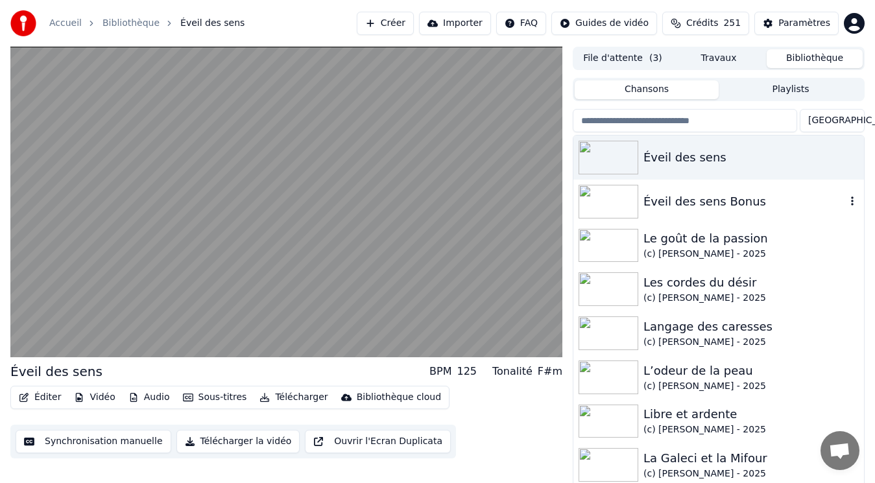
click at [687, 205] on div "Éveil des sens Bonus" at bounding box center [744, 202] width 202 height 18
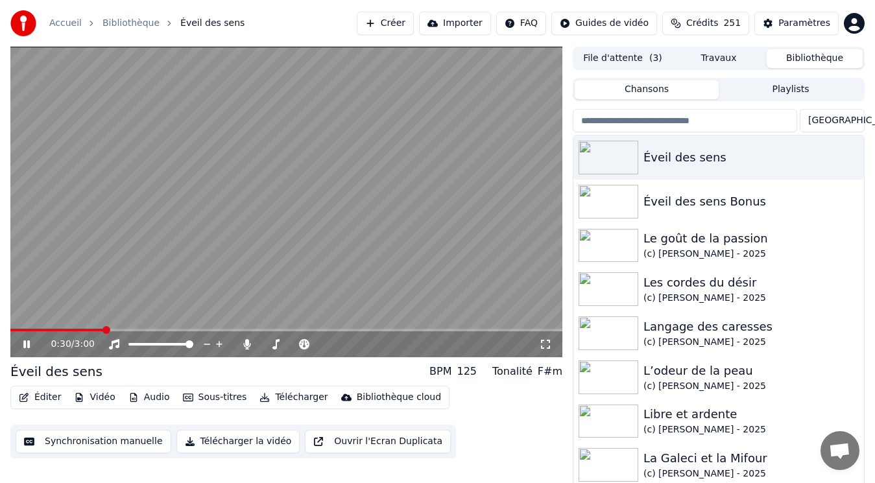
click at [645, 58] on button "File d'attente ( 3 )" at bounding box center [623, 58] width 96 height 19
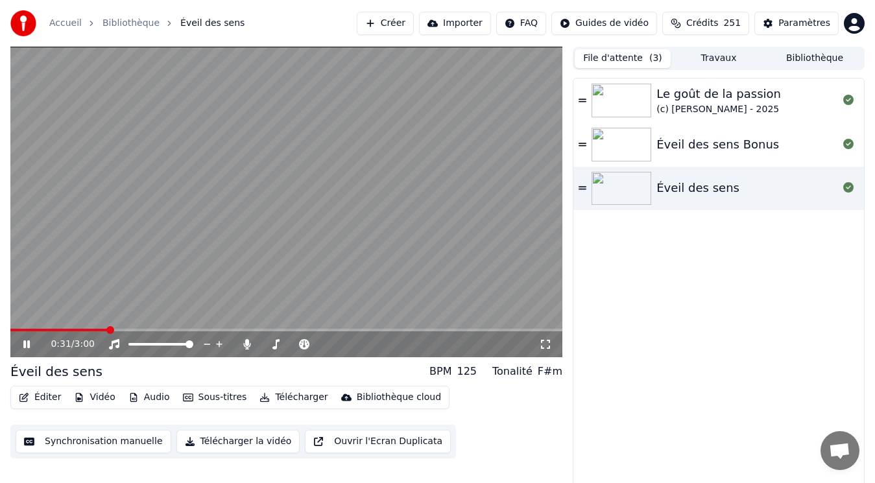
click at [720, 147] on div "Éveil des sens Bonus" at bounding box center [717, 145] width 123 height 18
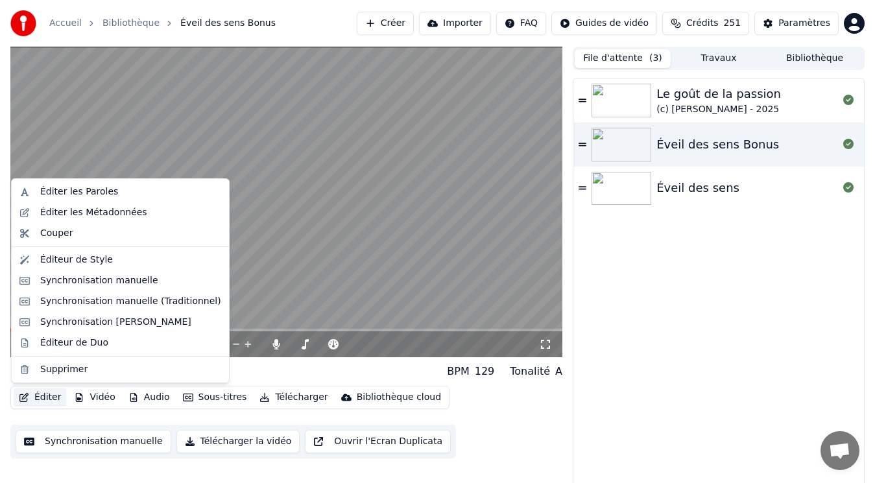
click at [40, 401] on button "Éditer" at bounding box center [40, 398] width 53 height 18
click at [70, 208] on div "Éditer les Métadonnées" at bounding box center [93, 212] width 107 height 13
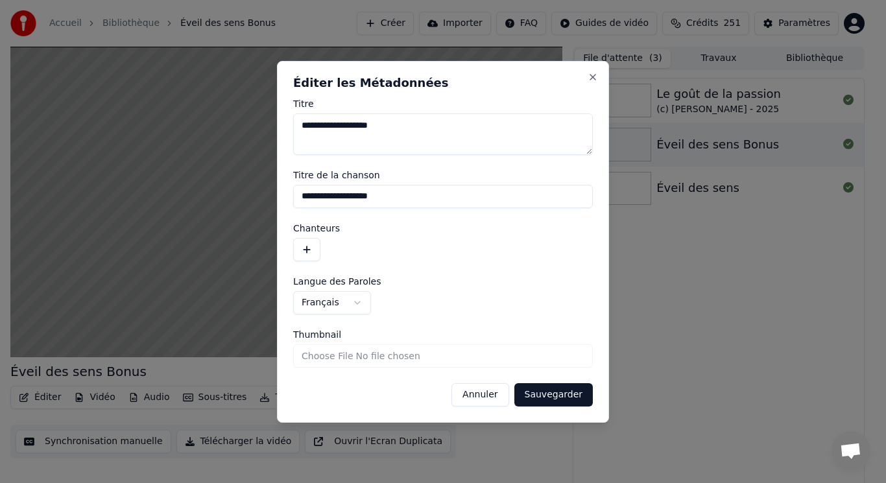
click at [337, 353] on input "Thumbnail" at bounding box center [443, 355] width 300 height 23
type input "**********"
click at [540, 391] on button "Sauvegarder" at bounding box center [553, 394] width 78 height 23
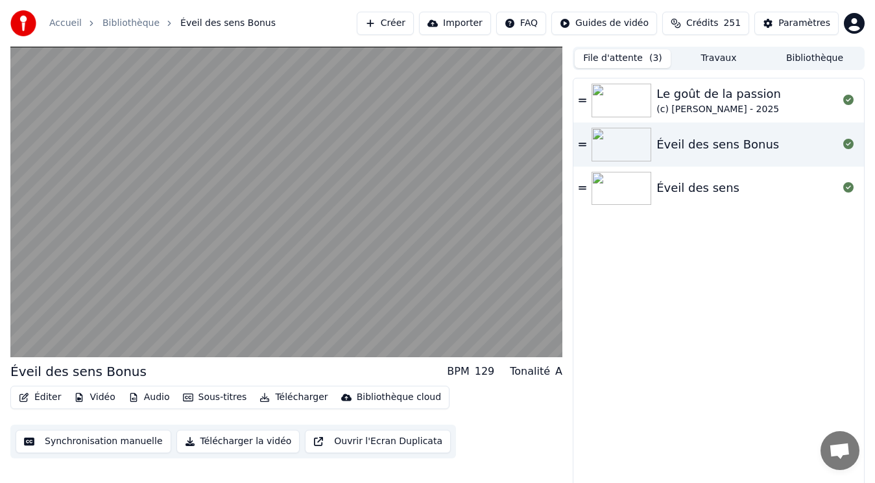
click at [675, 195] on div "Éveil des sens" at bounding box center [697, 188] width 83 height 18
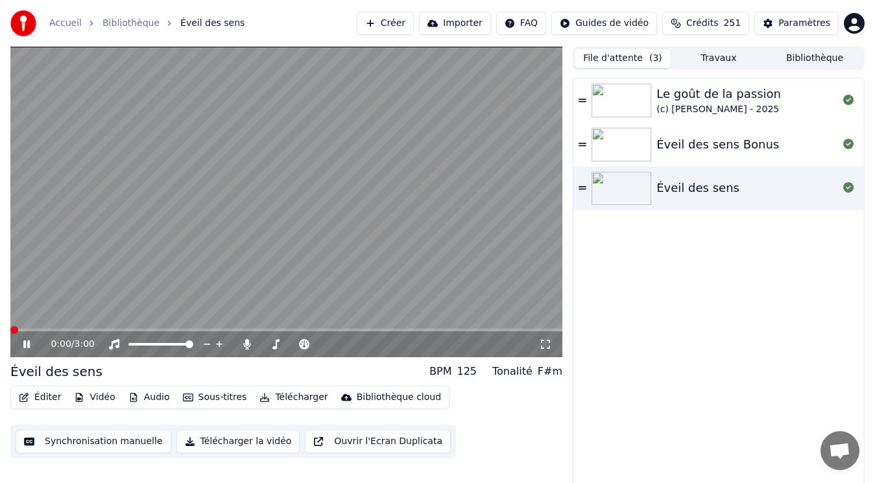
click at [98, 398] on button "Vidéo" at bounding box center [94, 398] width 51 height 18
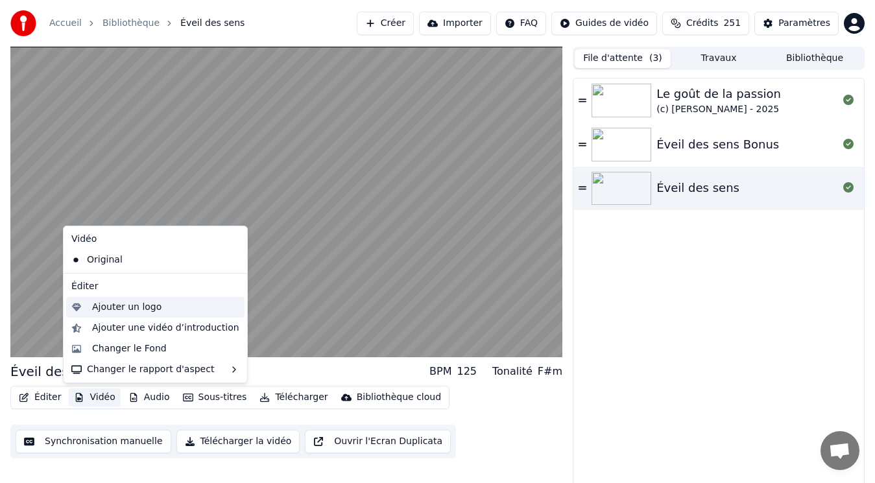
click at [115, 305] on div "Ajouter un logo" at bounding box center [126, 307] width 69 height 13
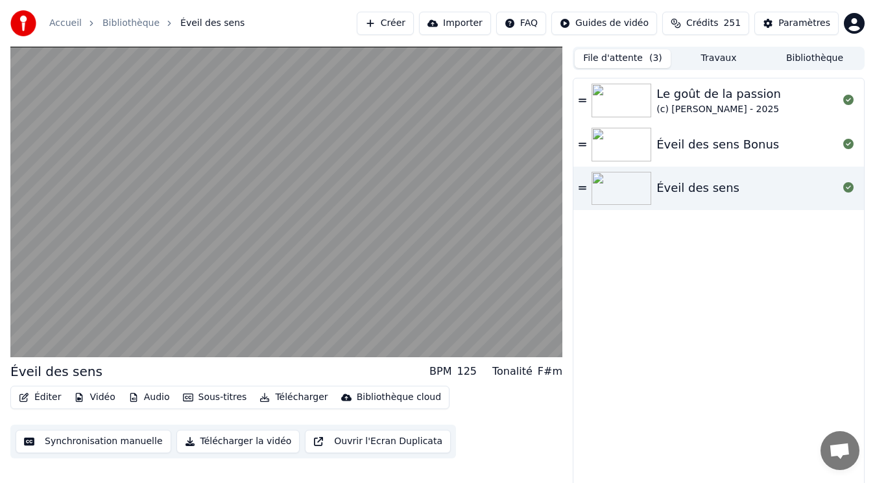
click at [634, 143] on img at bounding box center [622, 145] width 60 height 34
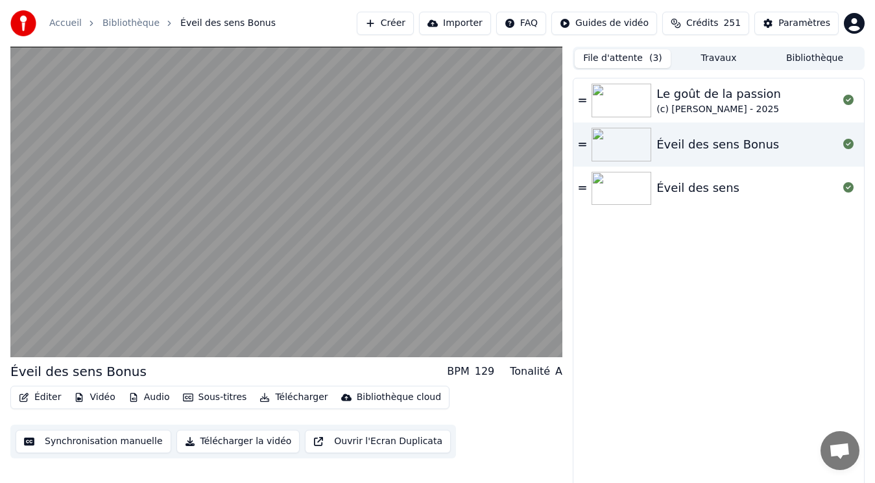
click at [620, 182] on img at bounding box center [622, 189] width 60 height 34
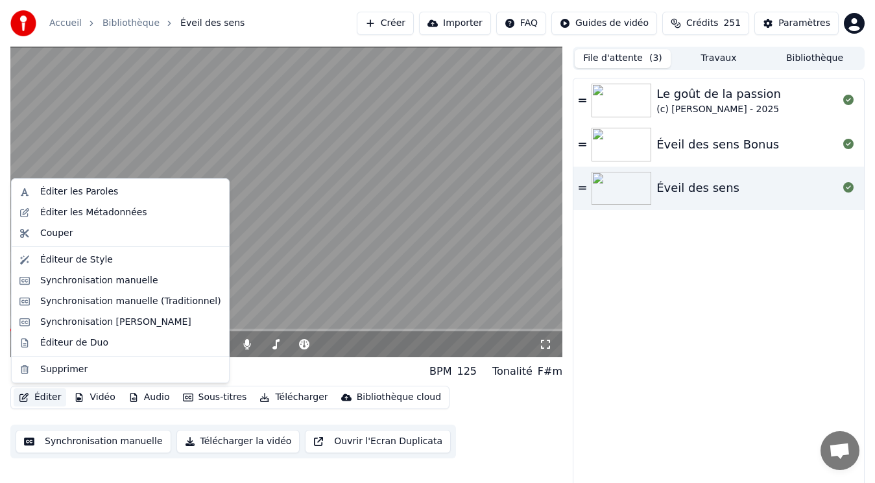
click at [47, 392] on button "Éditer" at bounding box center [40, 398] width 53 height 18
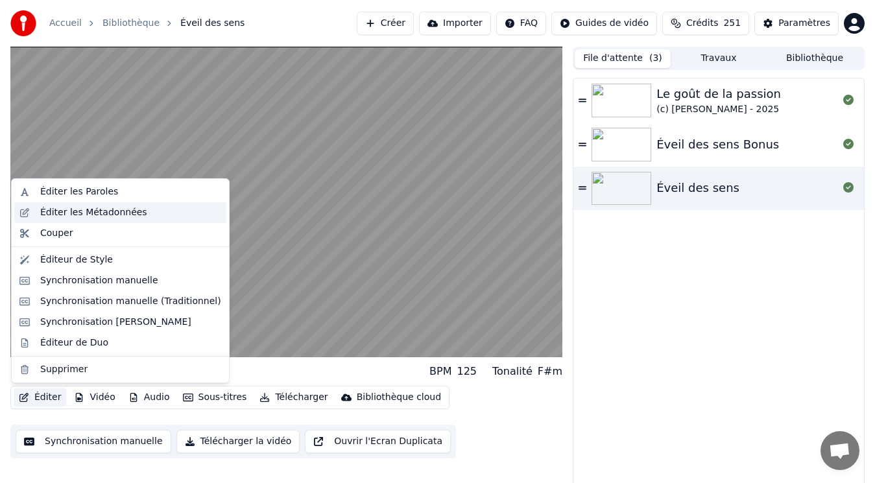
click at [91, 219] on div "Éditer les Métadonnées" at bounding box center [93, 212] width 107 height 13
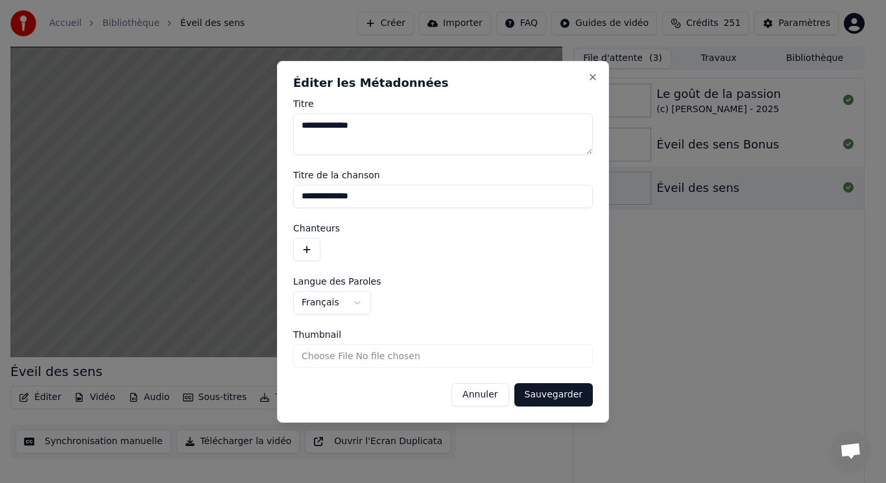
click at [337, 357] on input "Thumbnail" at bounding box center [443, 355] width 300 height 23
type input "**********"
click at [568, 395] on button "Sauvegarder" at bounding box center [553, 394] width 78 height 23
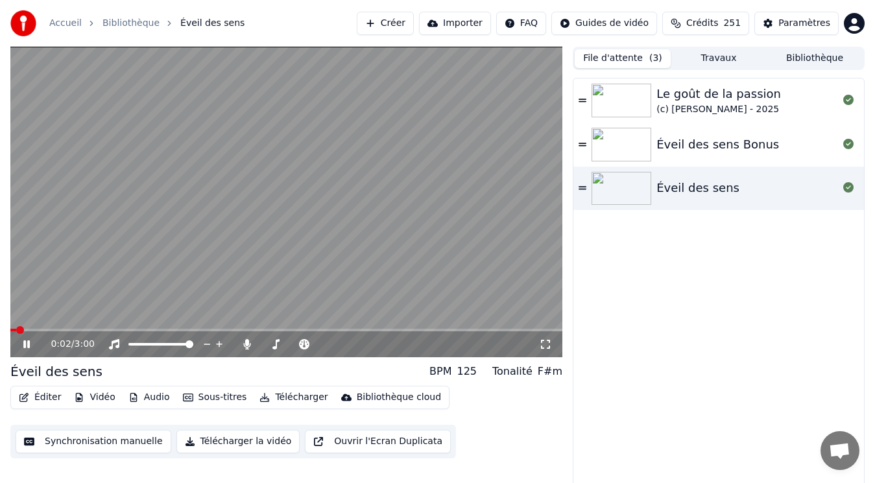
click at [16, 329] on span at bounding box center [13, 330] width 6 height 3
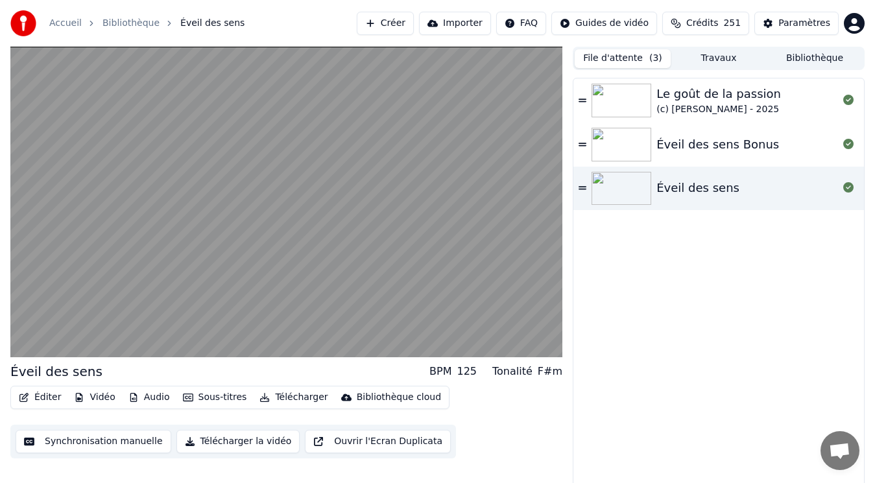
click at [56, 394] on button "Éditer" at bounding box center [40, 398] width 53 height 18
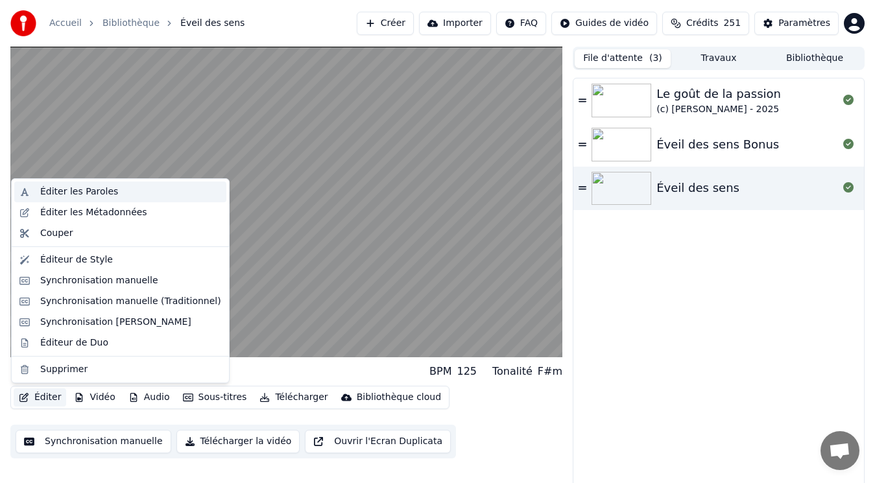
click at [90, 187] on div "Éditer les Paroles" at bounding box center [79, 192] width 78 height 13
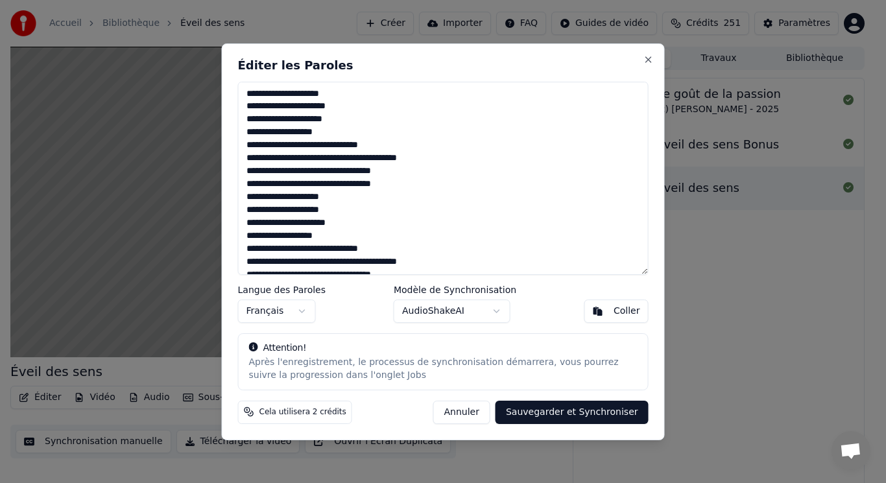
click at [291, 95] on textarea "**********" at bounding box center [443, 178] width 411 height 193
type textarea "**********"
click at [582, 411] on button "Sauvegarder et Synchroniser" at bounding box center [572, 411] width 153 height 23
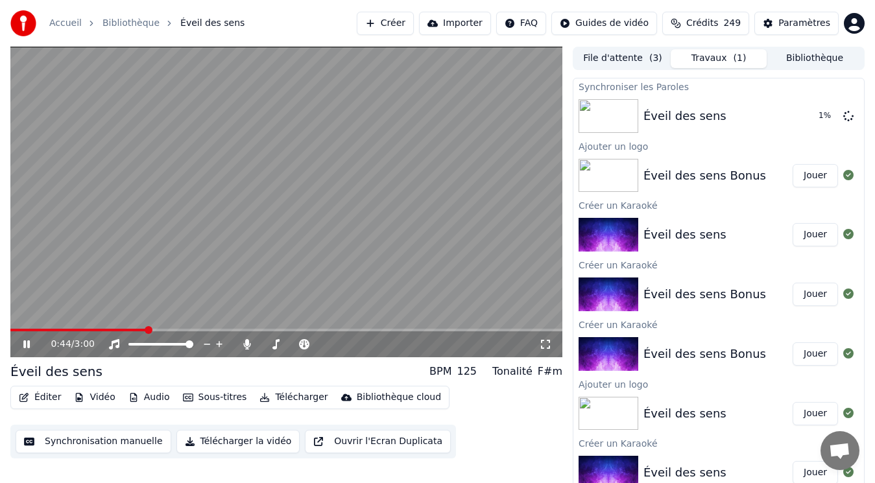
click at [153, 283] on video at bounding box center [286, 202] width 552 height 311
click at [10, 334] on span at bounding box center [14, 330] width 8 height 8
click at [26, 346] on icon at bounding box center [27, 344] width 8 height 9
click at [30, 344] on icon at bounding box center [26, 345] width 6 height 8
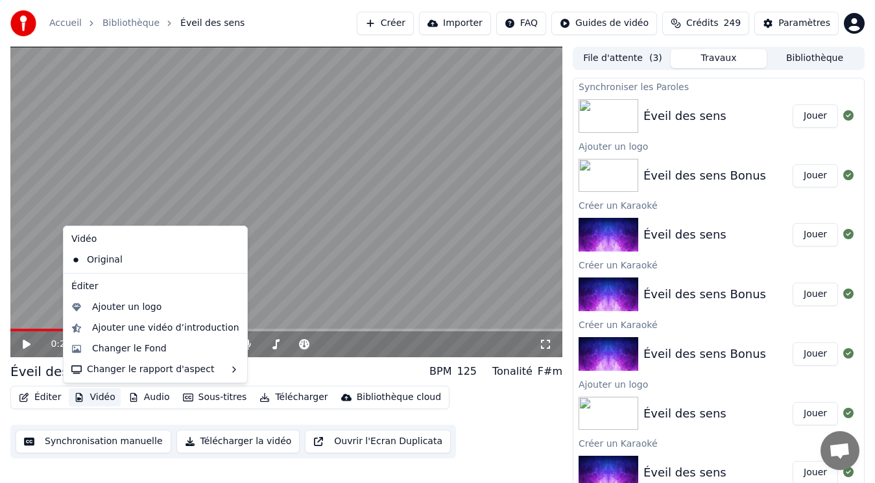
click at [102, 395] on button "Vidéo" at bounding box center [94, 398] width 51 height 18
click at [134, 309] on div "Ajouter un logo" at bounding box center [126, 307] width 69 height 13
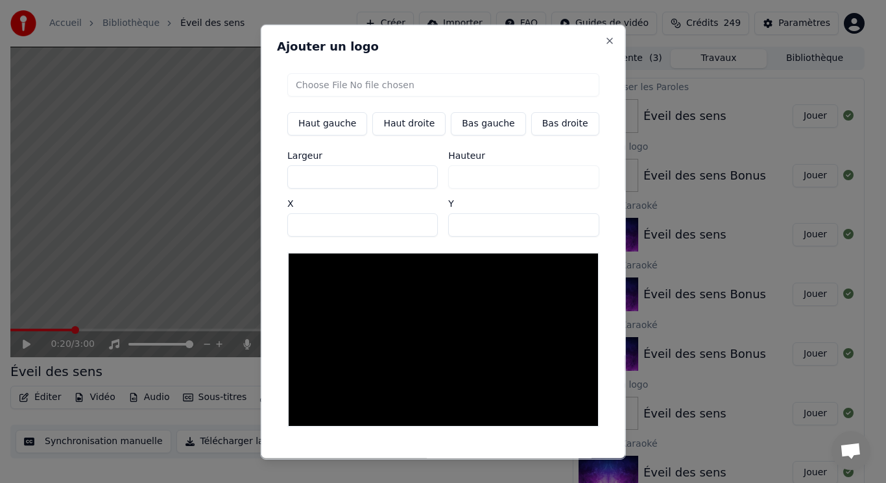
click at [470, 126] on button "Bas gauche" at bounding box center [488, 123] width 75 height 23
type input "***"
click at [331, 85] on input "file" at bounding box center [443, 84] width 312 height 23
type input "**********"
type input "***"
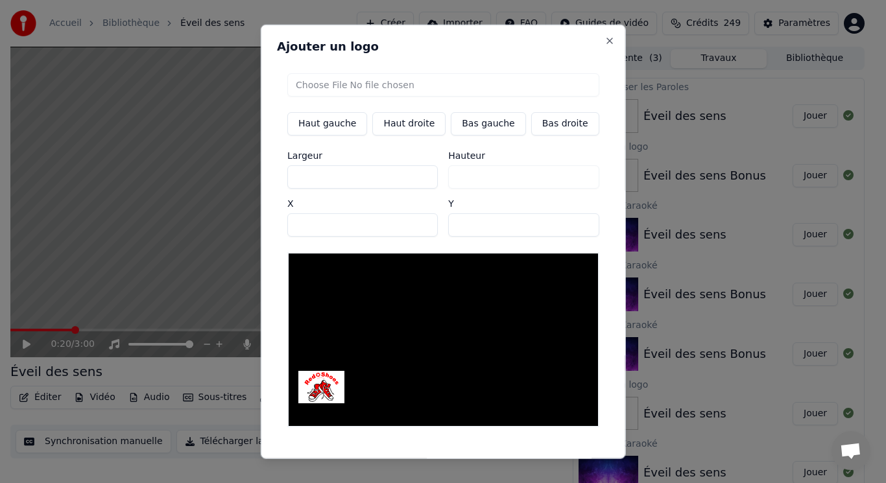
click at [533, 459] on button "Sauvegarder" at bounding box center [570, 470] width 78 height 23
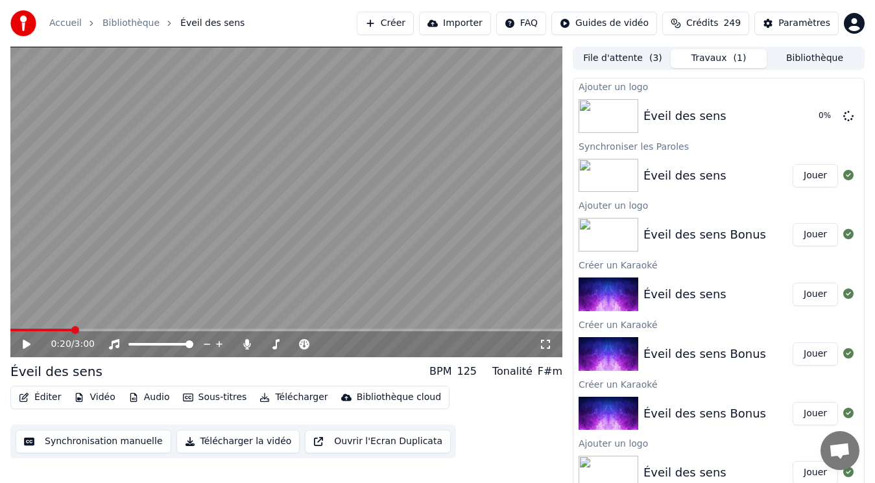
click at [798, 59] on button "Bibliothèque" at bounding box center [815, 58] width 96 height 19
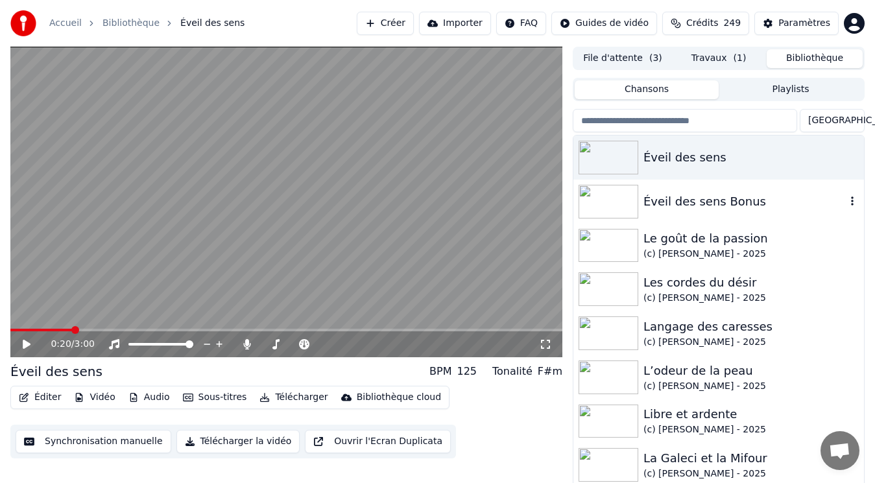
drag, startPoint x: 755, startPoint y: 156, endPoint x: 739, endPoint y: 219, distance: 65.0
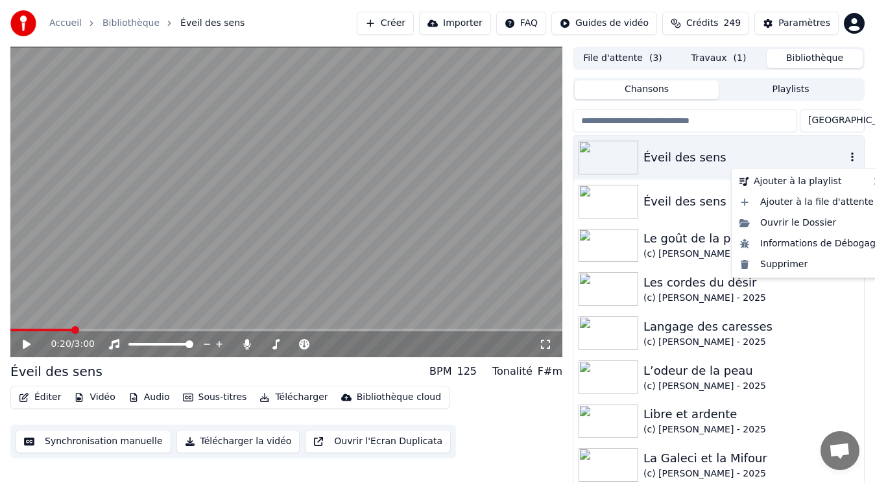
click at [813, 144] on div "Éveil des sens" at bounding box center [718, 158] width 291 height 44
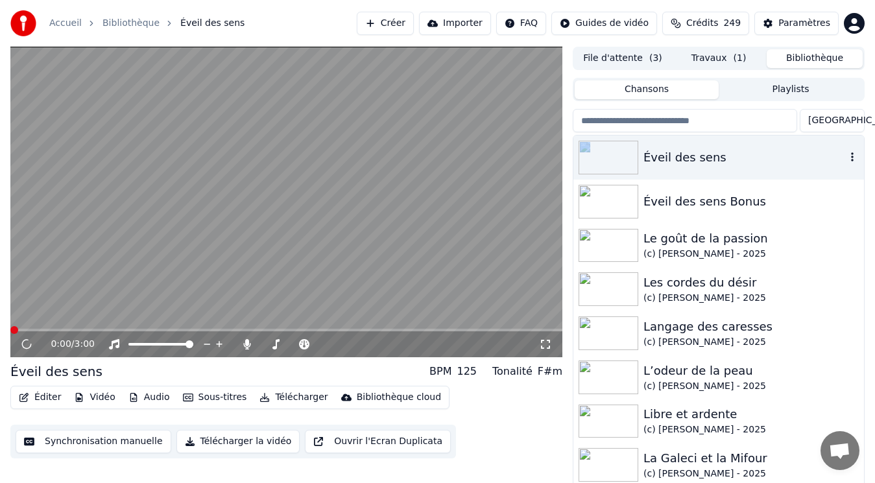
click at [781, 139] on div "Trier Éveil des sens Éveil des sens Bonus Le goût de la passion (c) [PERSON_NAM…" at bounding box center [719, 303] width 292 height 389
drag, startPoint x: 763, startPoint y: 208, endPoint x: 763, endPoint y: 154, distance: 53.8
click at [734, 203] on div "Éveil des sens Bonus" at bounding box center [744, 202] width 202 height 18
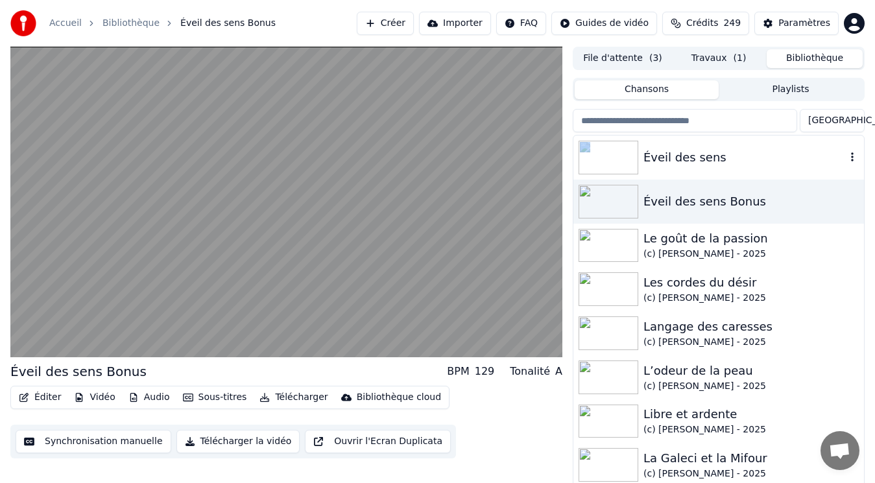
drag, startPoint x: 737, startPoint y: 200, endPoint x: 740, endPoint y: 136, distance: 64.3
drag, startPoint x: 669, startPoint y: 197, endPoint x: 676, endPoint y: 150, distance: 46.7
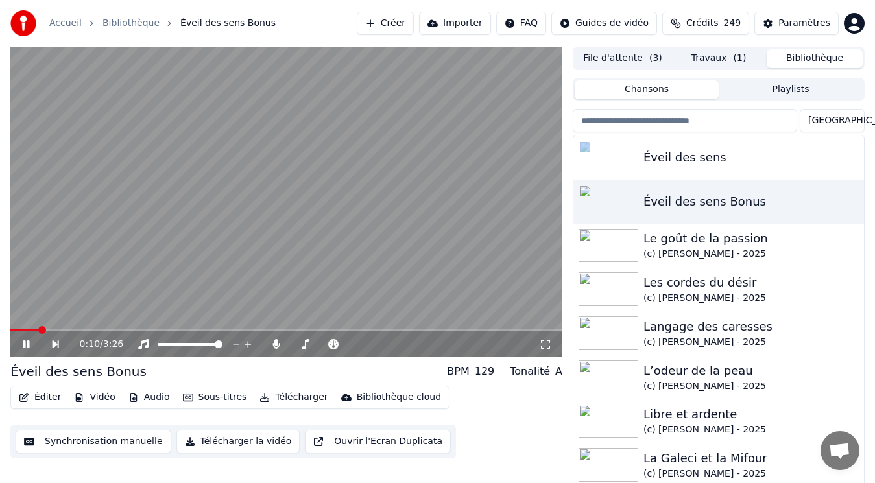
click at [324, 276] on video at bounding box center [286, 202] width 552 height 311
click at [25, 346] on icon at bounding box center [26, 345] width 6 height 8
drag, startPoint x: 826, startPoint y: 199, endPoint x: 816, endPoint y: 138, distance: 61.8
click at [810, 156] on div "Éveil des sens" at bounding box center [744, 158] width 202 height 18
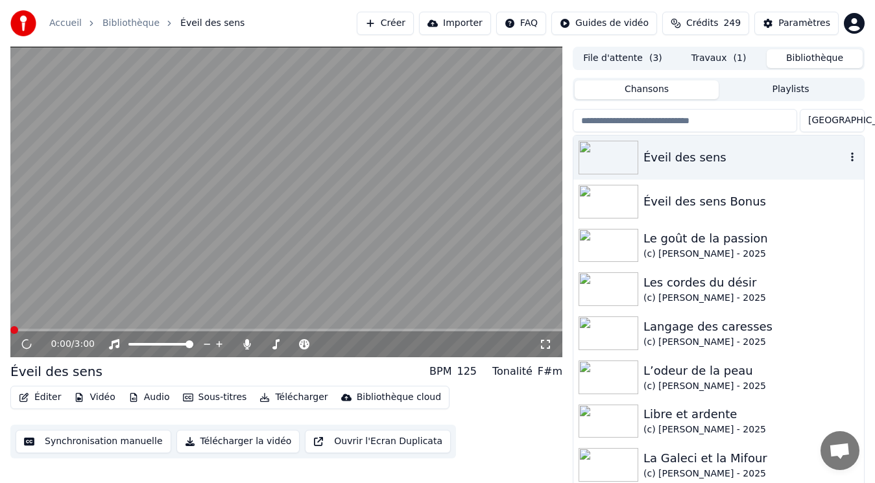
click at [803, 164] on div "Éveil des sens" at bounding box center [744, 158] width 202 height 18
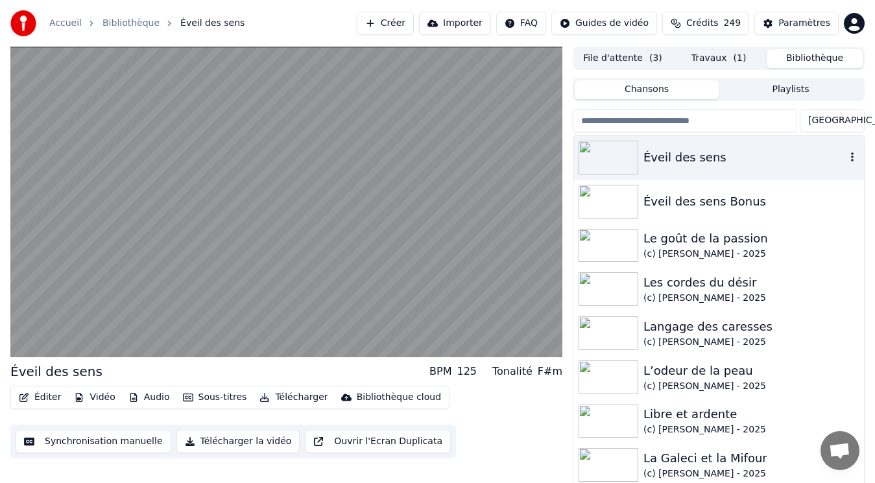
drag, startPoint x: 822, startPoint y: 154, endPoint x: 817, endPoint y: 145, distance: 10.3
click at [822, 155] on div "Éveil des sens" at bounding box center [744, 158] width 202 height 18
click at [696, 58] on button "Travaux ( 1 )" at bounding box center [719, 58] width 96 height 19
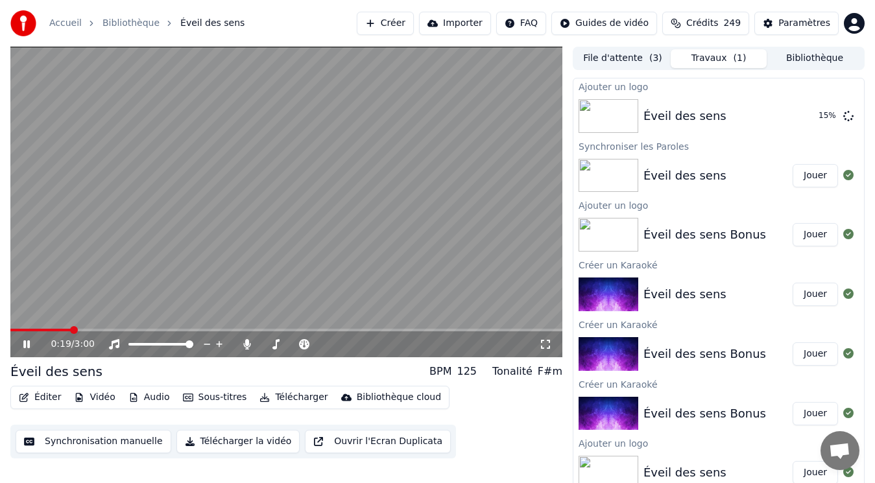
click at [310, 186] on video at bounding box center [286, 202] width 552 height 311
click at [806, 56] on button "Bibliothèque" at bounding box center [815, 58] width 96 height 19
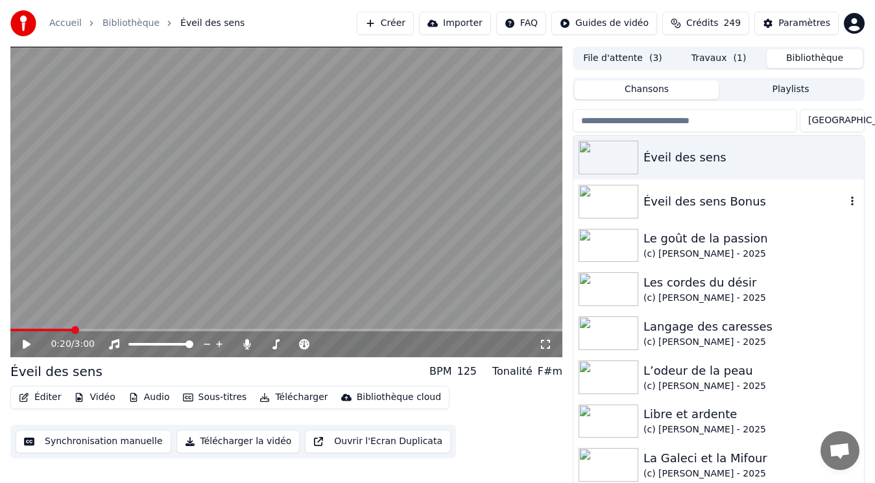
click at [697, 204] on div "Éveil des sens Bonus" at bounding box center [744, 202] width 202 height 18
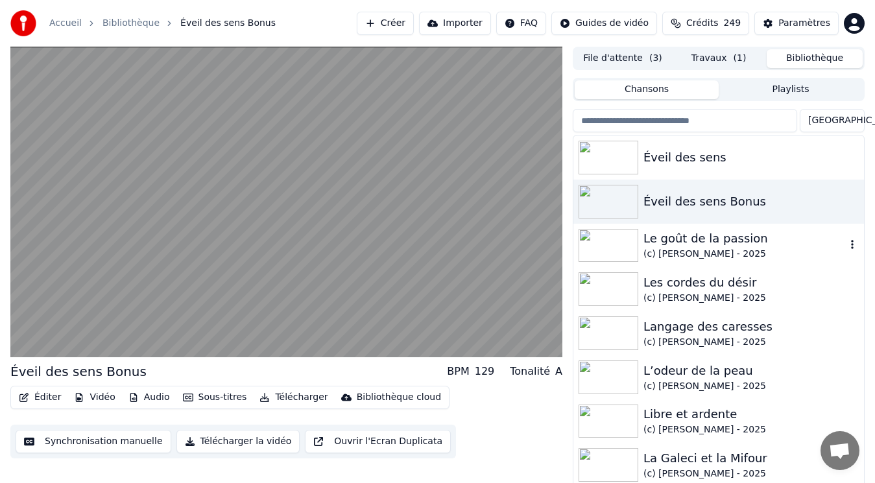
click at [700, 241] on div "Le goût de la passion" at bounding box center [744, 239] width 202 height 18
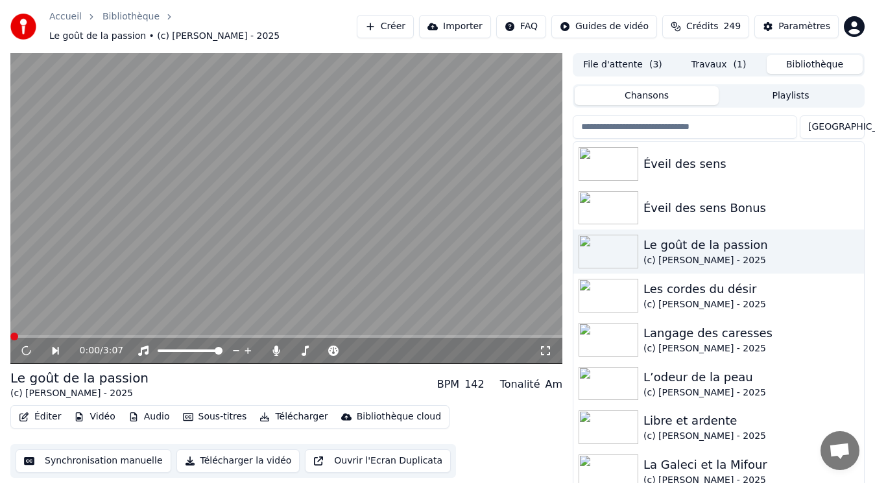
click at [37, 408] on button "Éditer" at bounding box center [40, 417] width 53 height 18
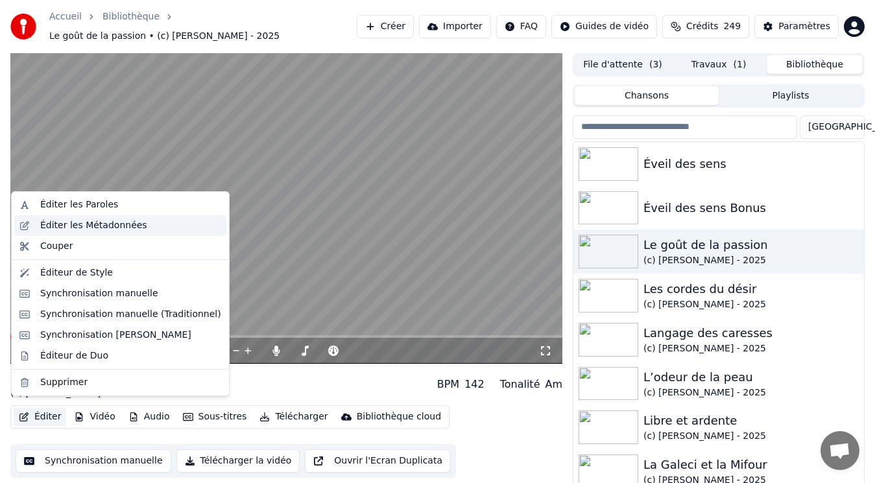
click at [94, 226] on div "Éditer les Métadonnées" at bounding box center [93, 225] width 107 height 13
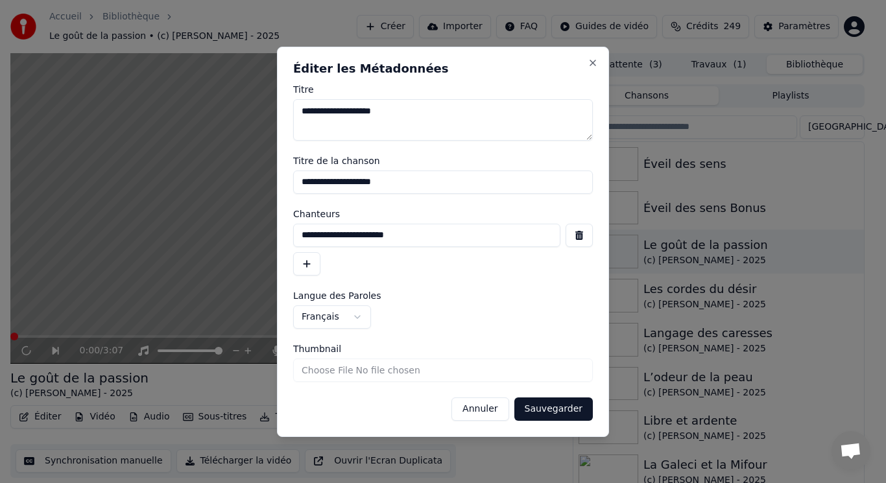
drag, startPoint x: 422, startPoint y: 234, endPoint x: 279, endPoint y: 237, distance: 143.4
click at [279, 237] on div "**********" at bounding box center [443, 242] width 332 height 390
click at [493, 403] on button "Annuler" at bounding box center [479, 409] width 57 height 23
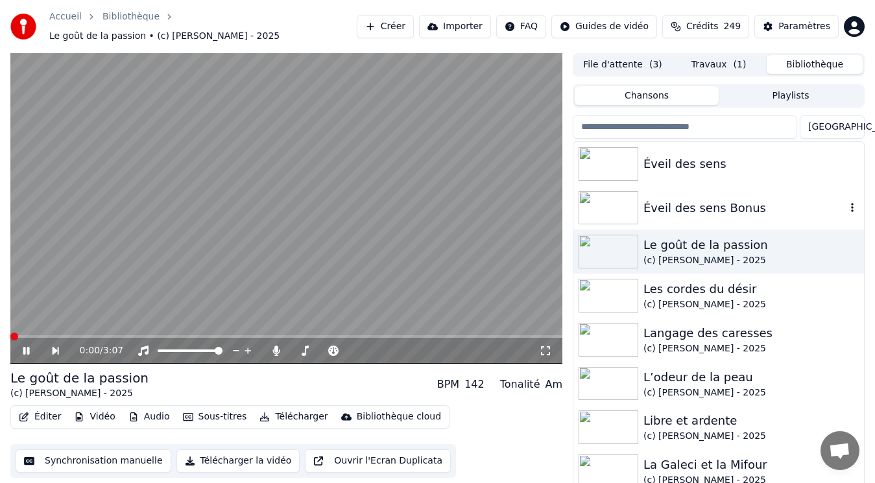
click at [723, 191] on div "Éveil des sens Bonus" at bounding box center [718, 208] width 291 height 44
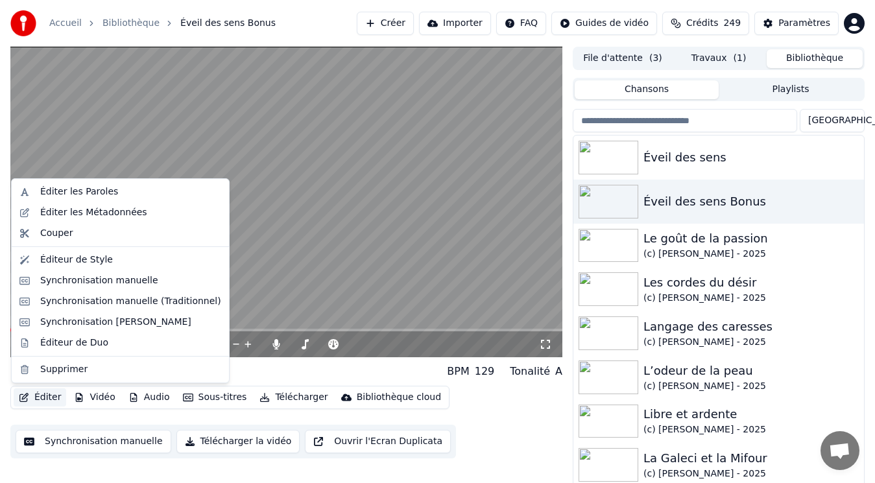
click at [43, 393] on button "Éditer" at bounding box center [40, 398] width 53 height 18
click at [117, 207] on div "Éditer les Métadonnées" at bounding box center [93, 212] width 107 height 13
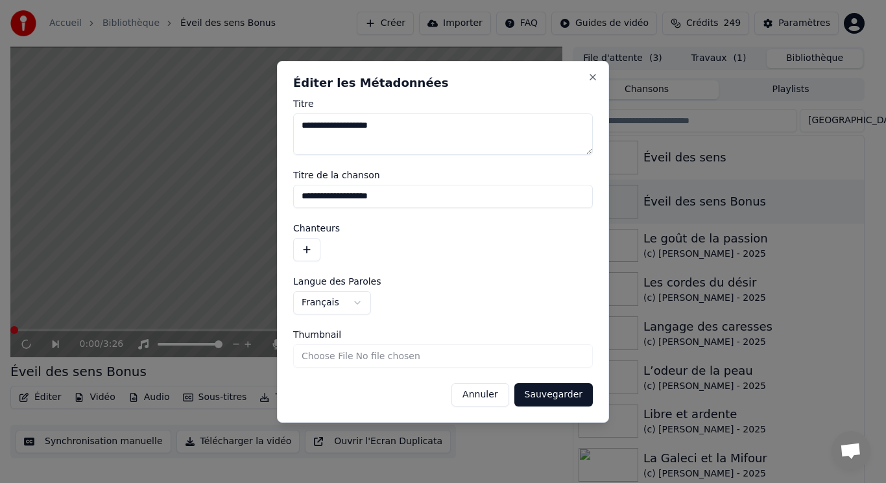
click at [300, 246] on button "button" at bounding box center [306, 249] width 27 height 23
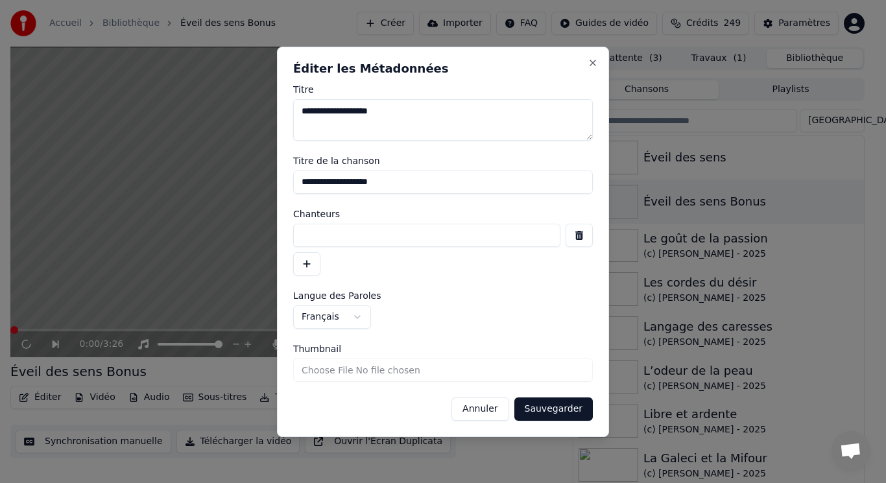
click at [323, 237] on input at bounding box center [426, 235] width 267 height 23
paste input "**********"
type input "**********"
click at [572, 407] on button "Sauvegarder" at bounding box center [553, 409] width 78 height 23
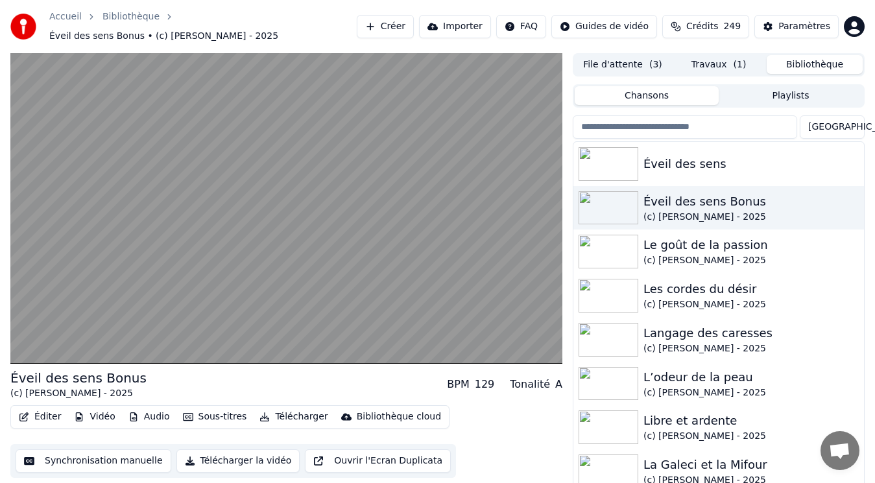
click at [706, 62] on button "Travaux ( 1 )" at bounding box center [719, 64] width 96 height 19
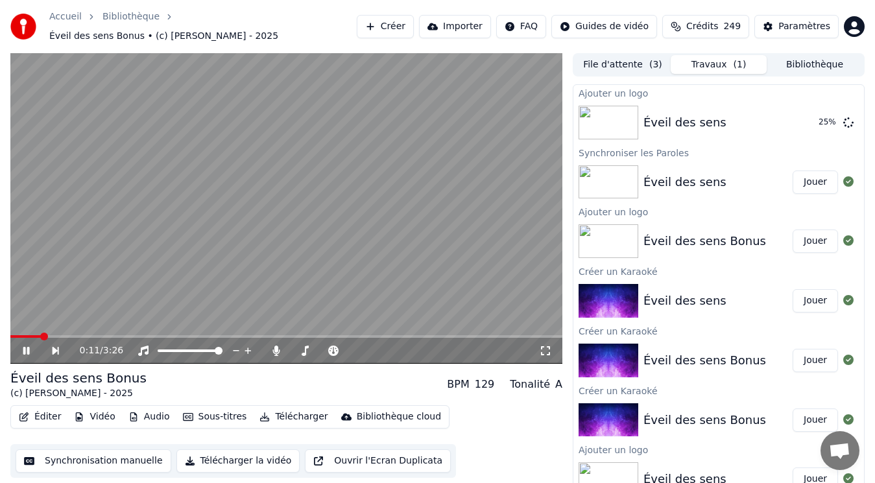
click at [809, 63] on button "Bibliothèque" at bounding box center [815, 64] width 96 height 19
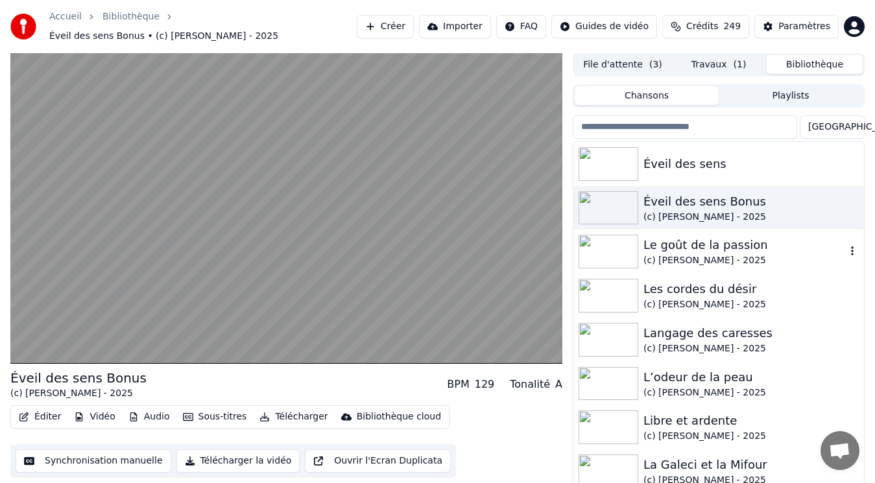
click at [656, 243] on div "Le goût de la passion" at bounding box center [744, 245] width 202 height 18
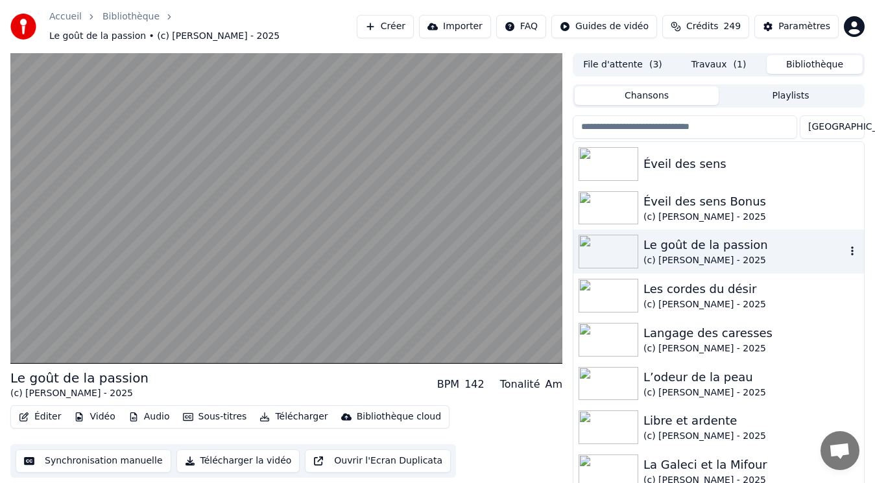
click at [657, 243] on div "Le goût de la passion" at bounding box center [744, 245] width 202 height 18
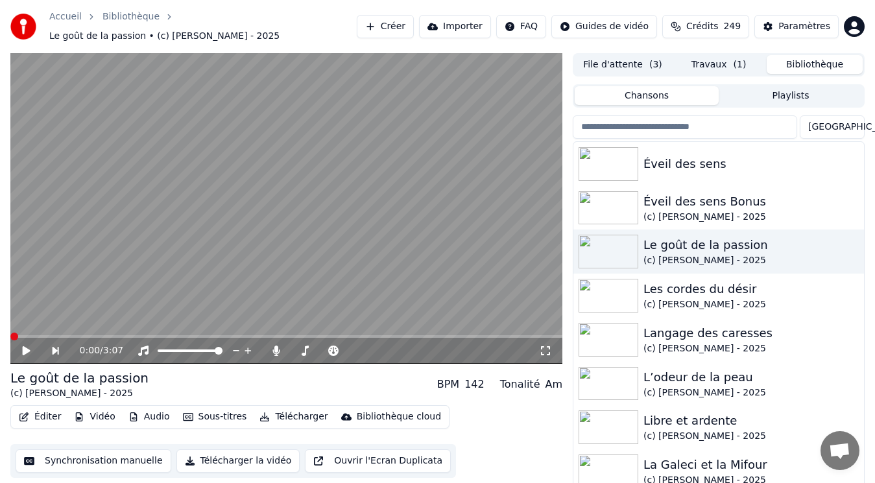
click at [30, 346] on icon at bounding box center [35, 351] width 29 height 10
click at [171, 226] on video at bounding box center [286, 208] width 552 height 311
click at [711, 56] on button "Travaux ( 1 )" at bounding box center [719, 64] width 96 height 19
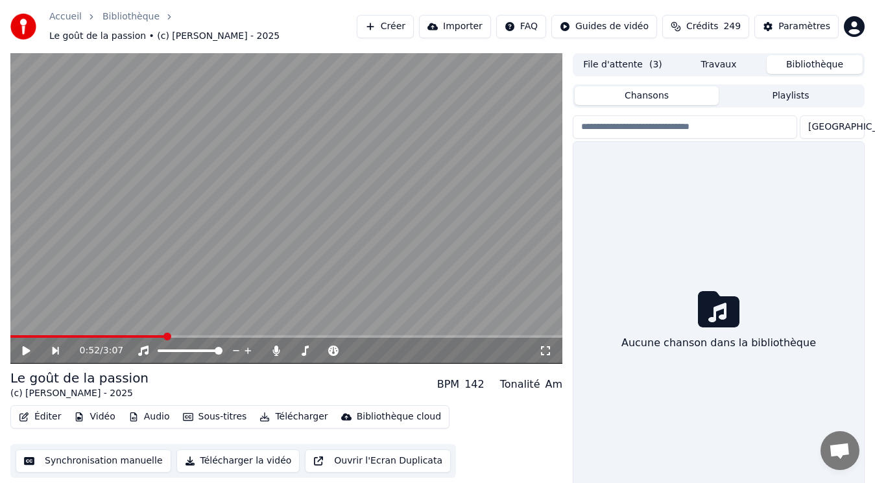
click at [817, 56] on button "Bibliothèque" at bounding box center [815, 64] width 96 height 19
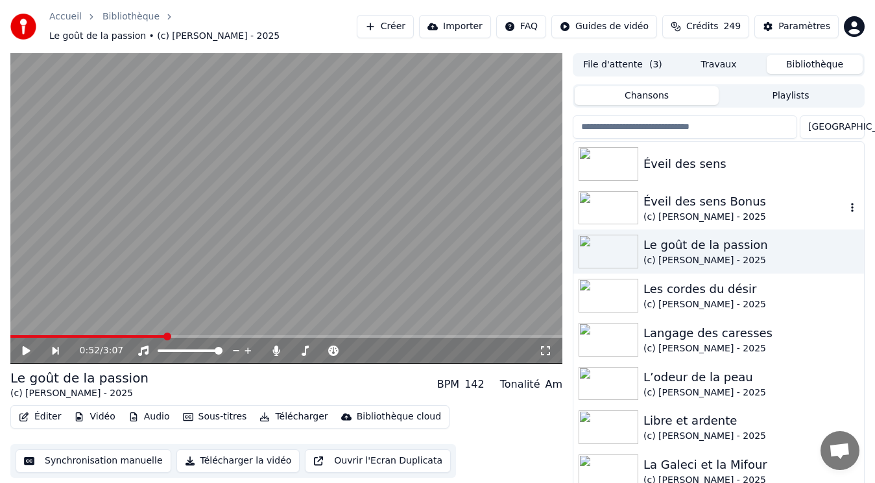
click at [673, 202] on div "Éveil des sens Bonus" at bounding box center [744, 202] width 202 height 18
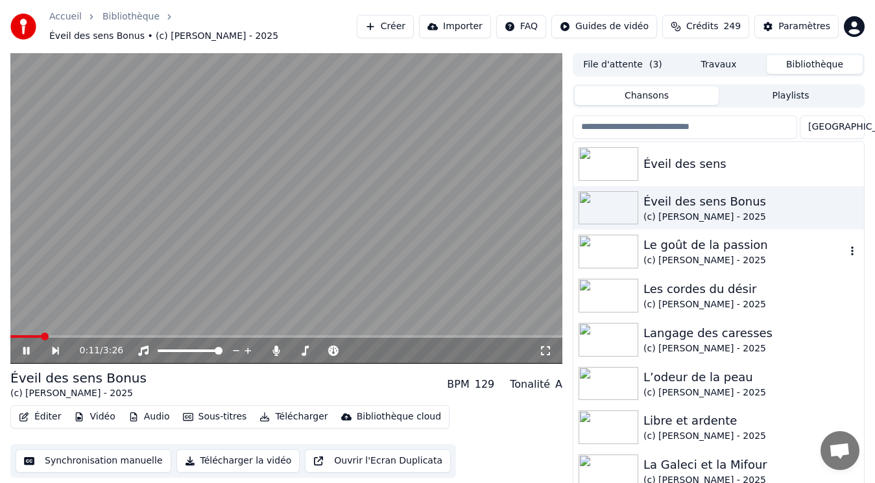
click at [618, 248] on img at bounding box center [609, 252] width 60 height 34
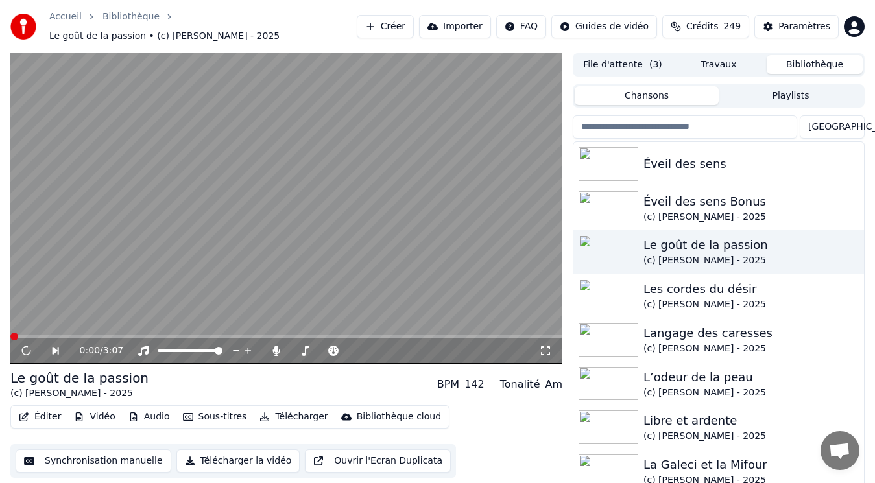
click at [289, 410] on button "Télécharger" at bounding box center [293, 417] width 78 height 18
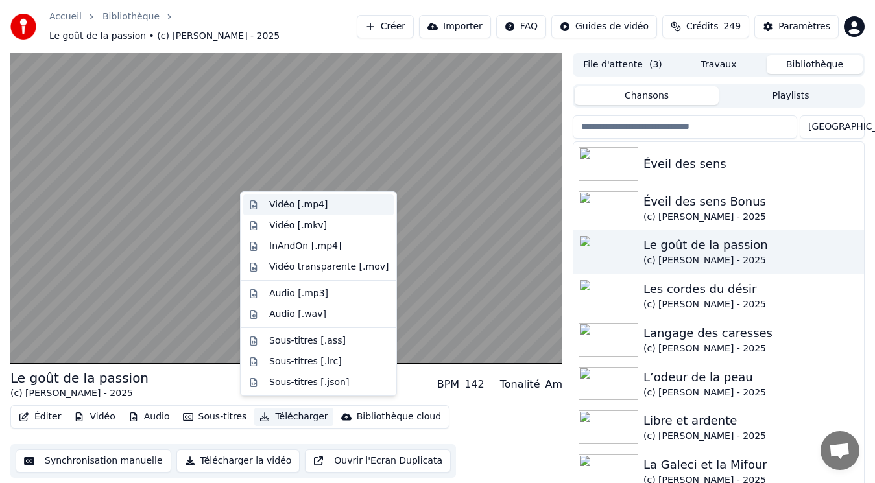
click at [311, 210] on div "Vidéo [.mp4]" at bounding box center [298, 204] width 58 height 13
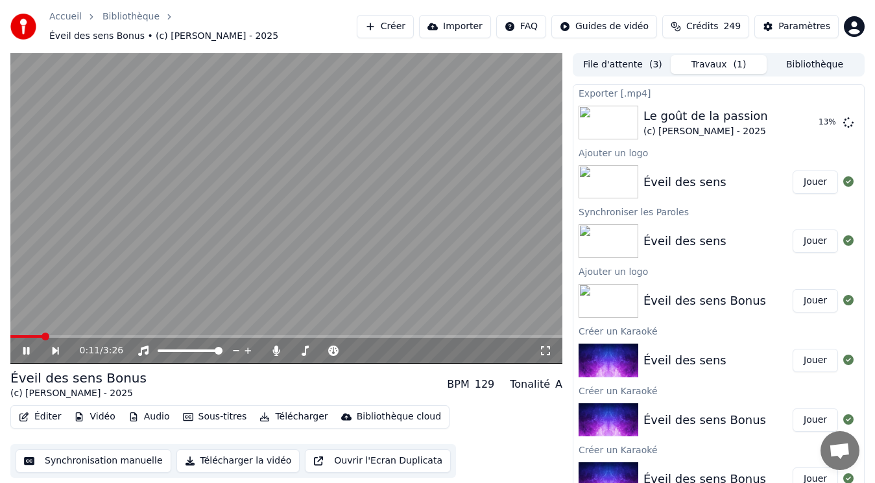
click at [243, 143] on video at bounding box center [286, 208] width 552 height 311
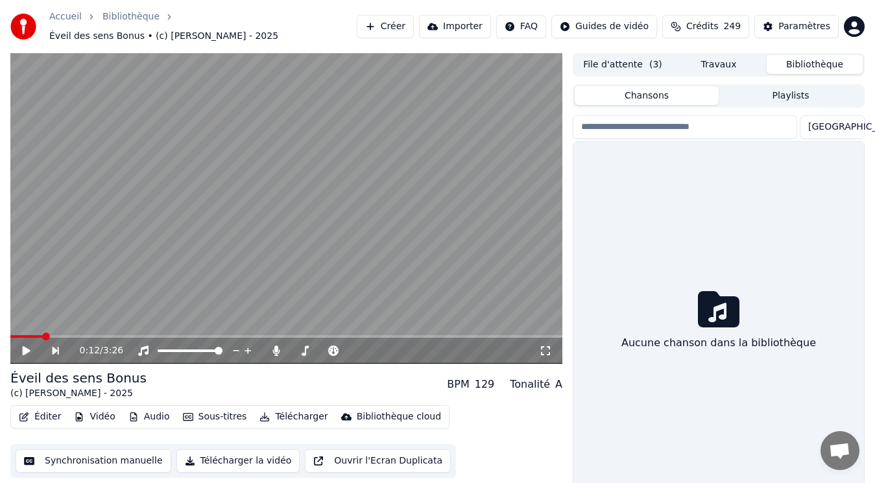
click at [820, 60] on button "Bibliothèque" at bounding box center [815, 64] width 96 height 19
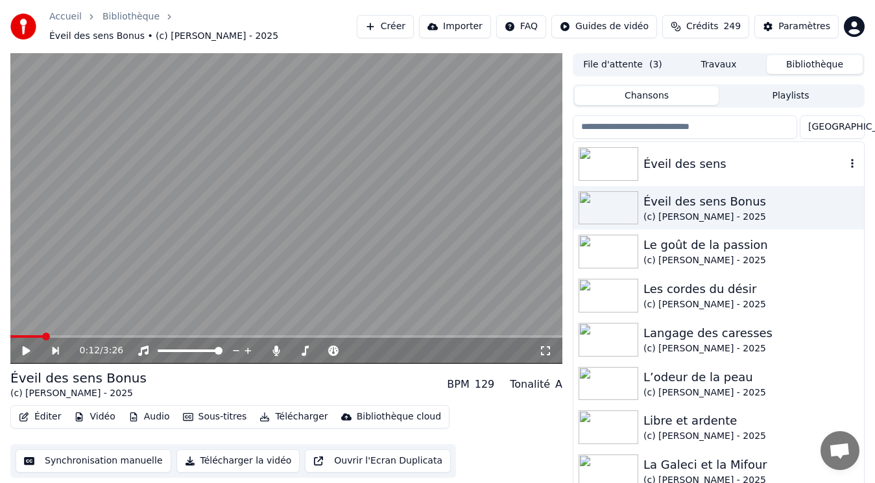
click at [700, 160] on div "Éveil des sens" at bounding box center [744, 164] width 202 height 18
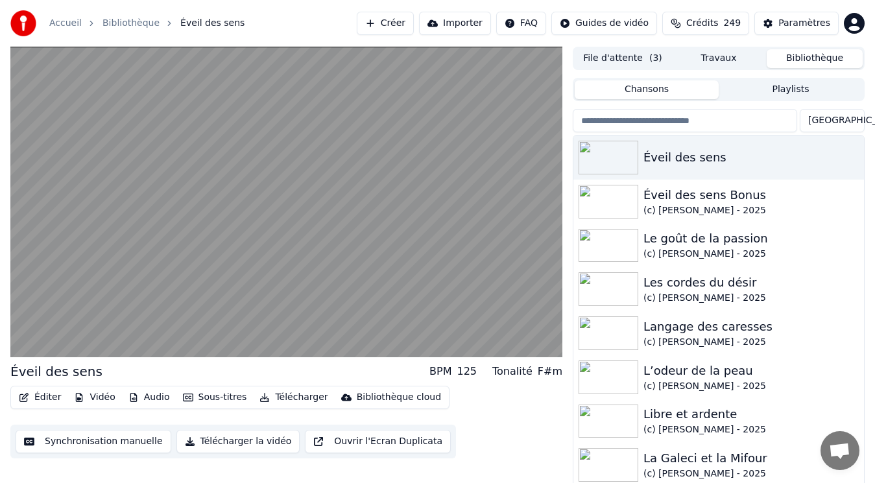
click at [612, 53] on button "File d'attente ( 3 )" at bounding box center [623, 58] width 96 height 19
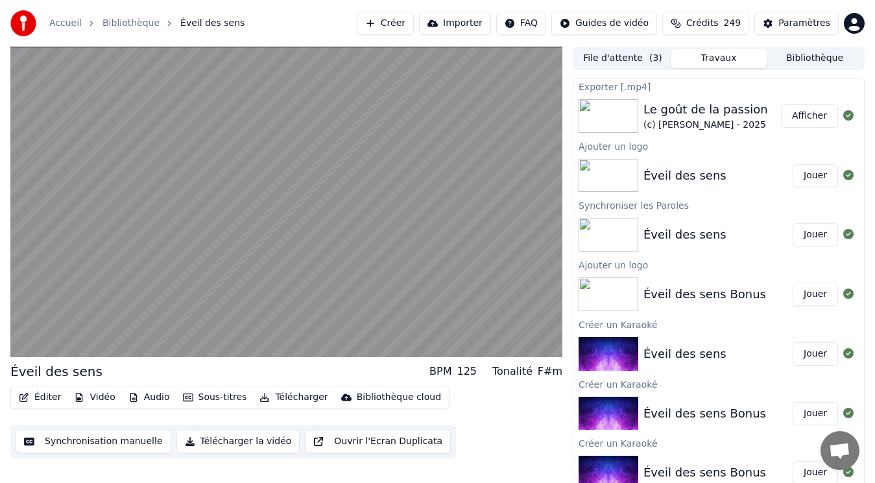
click at [710, 63] on button "Travaux" at bounding box center [719, 58] width 96 height 19
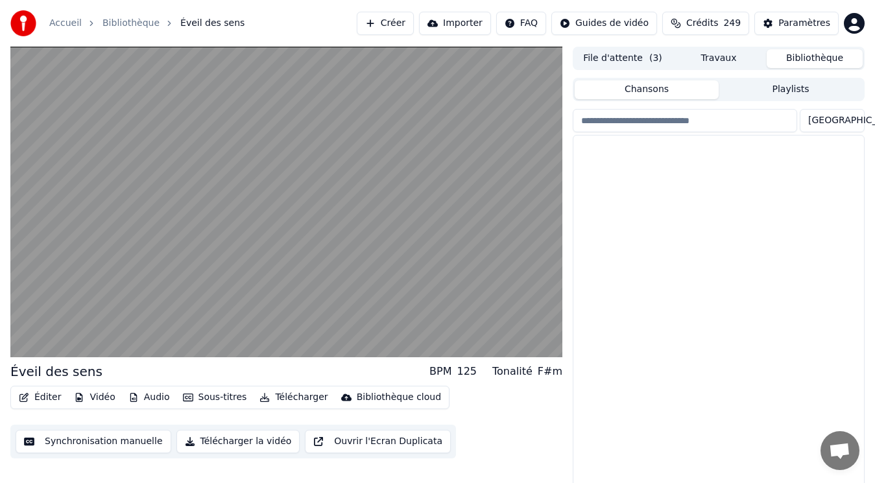
click at [789, 57] on button "Bibliothèque" at bounding box center [815, 58] width 96 height 19
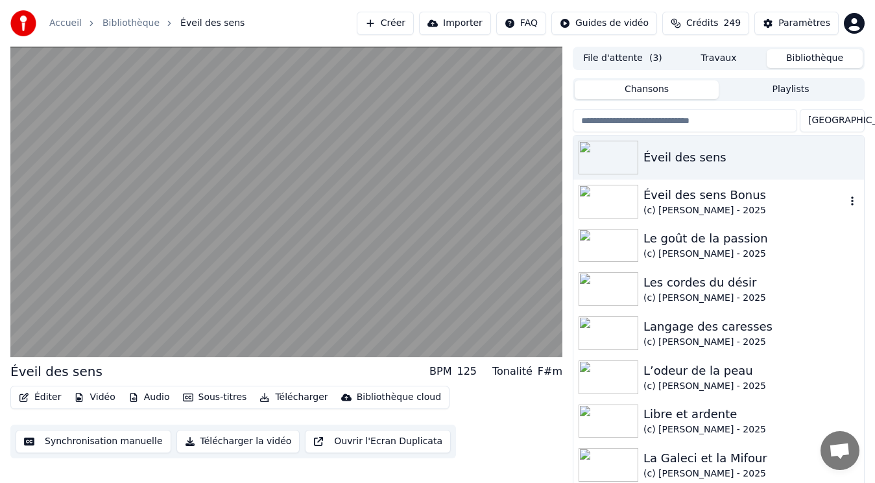
click at [721, 202] on div "Éveil des sens Bonus" at bounding box center [744, 195] width 202 height 18
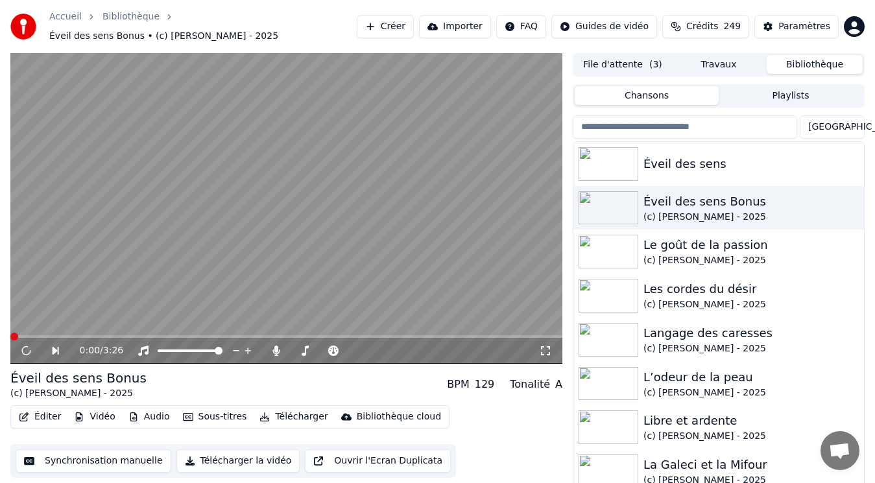
click at [51, 413] on button "Éditer" at bounding box center [40, 417] width 53 height 18
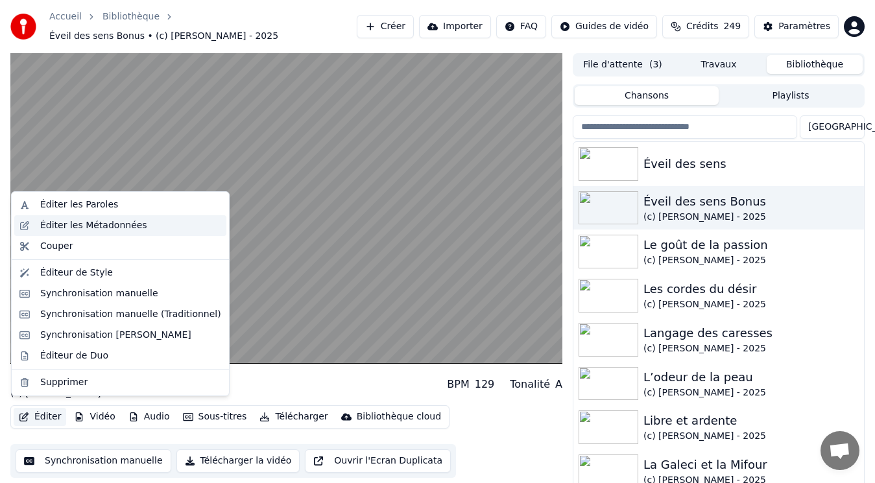
click at [73, 229] on div "Éditer les Métadonnées" at bounding box center [93, 225] width 107 height 13
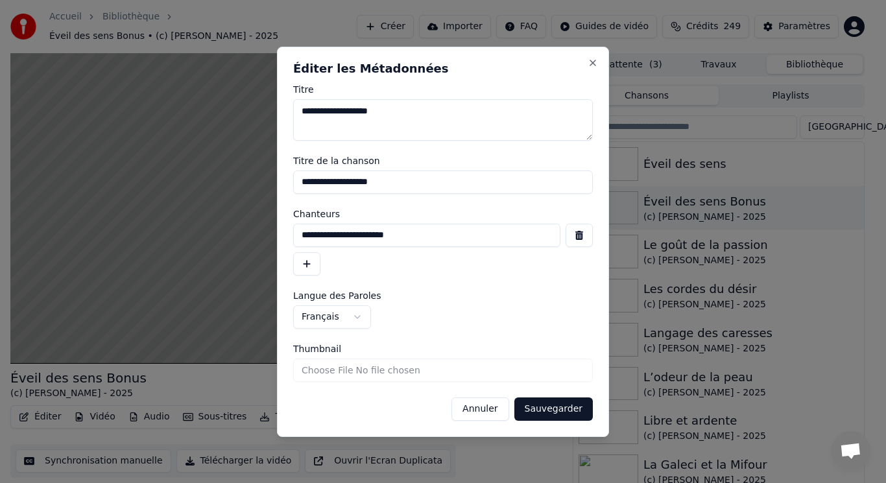
drag, startPoint x: 431, startPoint y: 232, endPoint x: 265, endPoint y: 235, distance: 166.1
click at [265, 235] on body "Accueil Bibliothèque Éveil des sens Bonus • (c) [PERSON_NAME] - 2025 Créer Impo…" at bounding box center [437, 241] width 875 height 483
click at [502, 409] on button "Annuler" at bounding box center [479, 409] width 57 height 23
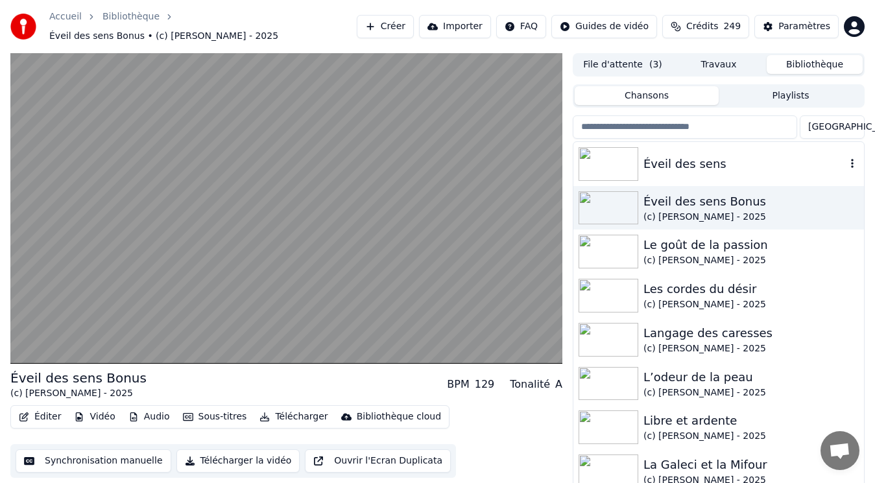
click at [677, 155] on div "Éveil des sens" at bounding box center [744, 164] width 202 height 18
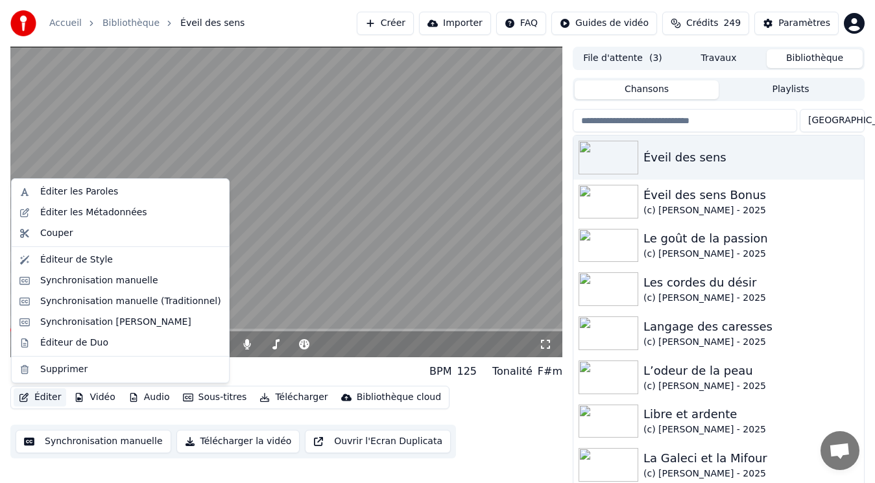
click at [49, 396] on button "Éditer" at bounding box center [40, 398] width 53 height 18
click at [104, 211] on div "Éditer les Métadonnées" at bounding box center [93, 212] width 107 height 13
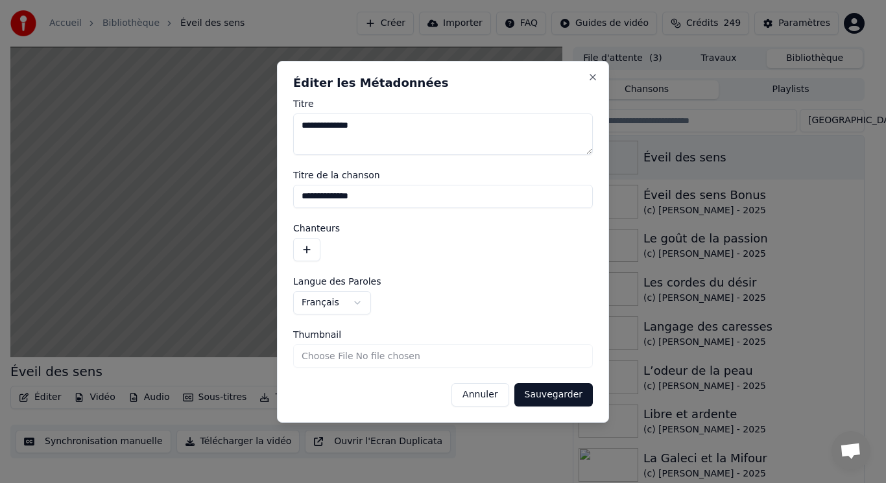
click at [305, 252] on button "button" at bounding box center [306, 249] width 27 height 23
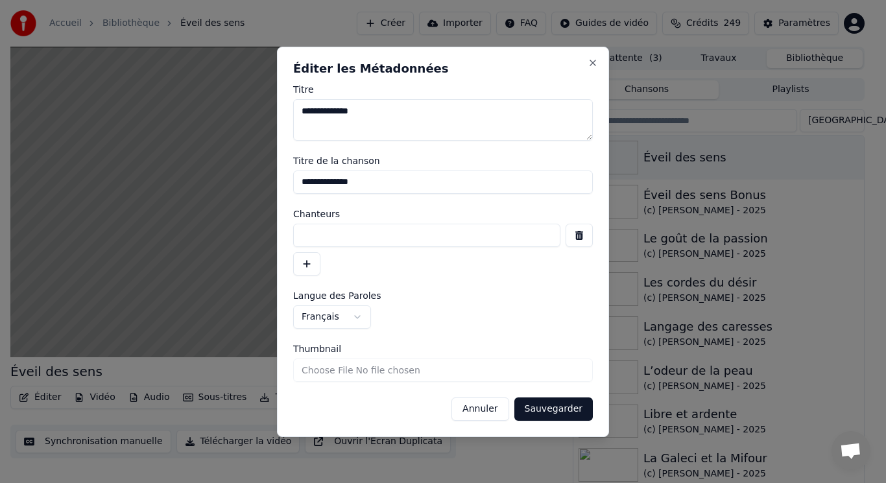
click at [318, 241] on input at bounding box center [426, 235] width 267 height 23
paste input "**********"
type input "**********"
click at [573, 409] on button "Sauvegarder" at bounding box center [553, 409] width 78 height 23
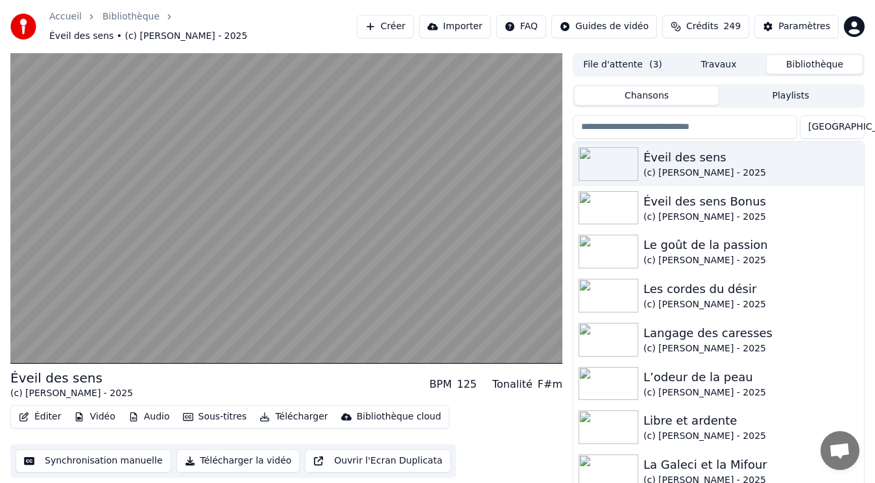
click at [733, 56] on button "Travaux" at bounding box center [719, 64] width 96 height 19
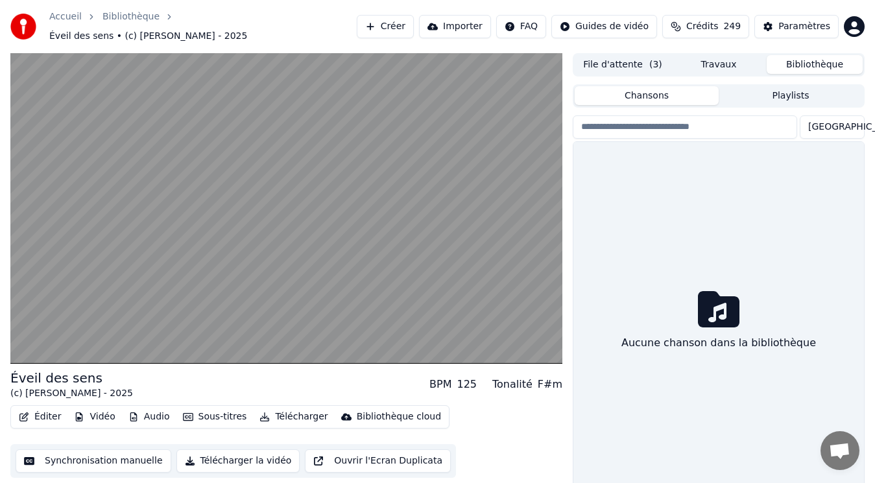
click at [808, 57] on button "Bibliothèque" at bounding box center [815, 64] width 96 height 19
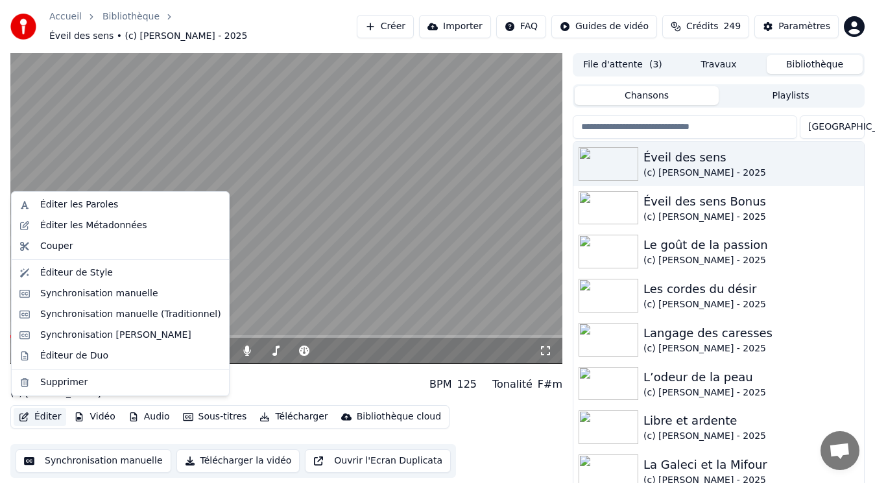
click at [37, 415] on button "Éditer" at bounding box center [40, 417] width 53 height 18
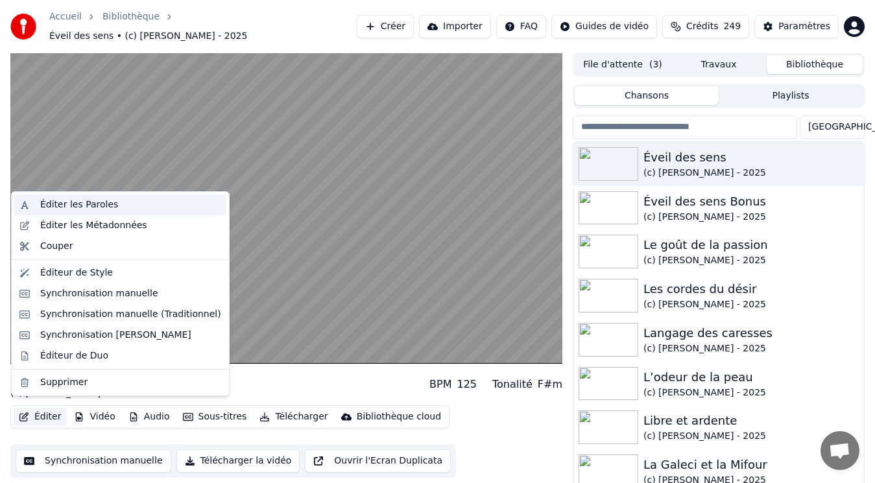
click at [77, 211] on div "Éditer les Paroles" at bounding box center [79, 204] width 78 height 13
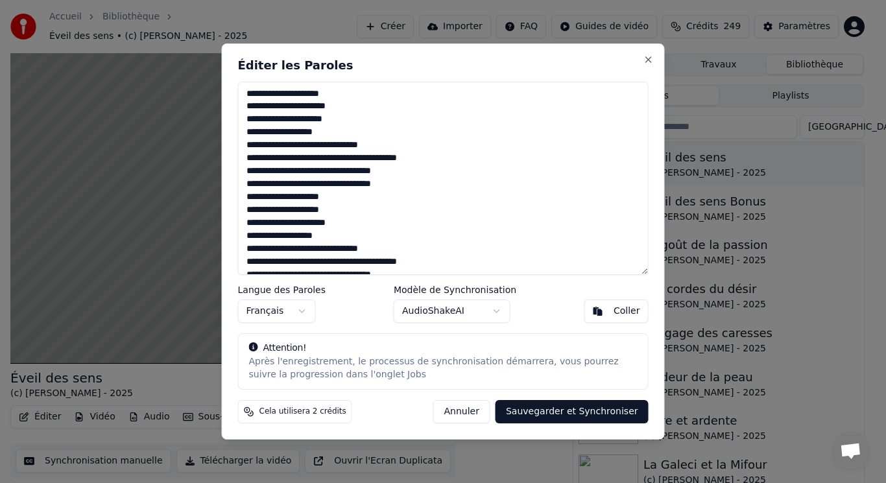
click at [294, 91] on textarea "**********" at bounding box center [443, 178] width 411 height 193
type textarea "**********"
click at [568, 414] on button "Sauvegarder et Synchroniser" at bounding box center [572, 411] width 153 height 23
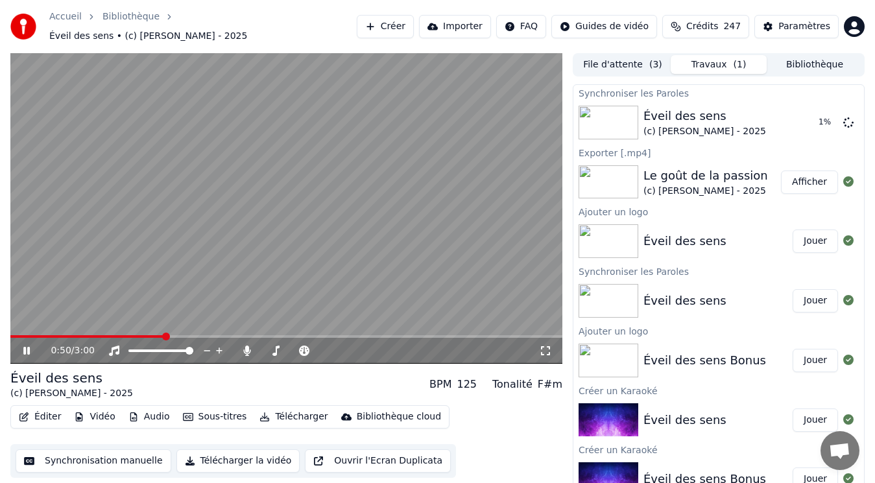
click at [231, 215] on video at bounding box center [286, 208] width 552 height 311
click at [10, 341] on span at bounding box center [14, 337] width 8 height 8
click at [27, 347] on icon at bounding box center [36, 351] width 30 height 10
click at [266, 280] on video at bounding box center [286, 208] width 552 height 311
click at [400, 227] on video at bounding box center [286, 208] width 552 height 311
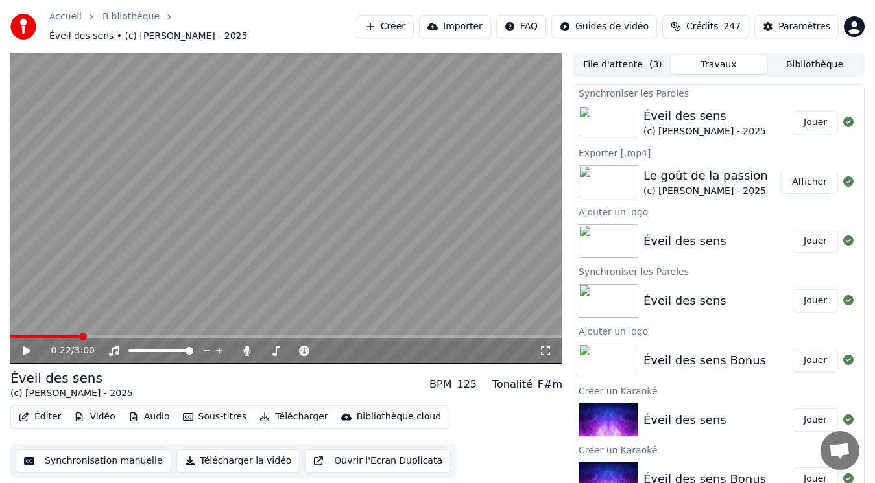
click at [828, 63] on button "Bibliothèque" at bounding box center [815, 64] width 96 height 19
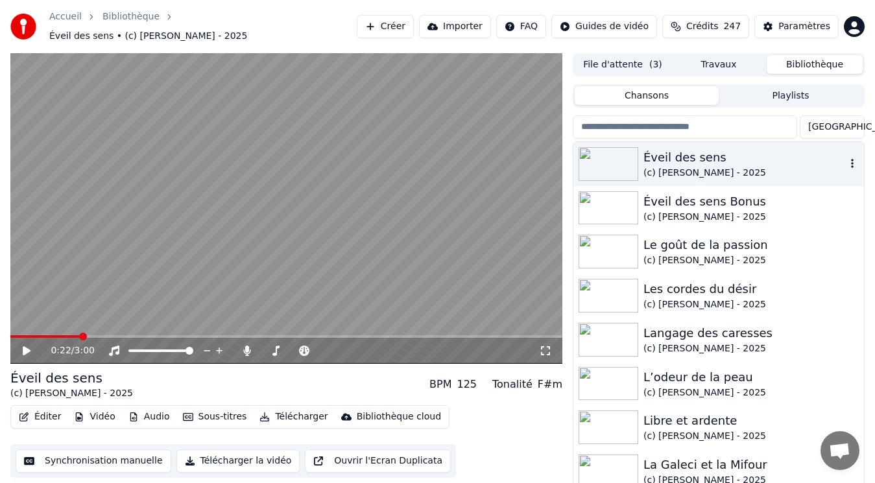
click at [721, 167] on div "(c) [PERSON_NAME] - 2025" at bounding box center [744, 173] width 202 height 13
click at [285, 410] on button "Télécharger" at bounding box center [293, 417] width 78 height 18
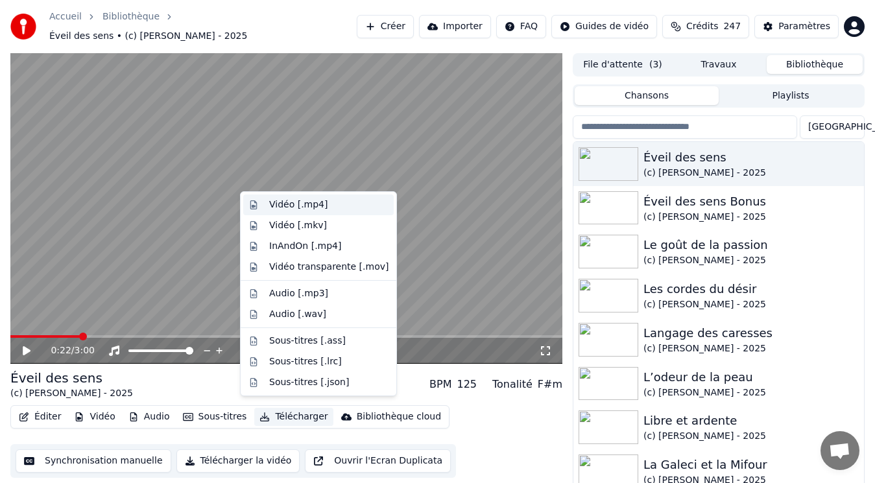
click at [331, 206] on div "Vidéo [.mp4]" at bounding box center [328, 204] width 119 height 13
